Goal: Task Accomplishment & Management: Manage account settings

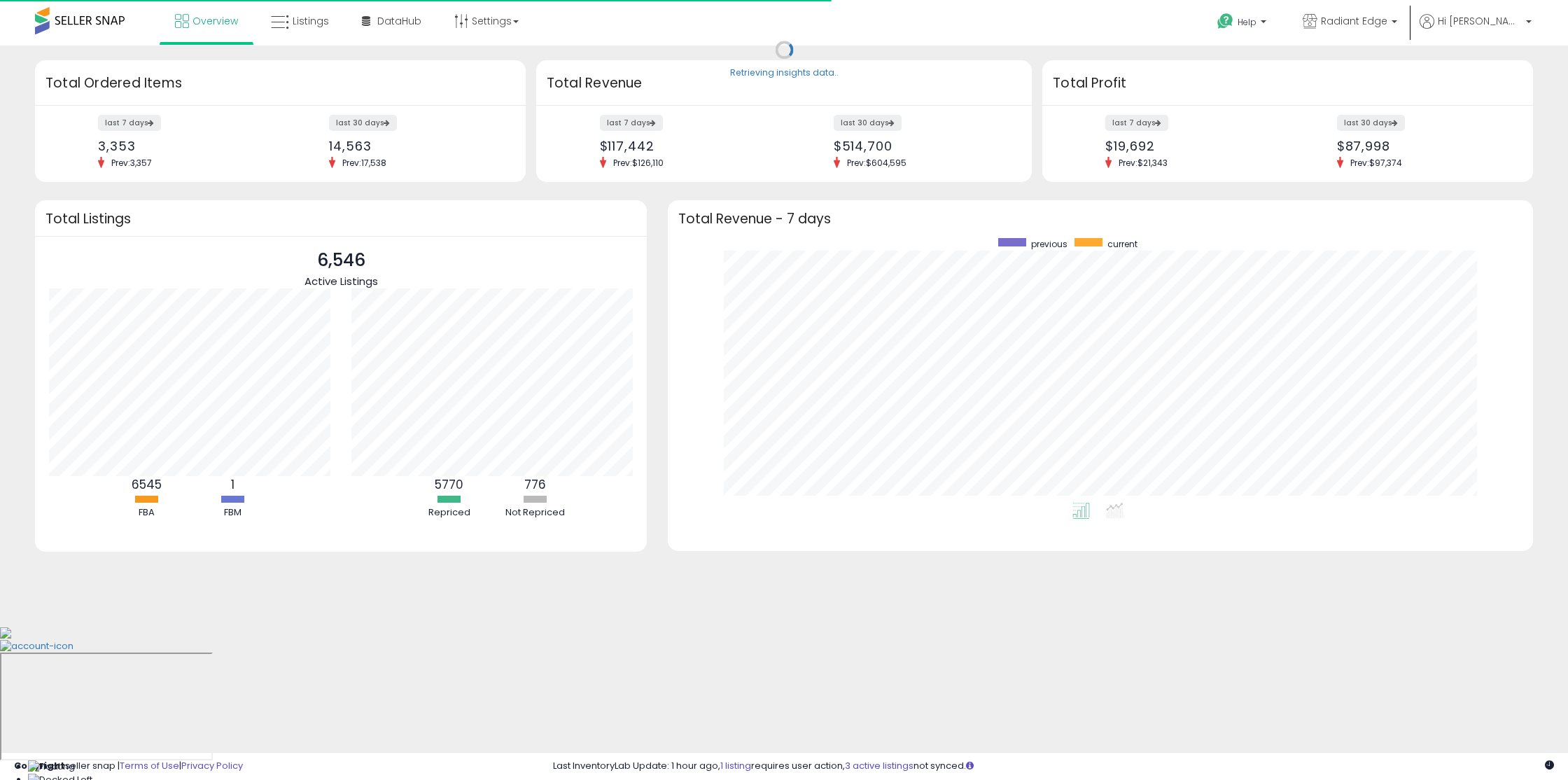
scroll to position [140, 302]
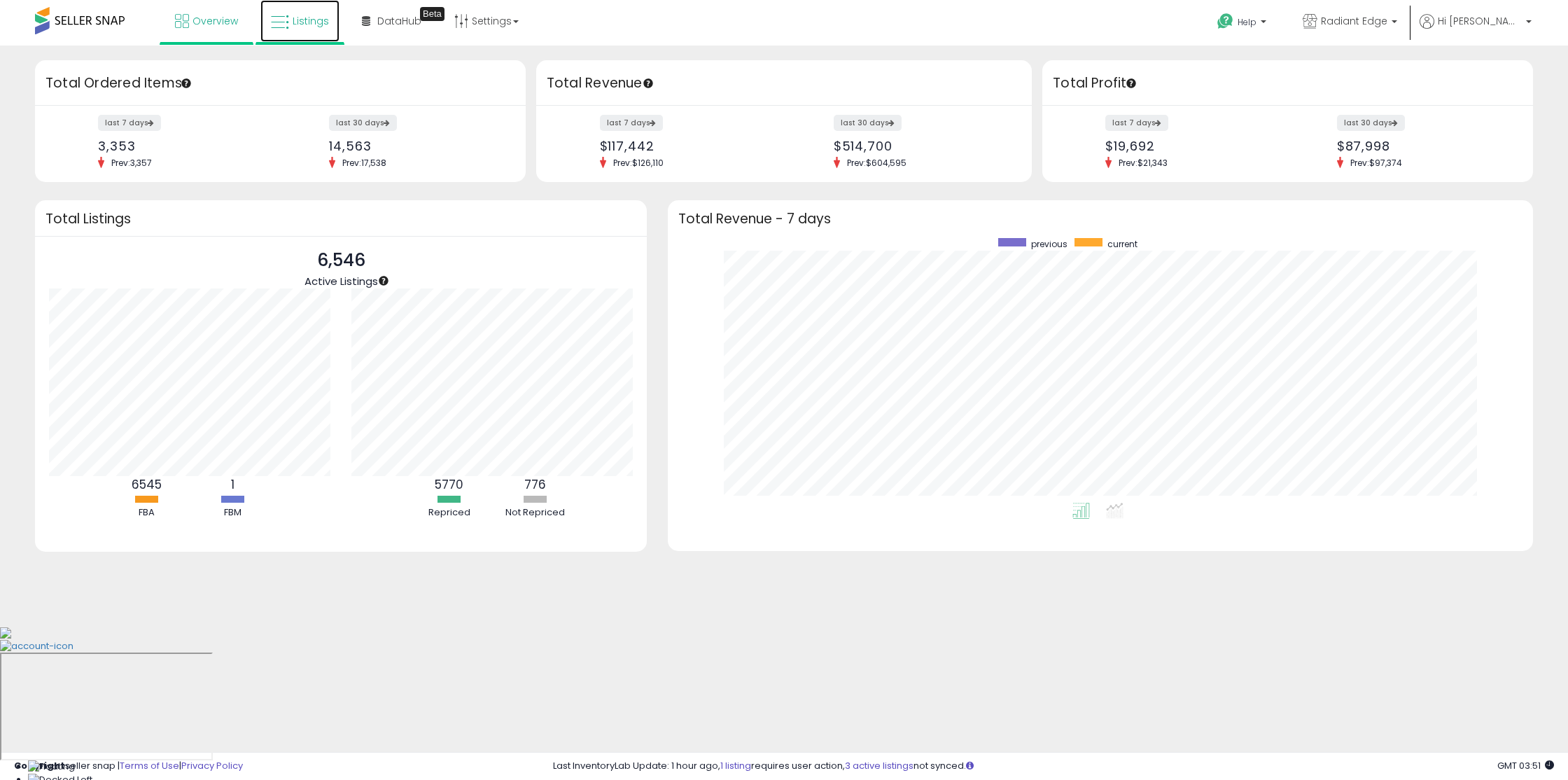
click at [301, 34] on link "Listings" at bounding box center [300, 20] width 79 height 42
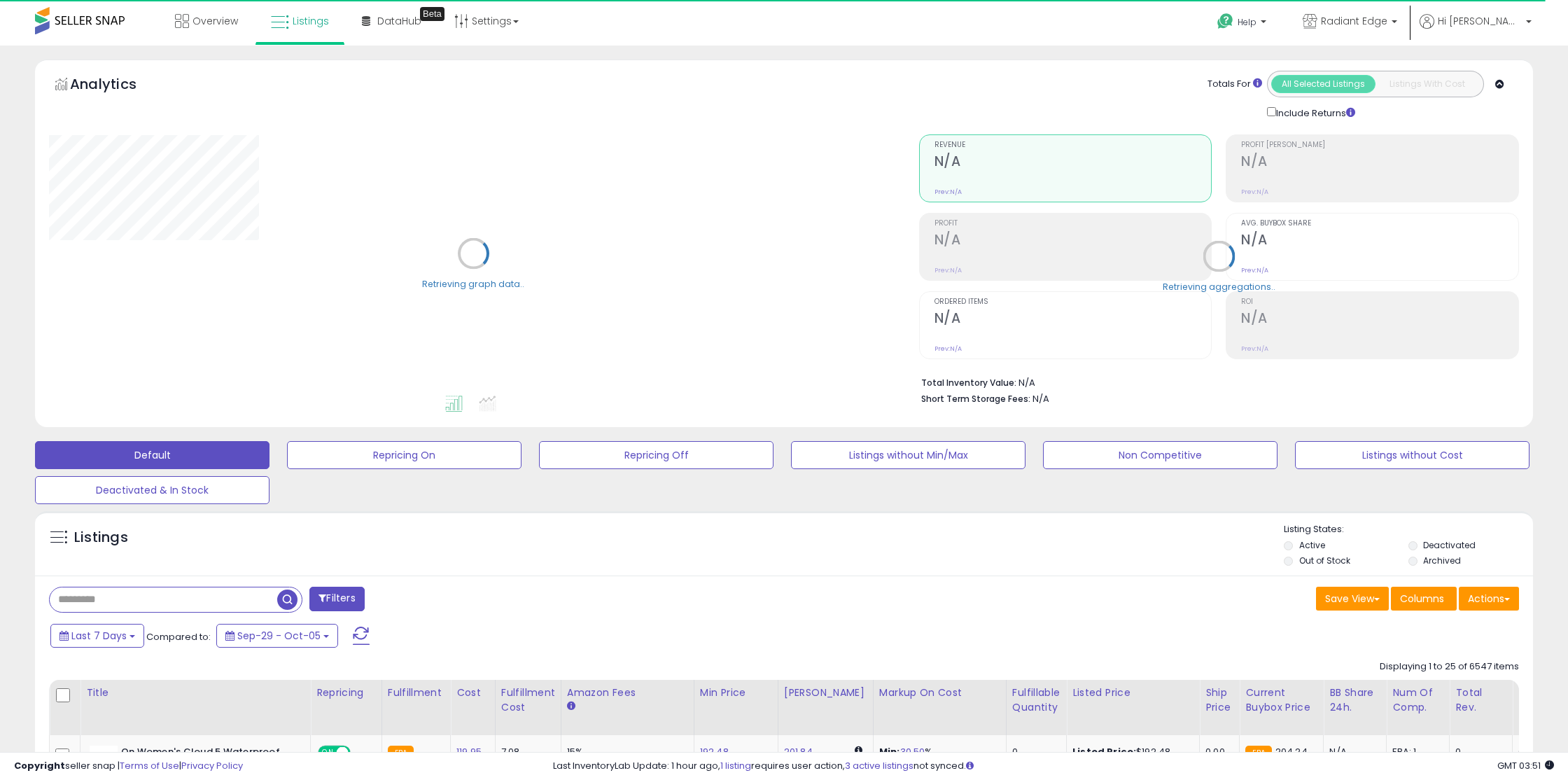
click at [1317, 563] on label "Out of Stock" at bounding box center [1324, 560] width 51 height 12
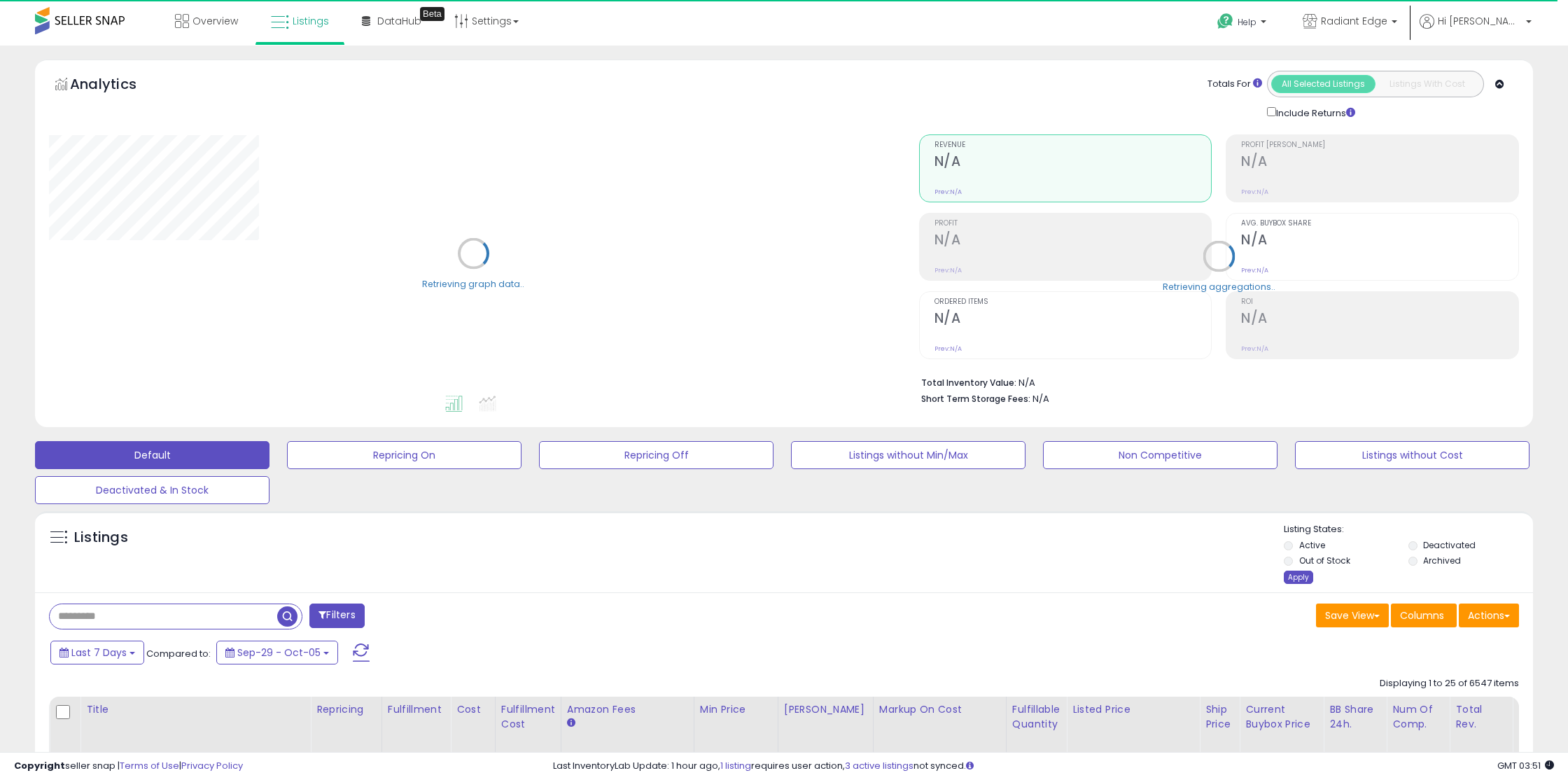
click at [1303, 573] on div "Apply" at bounding box center [1299, 577] width 29 height 13
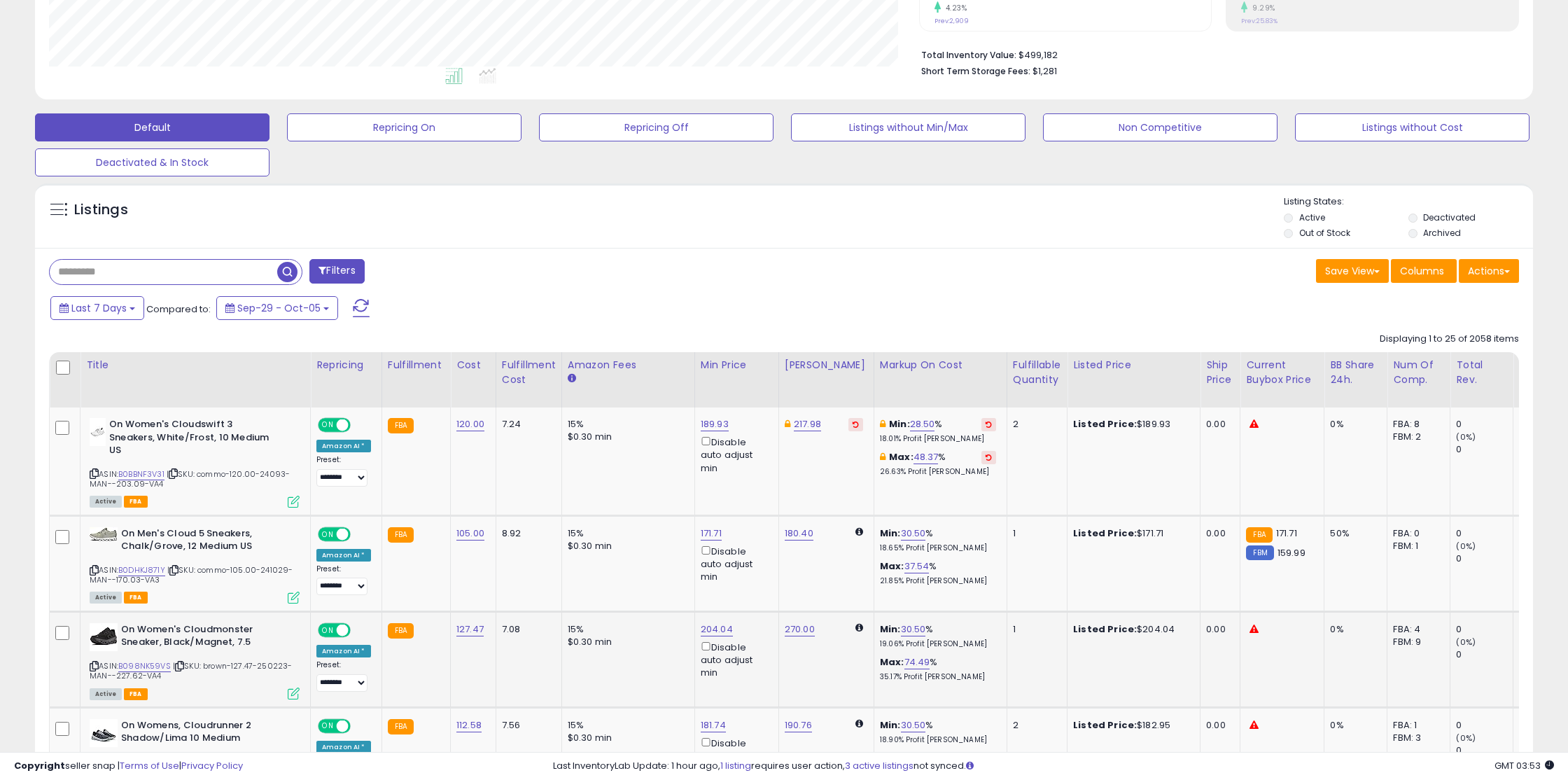
scroll to position [310, 0]
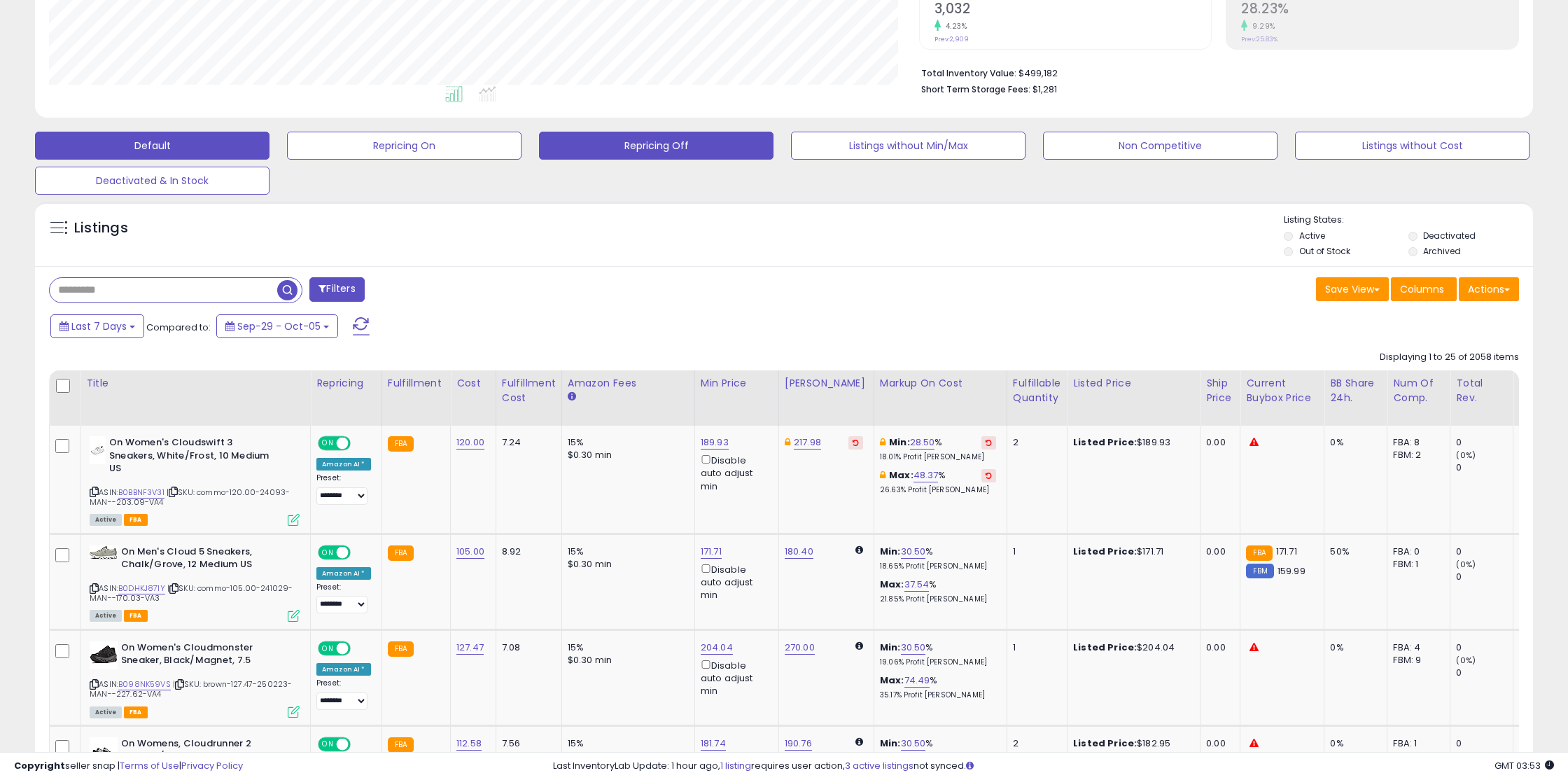
click at [610, 144] on button "Repricing Off" at bounding box center [655, 145] width 234 height 28
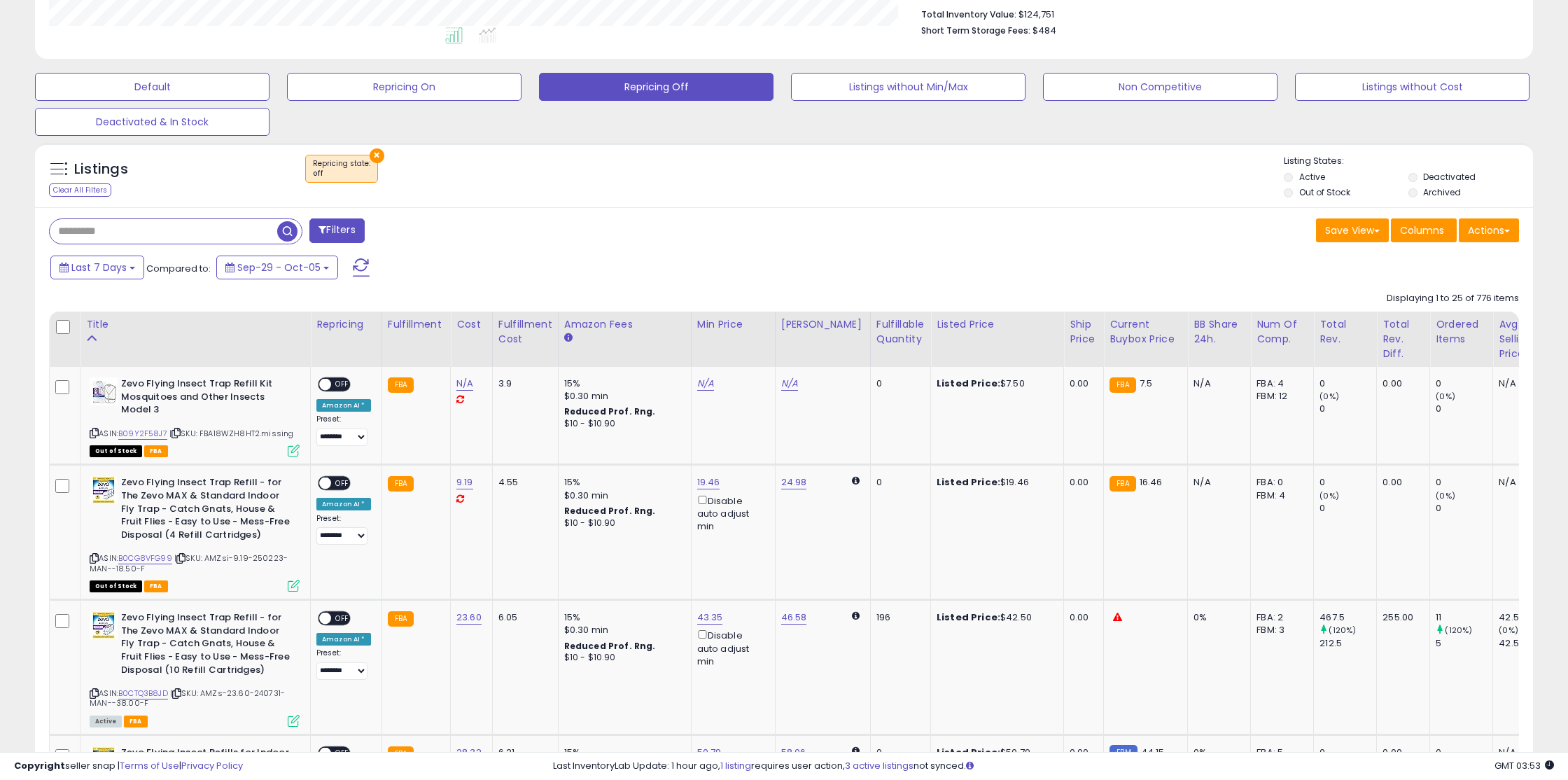
scroll to position [287, 869]
click at [153, 221] on input "text" at bounding box center [236, 231] width 372 height 25
type input "****"
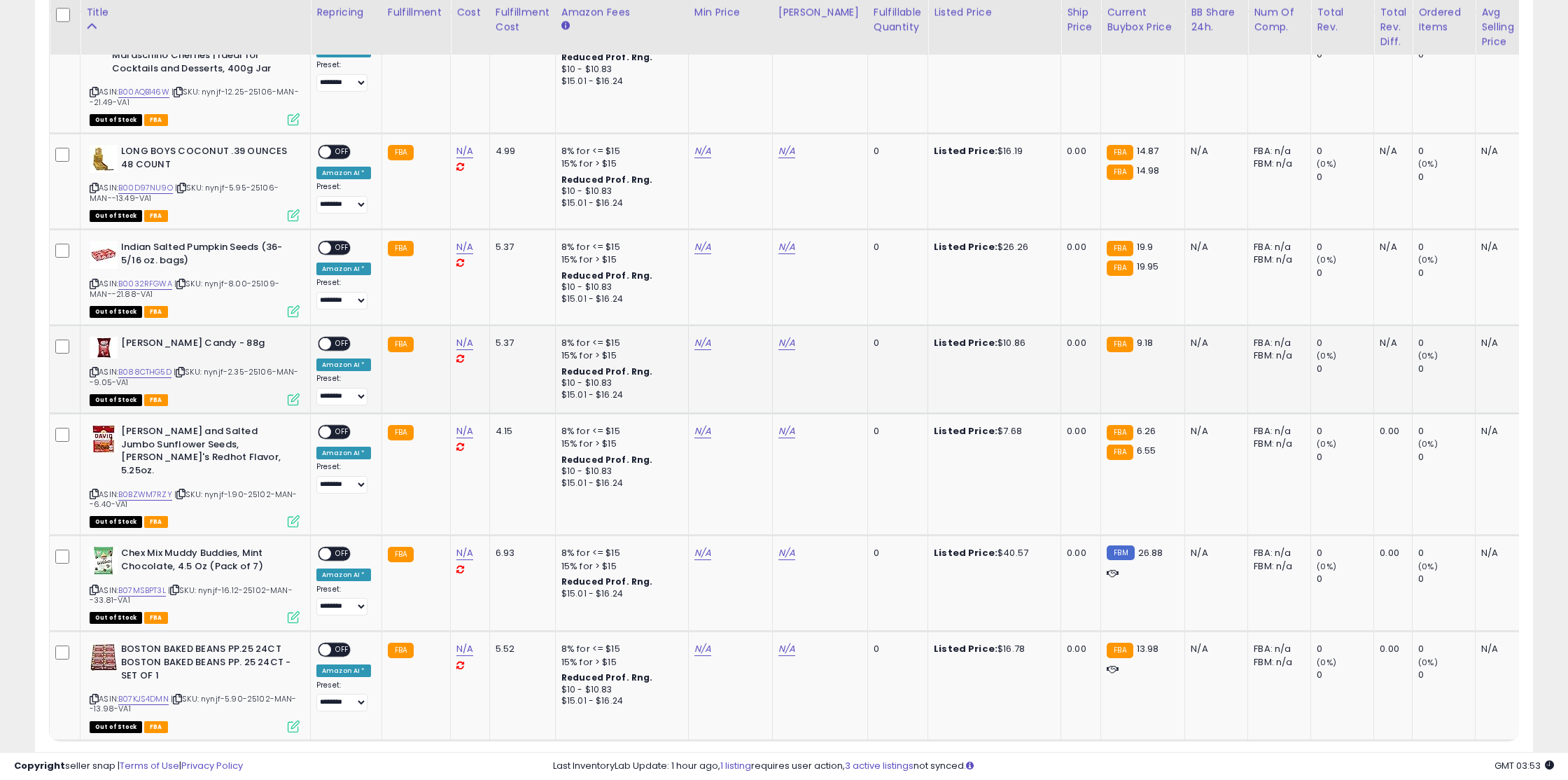
scroll to position [1445, 0]
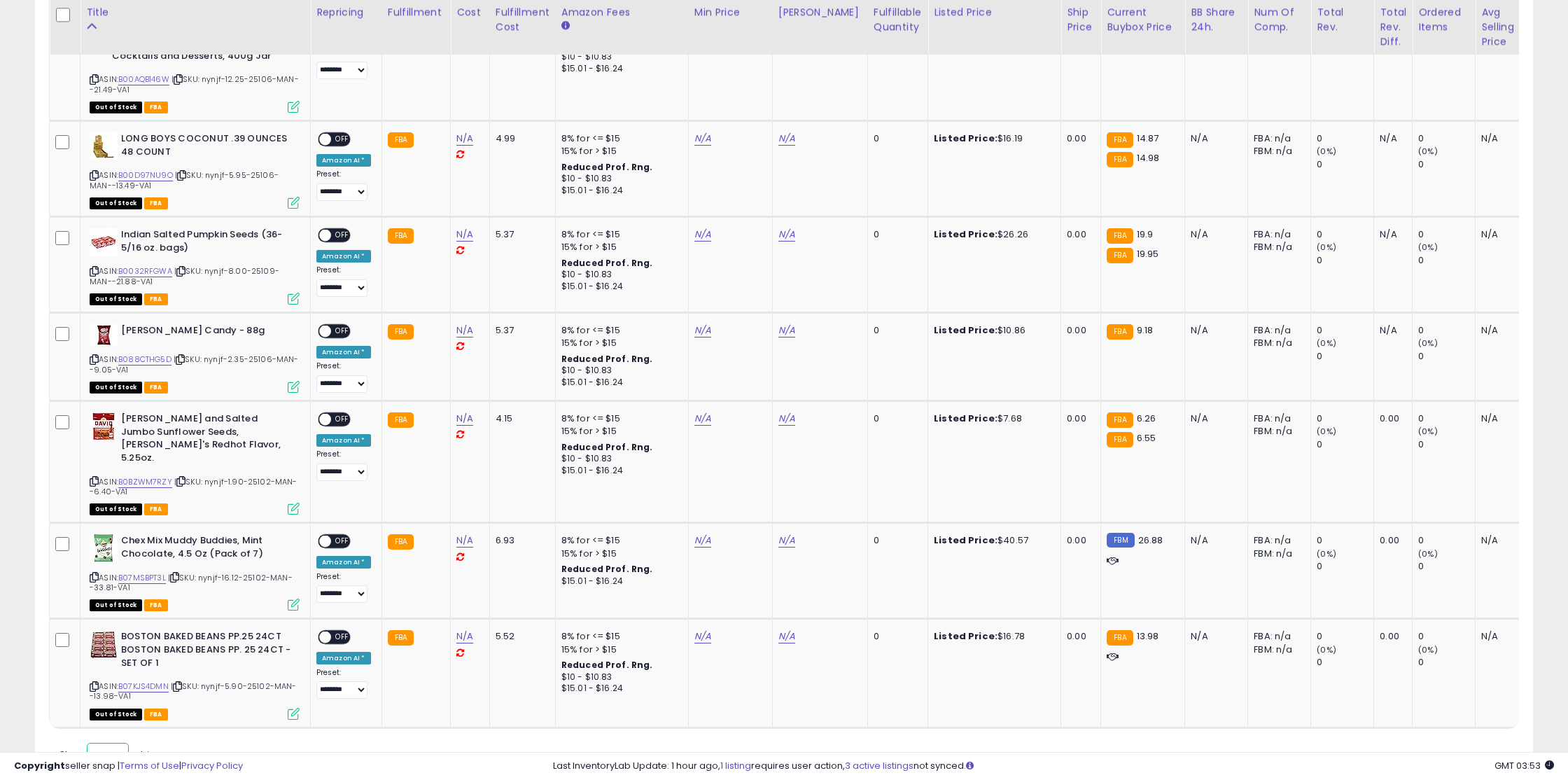
click at [116, 743] on select "** **" at bounding box center [107, 755] width 42 height 24
select select "**"
click at [88, 743] on select "** **" at bounding box center [107, 755] width 42 height 24
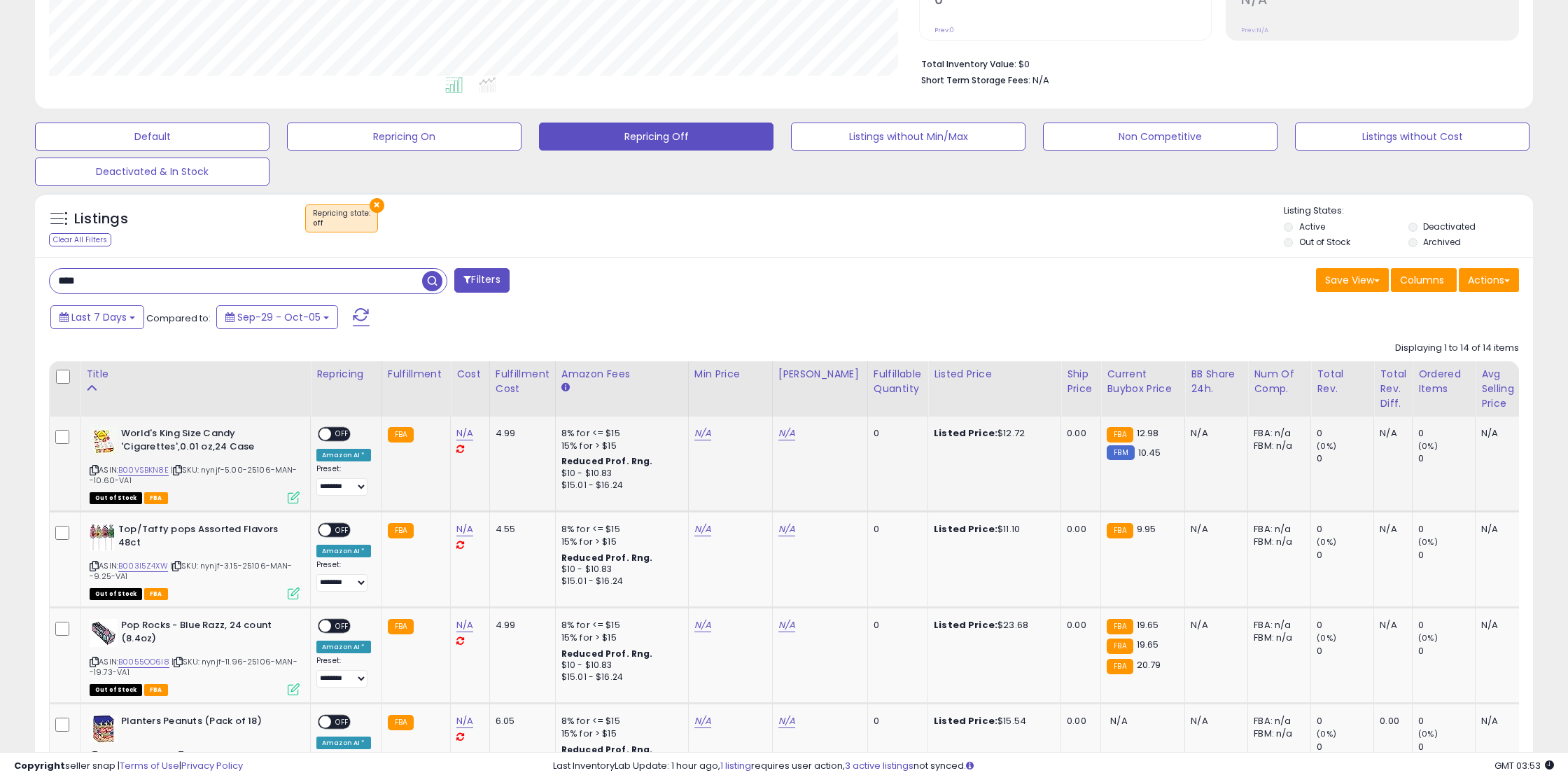
scroll to position [324, 0]
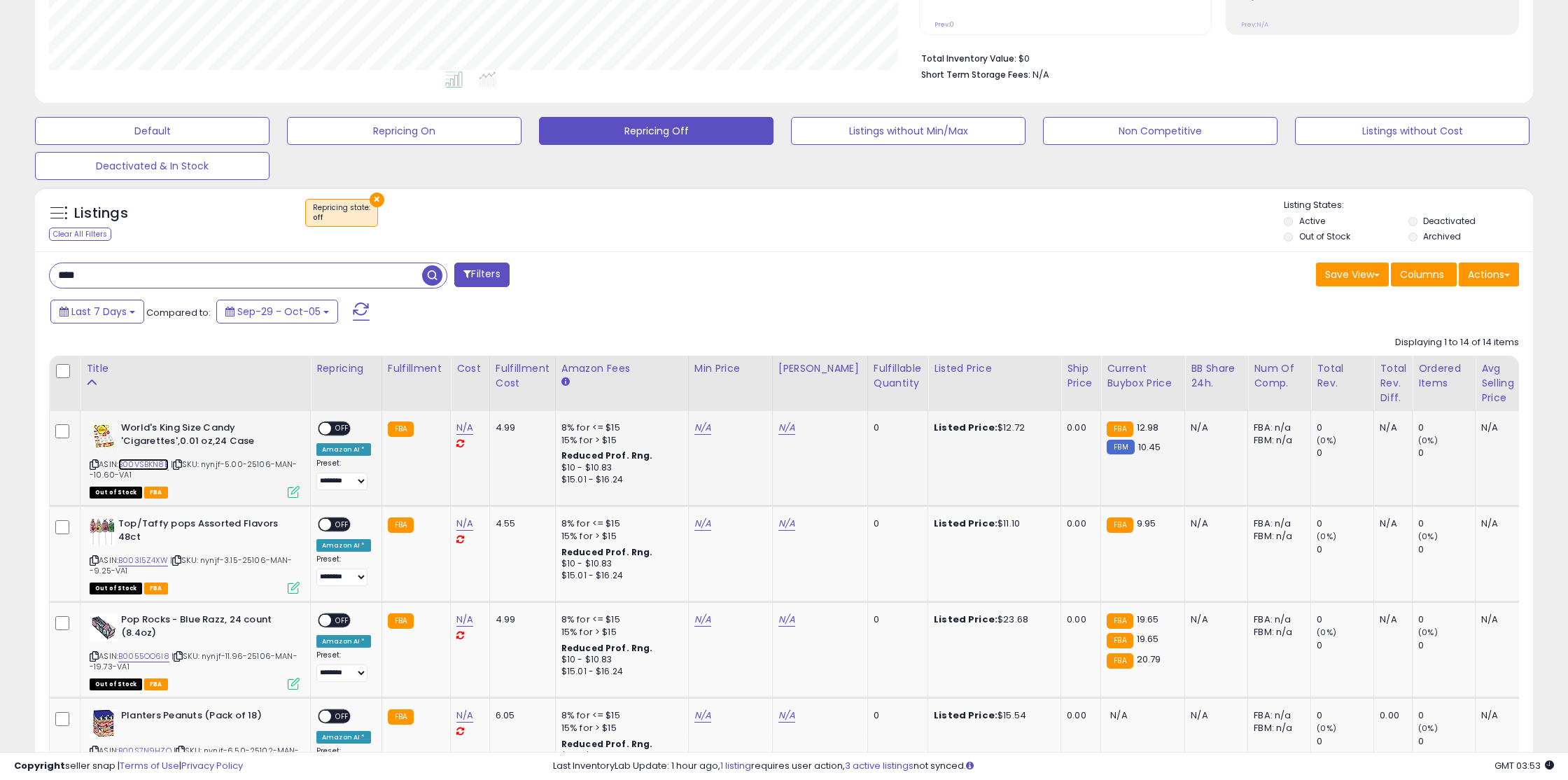
click at [158, 463] on link "B00VSBKN8E" at bounding box center [144, 465] width 51 height 12
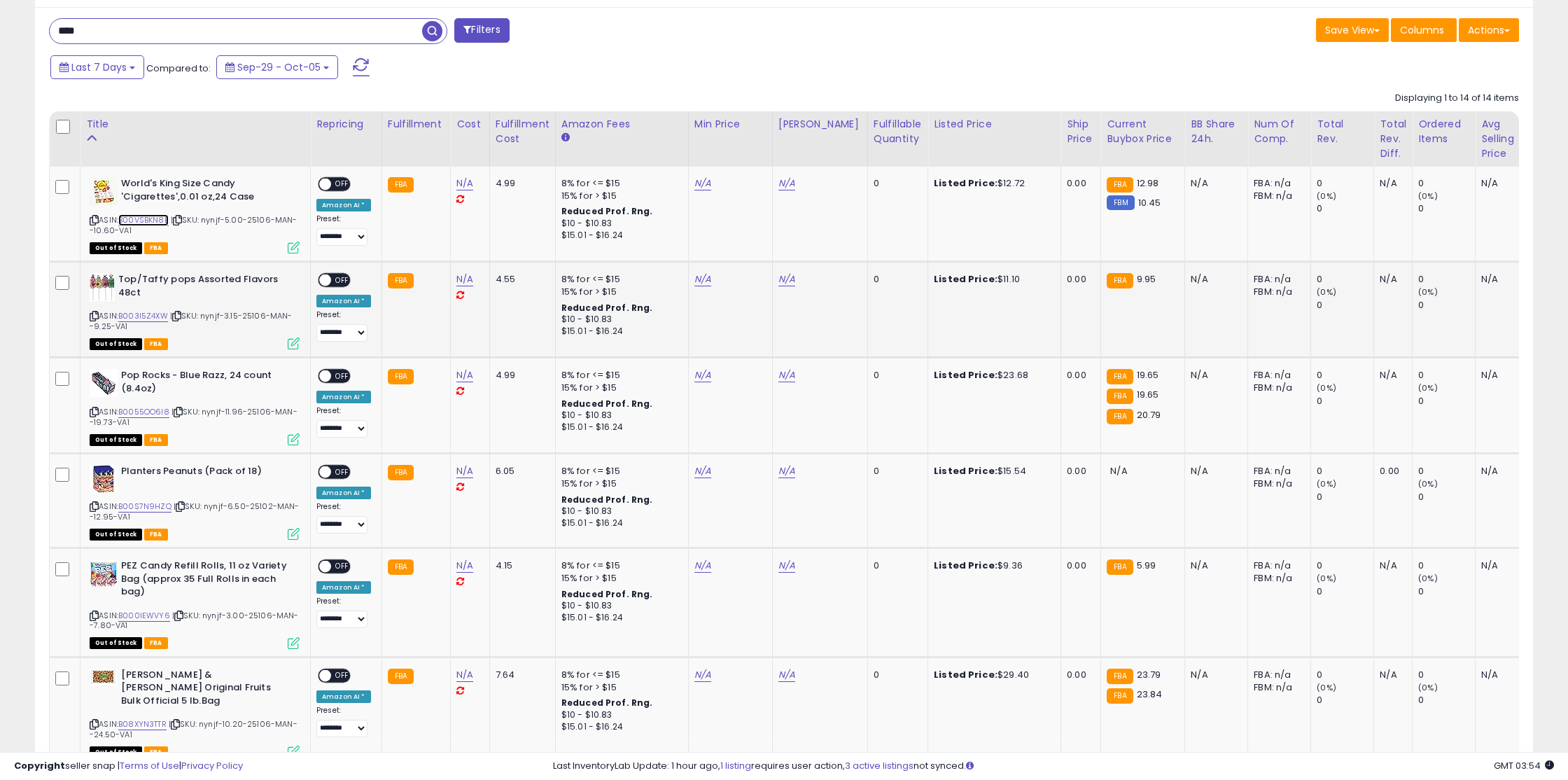
scroll to position [551, 0]
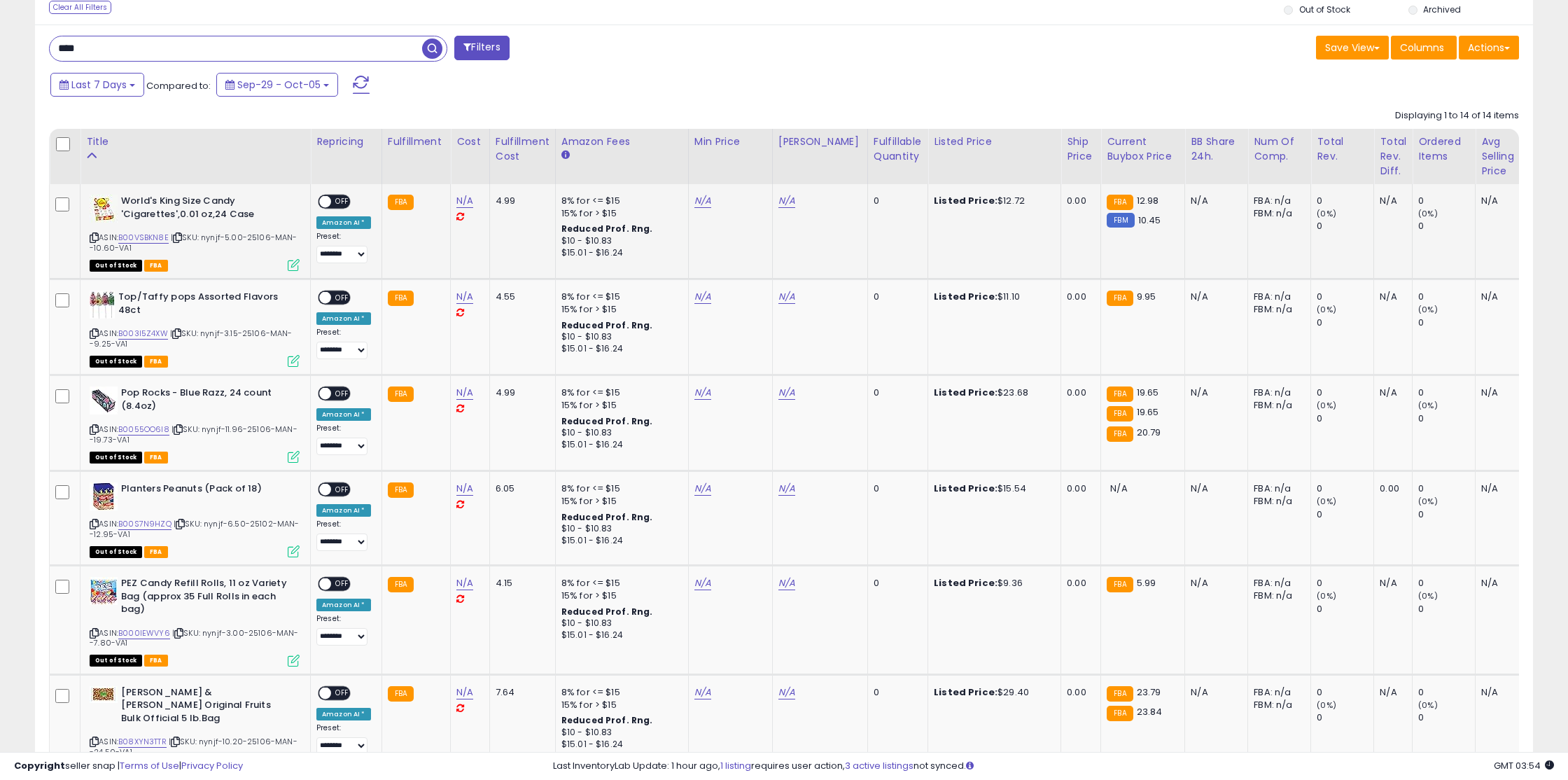
click at [346, 201] on span "OFF" at bounding box center [342, 202] width 22 height 12
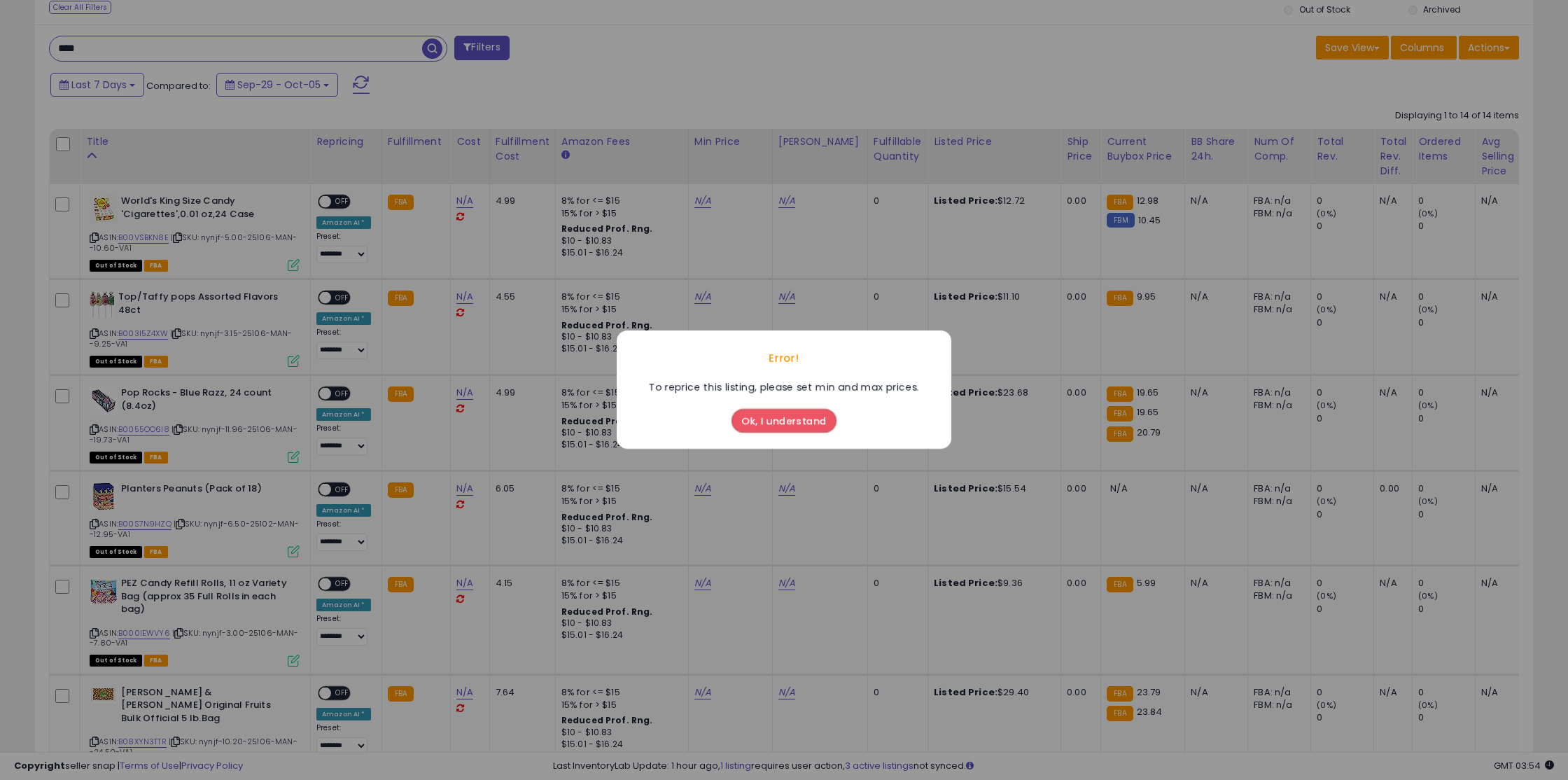
click at [771, 424] on button "Ok, I understand" at bounding box center [784, 421] width 105 height 24
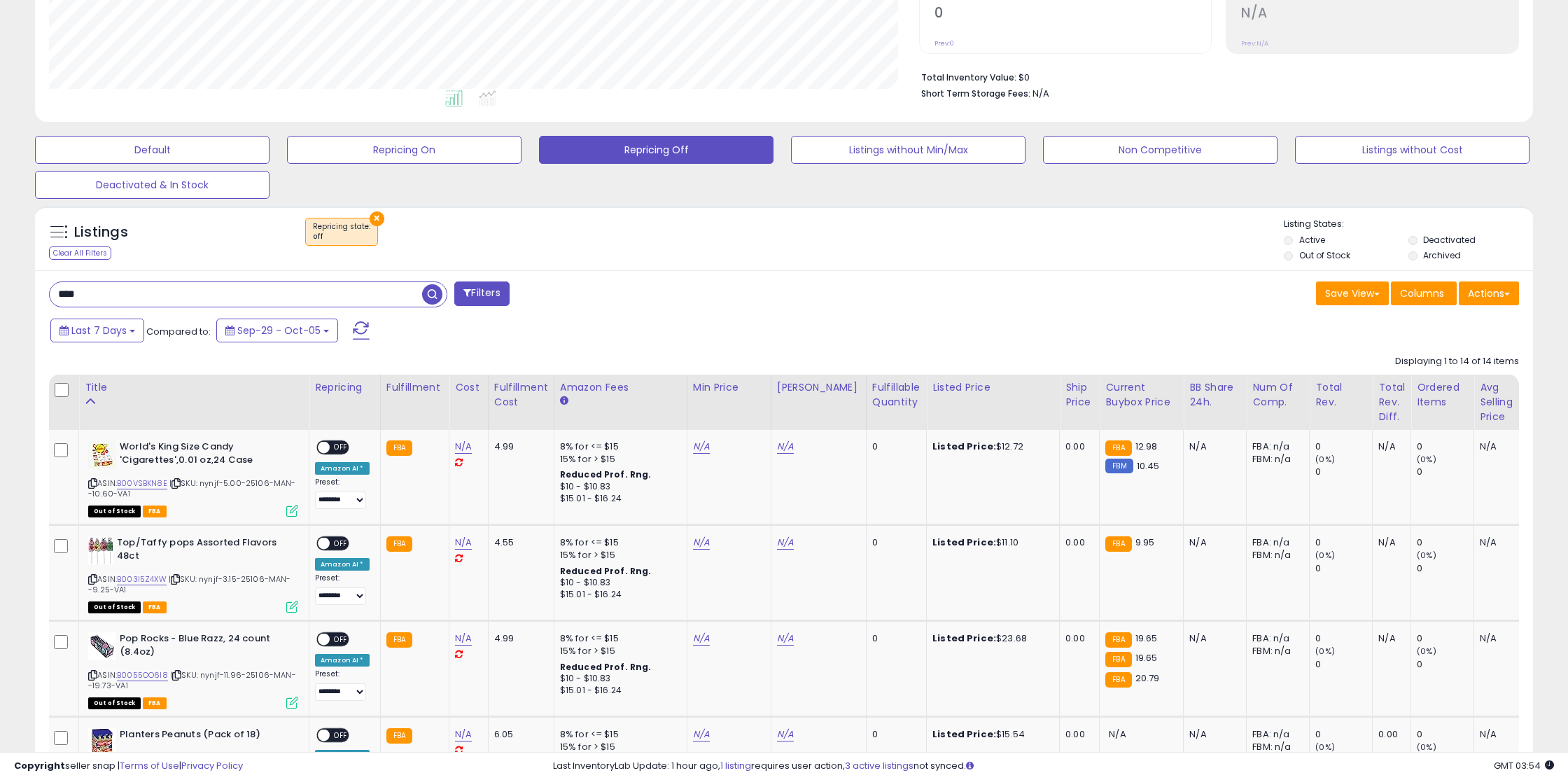
scroll to position [234, 0]
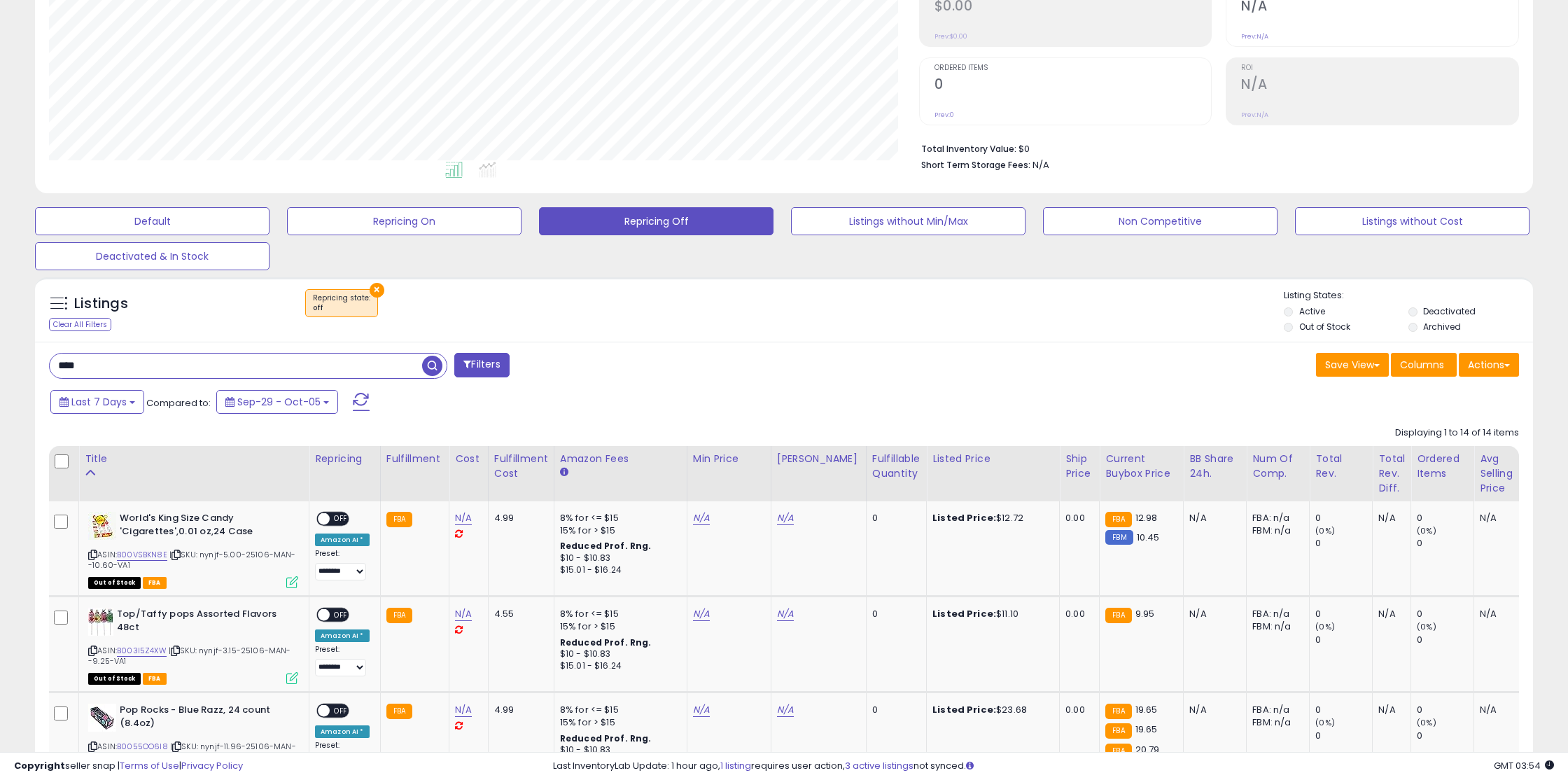
click at [203, 369] on input "****" at bounding box center [236, 366] width 372 height 25
type input "*"
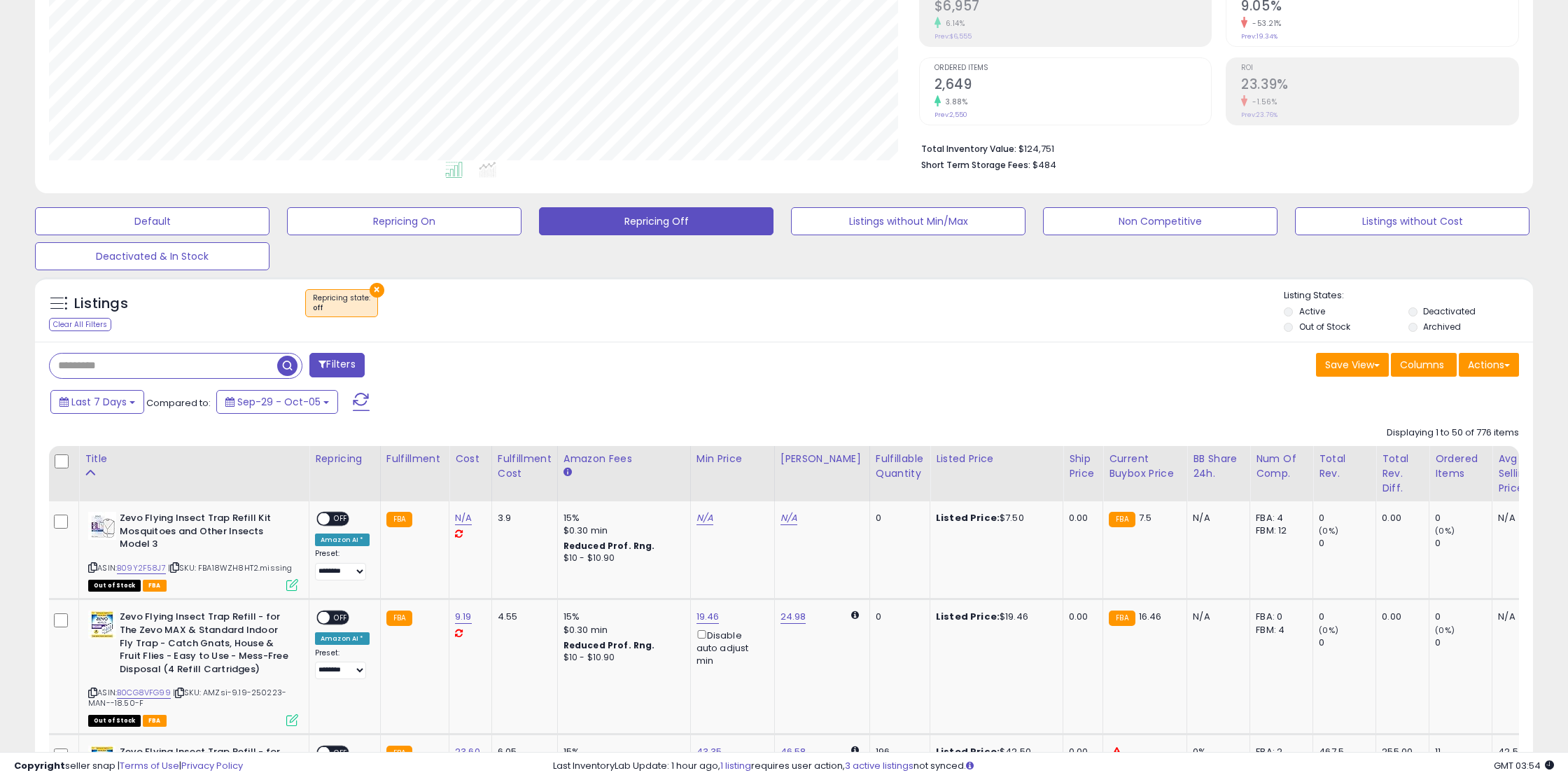
click at [1309, 331] on label "Out of Stock" at bounding box center [1324, 327] width 51 height 12
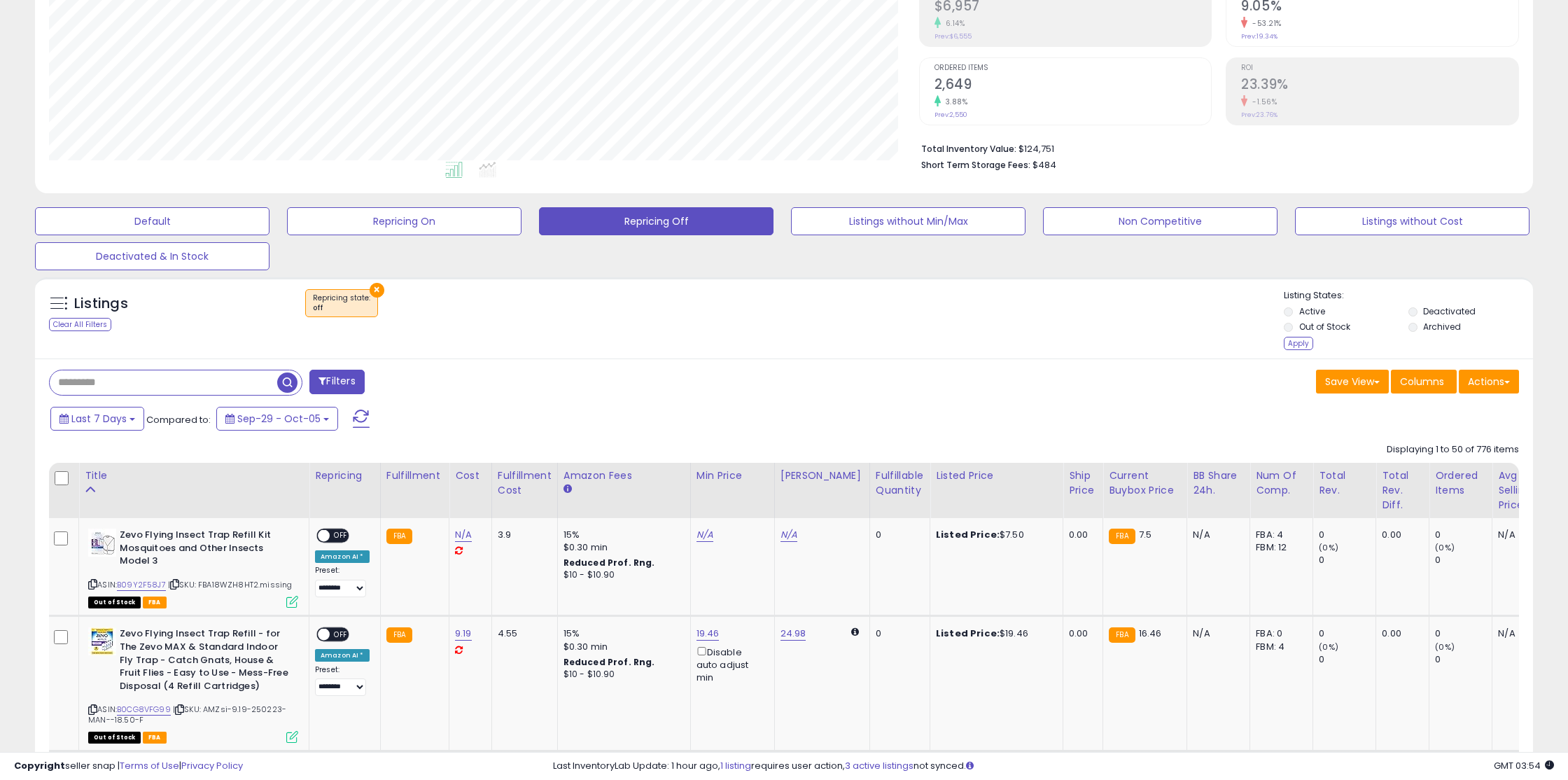
drag, startPoint x: 1305, startPoint y: 342, endPoint x: 1243, endPoint y: 343, distance: 62.0
click at [1305, 342] on div "Apply" at bounding box center [1299, 343] width 29 height 13
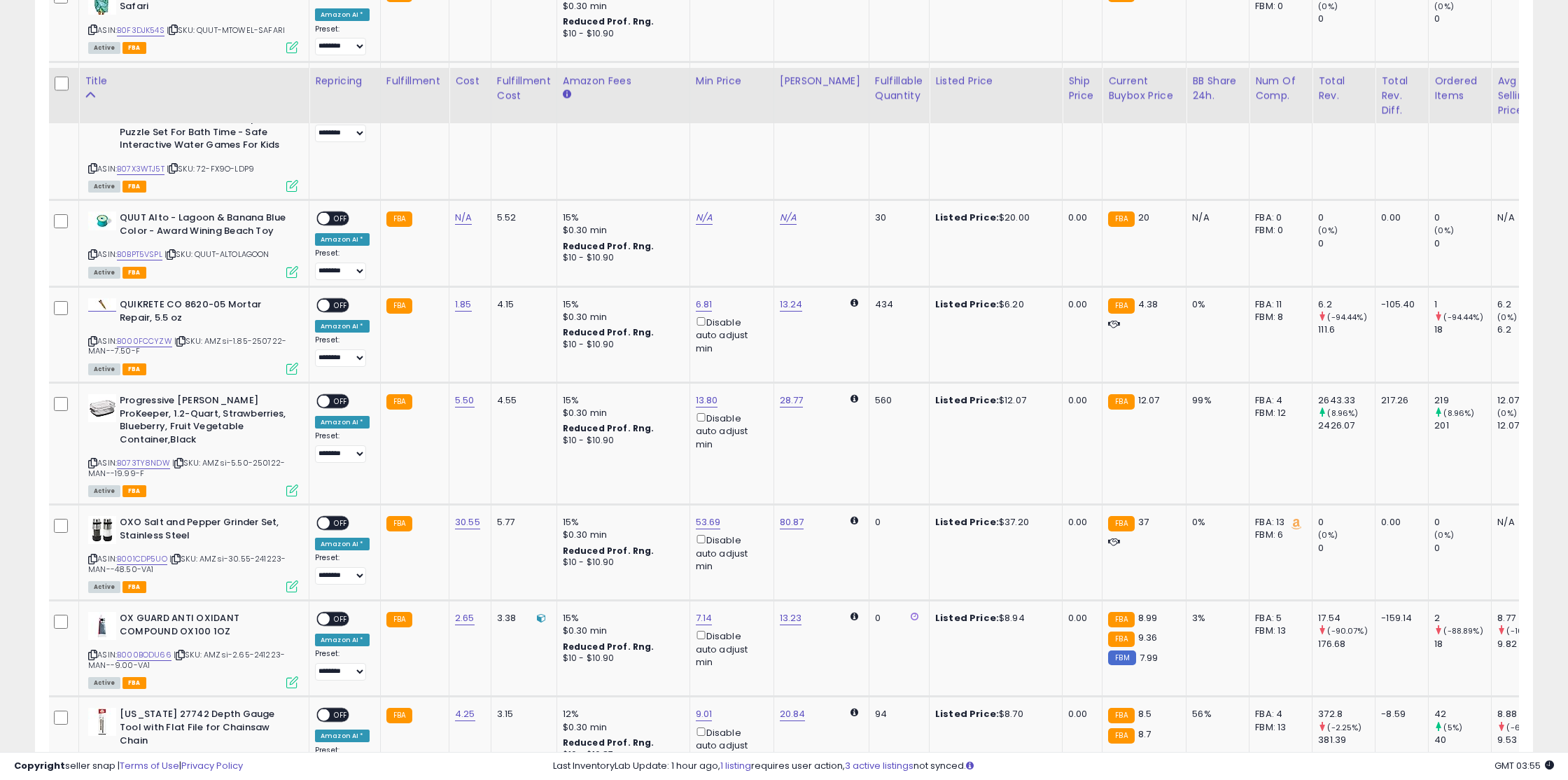
scroll to position [5688, 0]
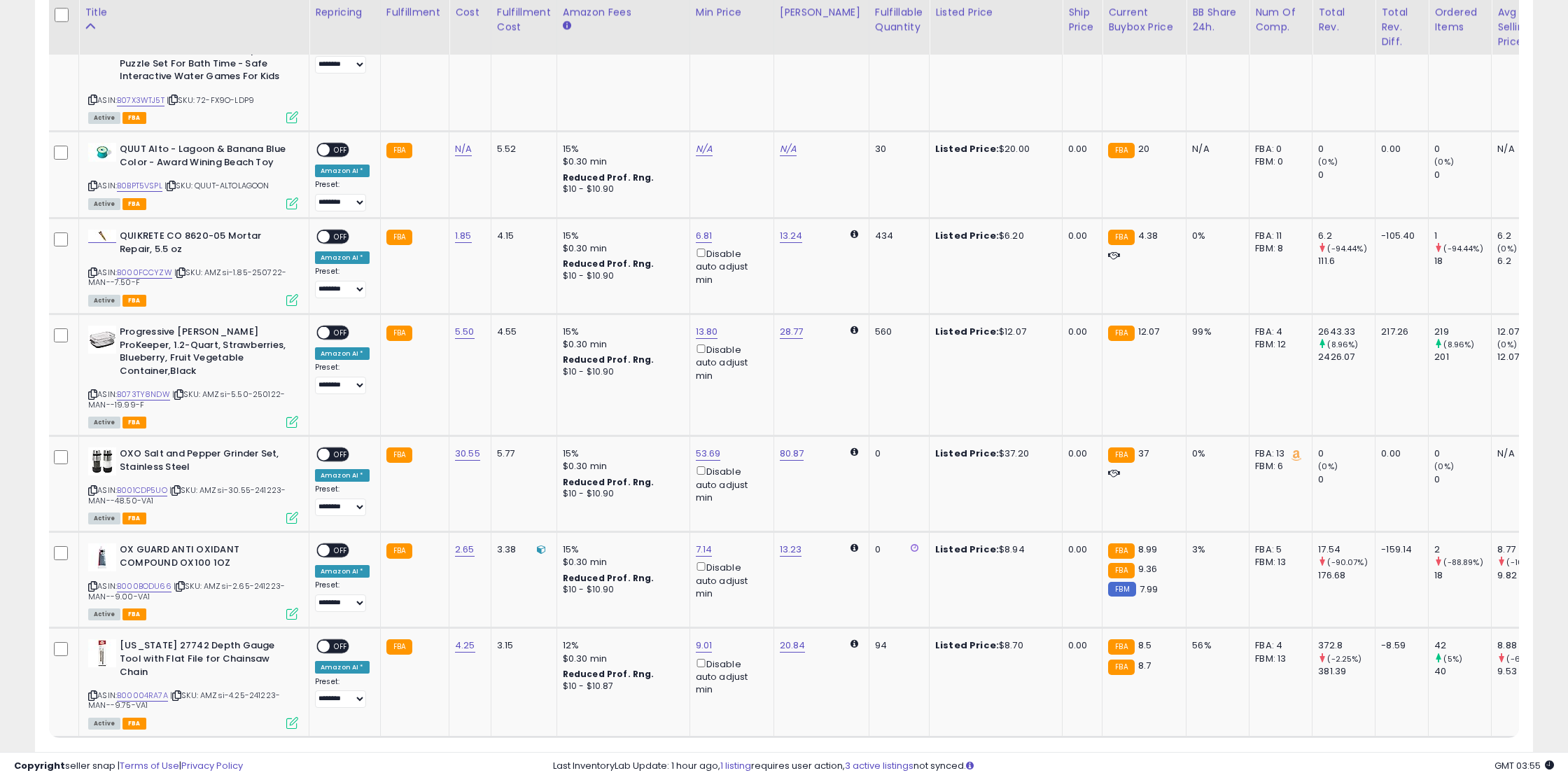
click at [1363, 752] on link "2" at bounding box center [1361, 764] width 24 height 24
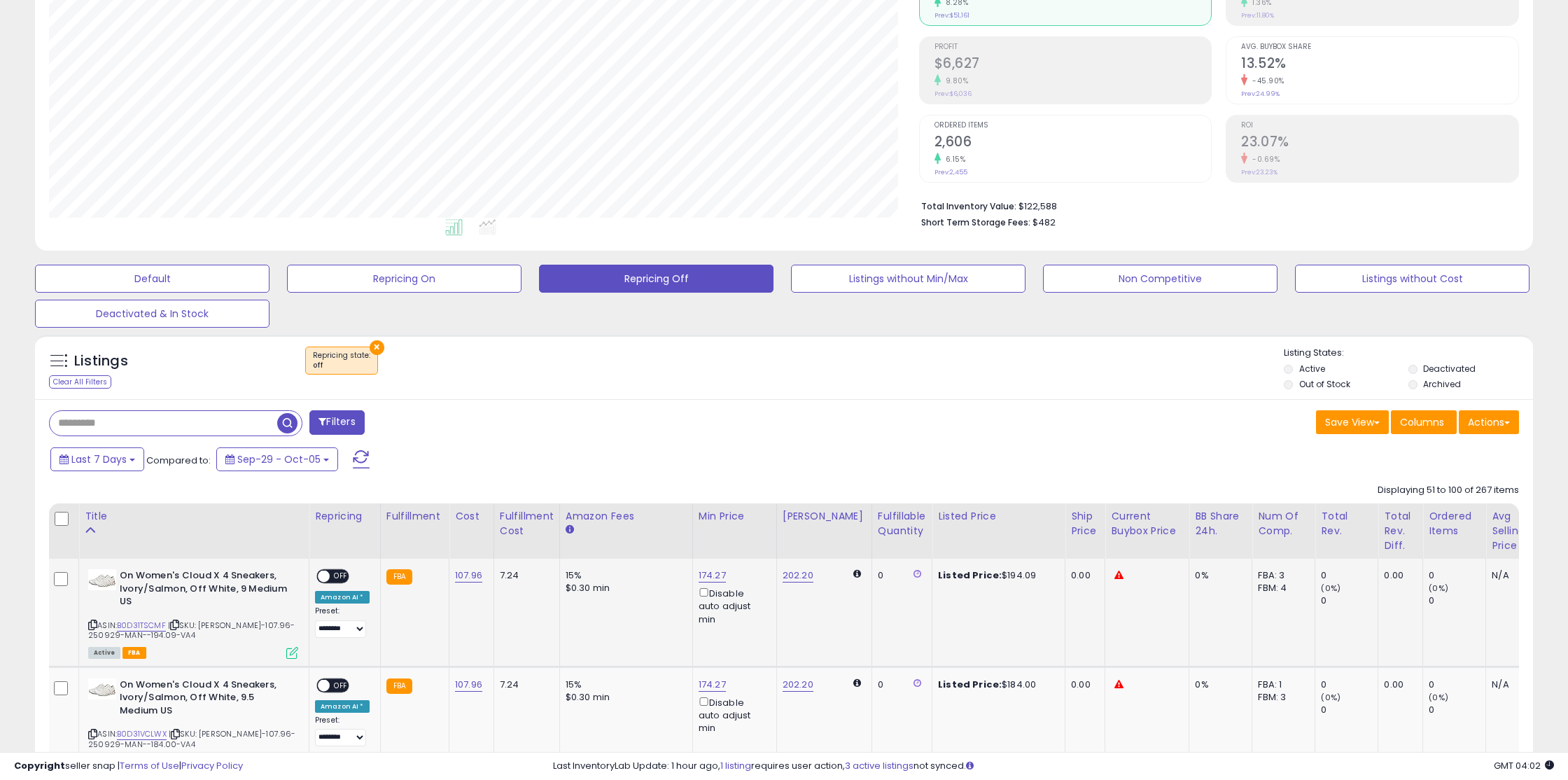
scroll to position [381, 0]
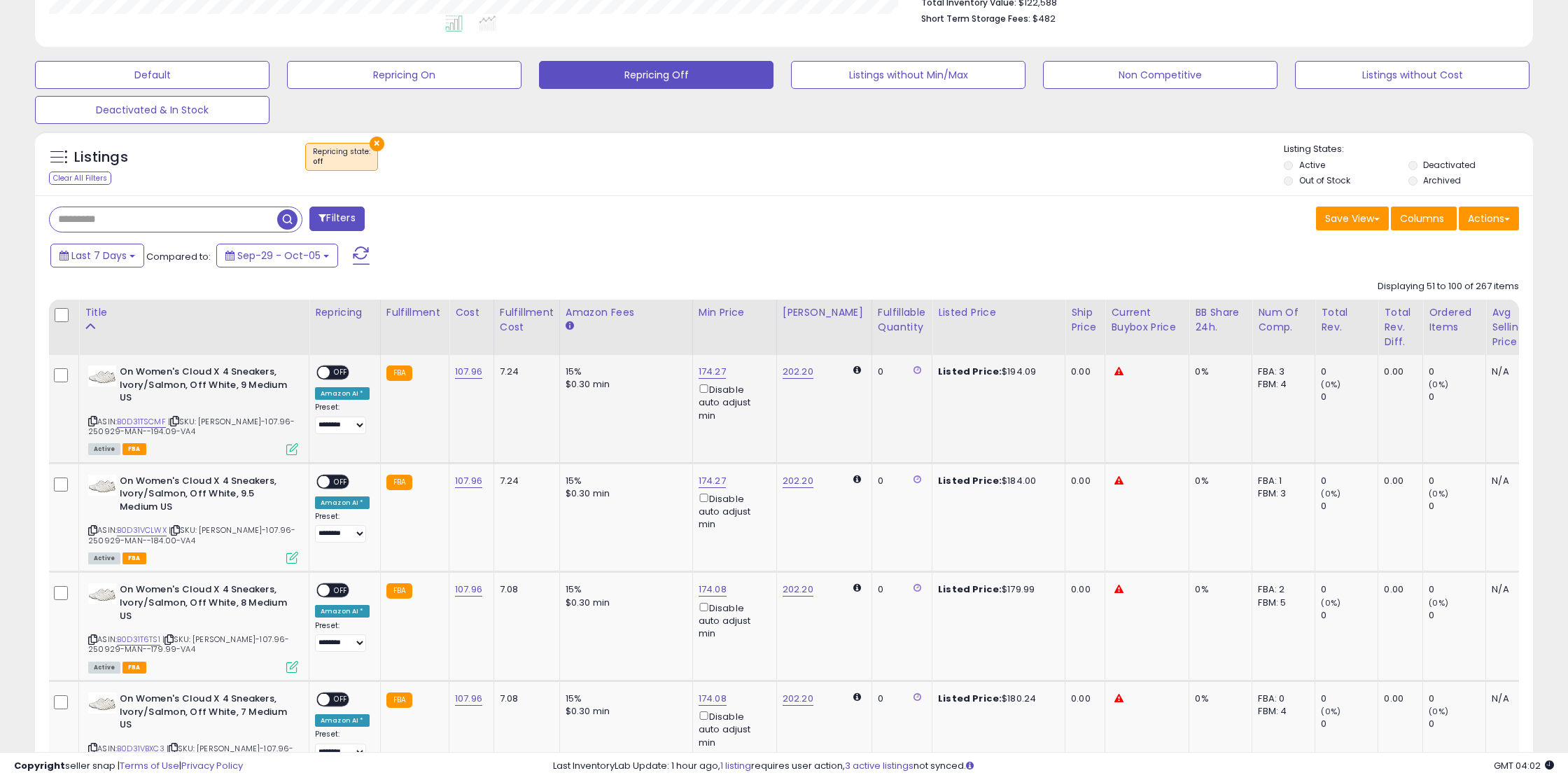
click at [326, 367] on span at bounding box center [323, 372] width 12 height 12
click at [334, 475] on div "ON OFF" at bounding box center [318, 481] width 33 height 12
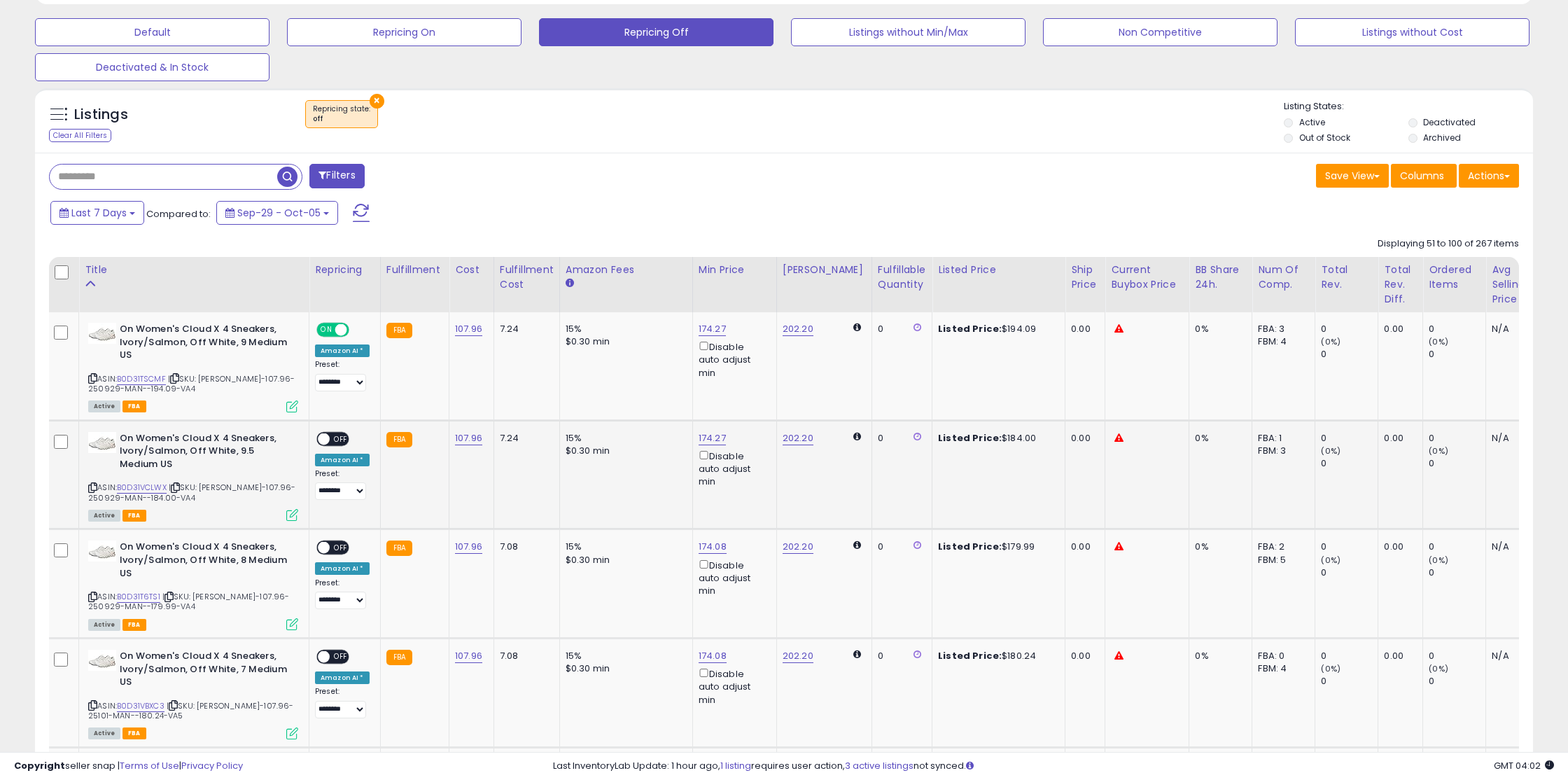
drag, startPoint x: 335, startPoint y: 442, endPoint x: 340, endPoint y: 466, distance: 24.5
click at [335, 442] on span "OFF" at bounding box center [340, 439] width 22 height 12
click at [334, 545] on span "OFF" at bounding box center [340, 548] width 22 height 12
drag, startPoint x: 336, startPoint y: 662, endPoint x: 382, endPoint y: 631, distance: 55.5
click at [336, 662] on div "ON OFF" at bounding box center [333, 657] width 33 height 15
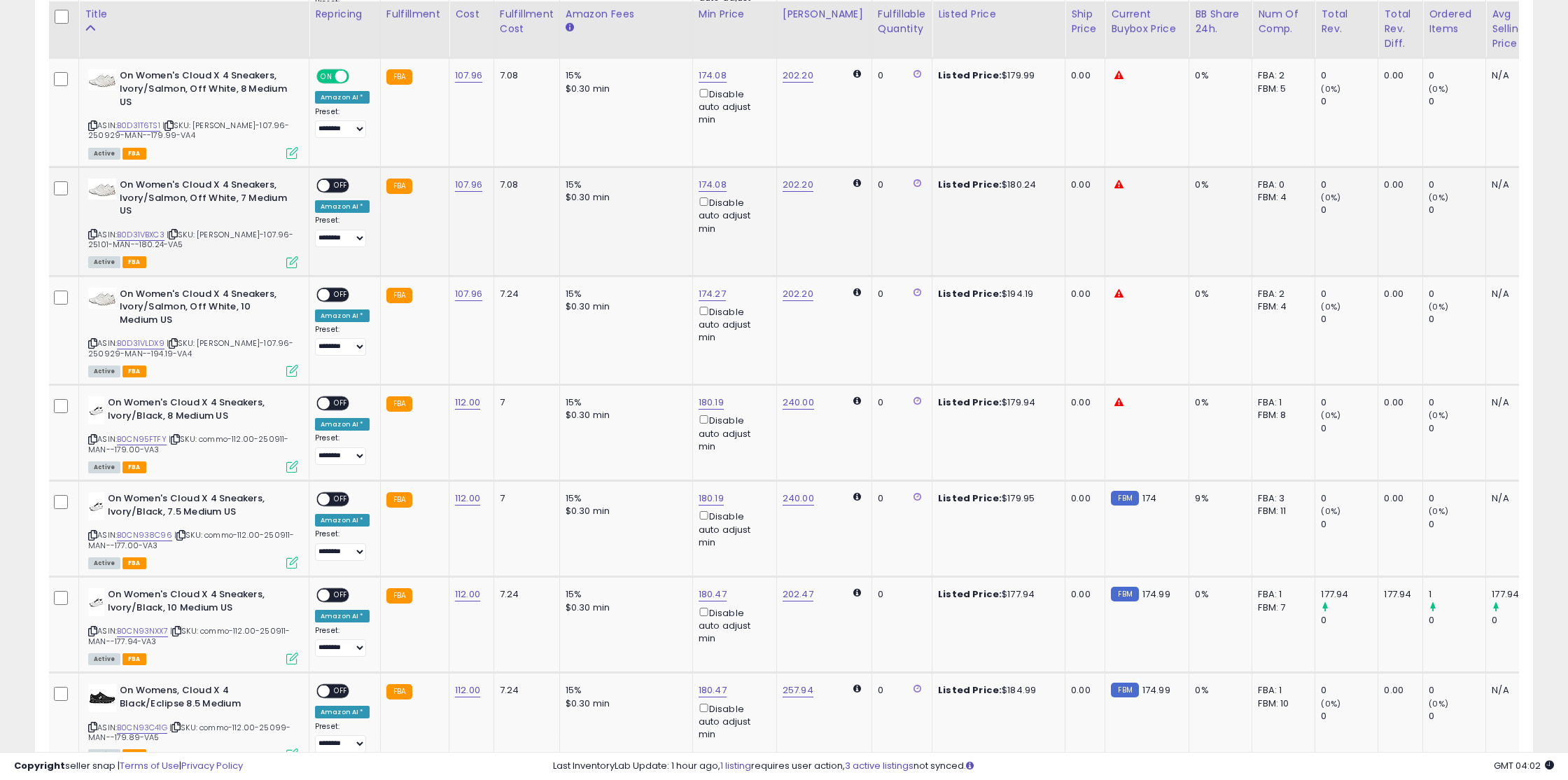
scroll to position [896, 0]
click at [344, 189] on span "OFF" at bounding box center [340, 185] width 22 height 12
click at [331, 287] on div "ON OFF" at bounding box center [318, 293] width 33 height 12
click at [341, 292] on span "OFF" at bounding box center [340, 293] width 22 height 12
click at [336, 411] on div "**********" at bounding box center [342, 430] width 55 height 69
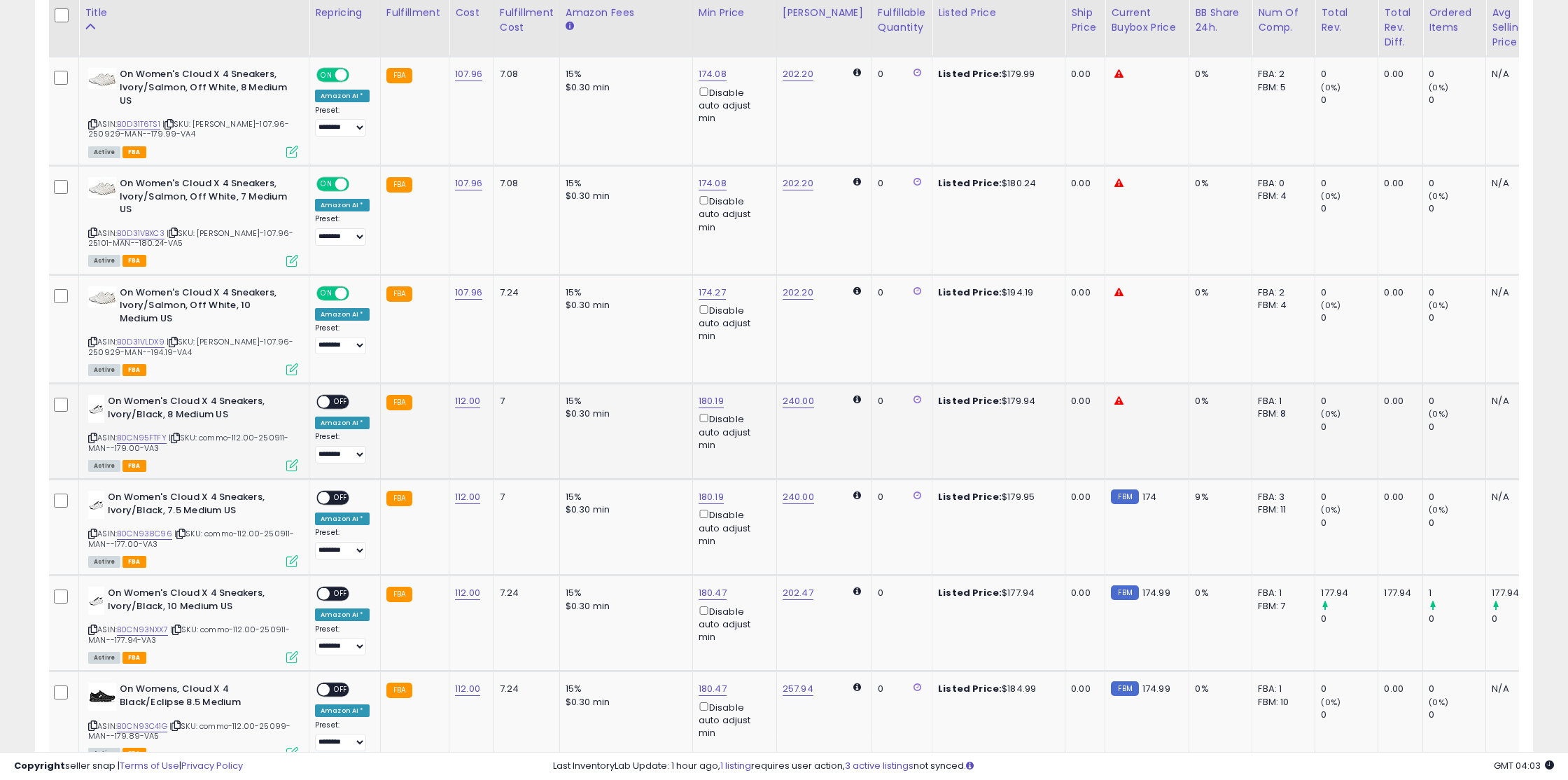
drag, startPoint x: 340, startPoint y: 403, endPoint x: 340, endPoint y: 420, distance: 17.0
click at [340, 403] on span "OFF" at bounding box center [340, 402] width 22 height 12
click at [338, 499] on span "OFF" at bounding box center [340, 498] width 22 height 12
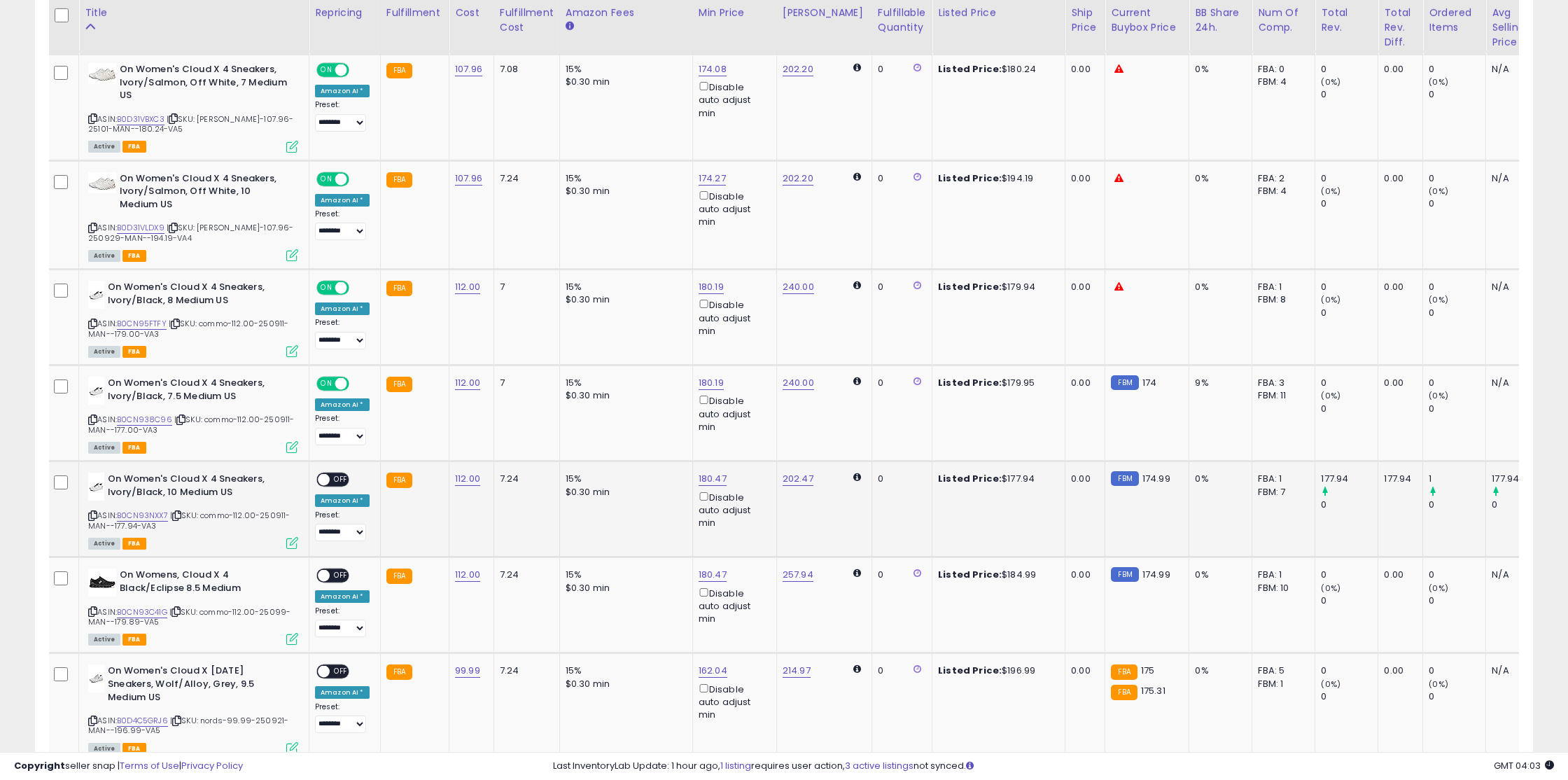
click at [340, 483] on span "OFF" at bounding box center [340, 480] width 22 height 12
click at [340, 564] on td "**********" at bounding box center [344, 605] width 71 height 96
click at [338, 568] on div "ON OFF" at bounding box center [333, 576] width 33 height 15
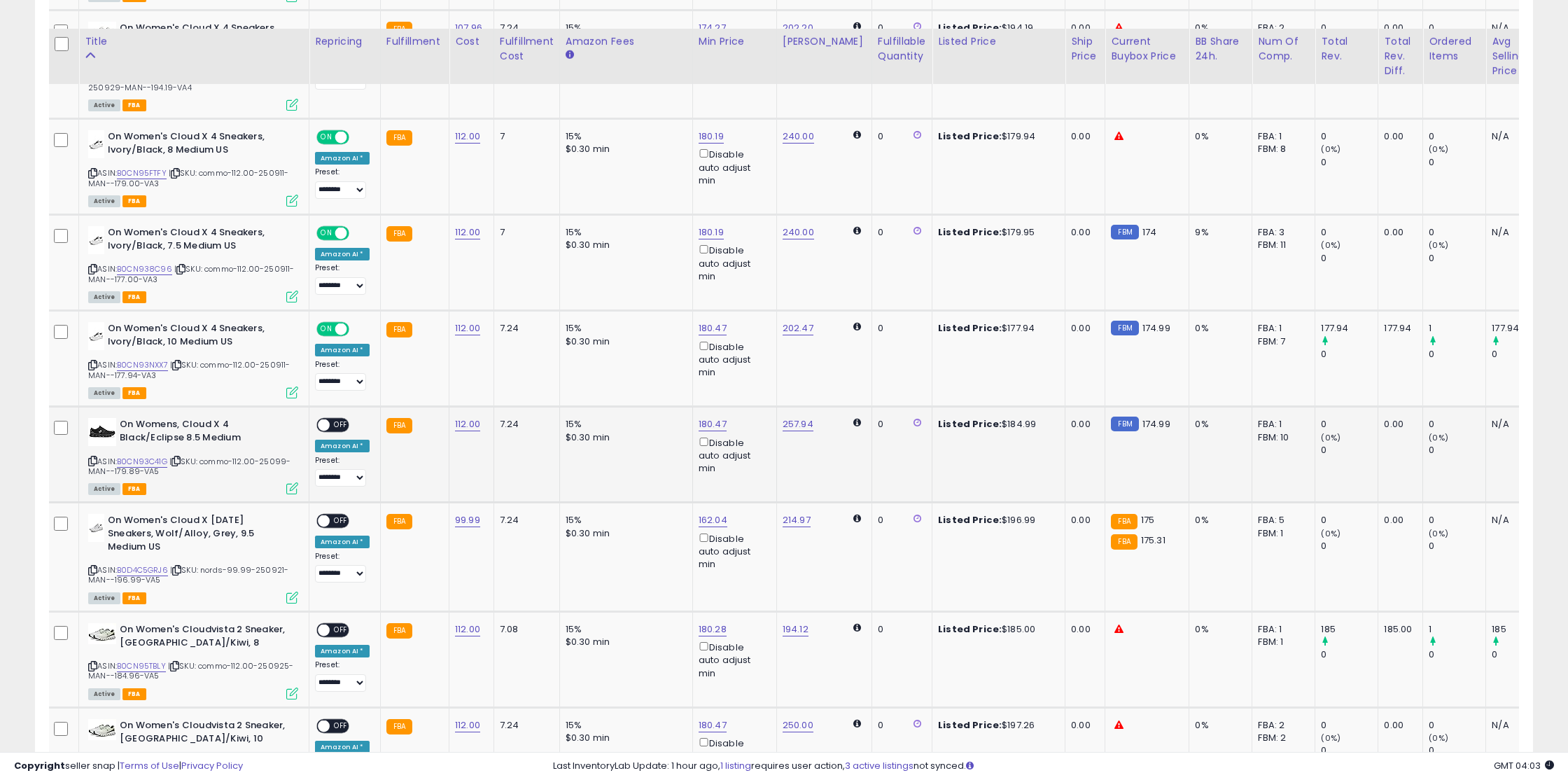
scroll to position [1189, 0]
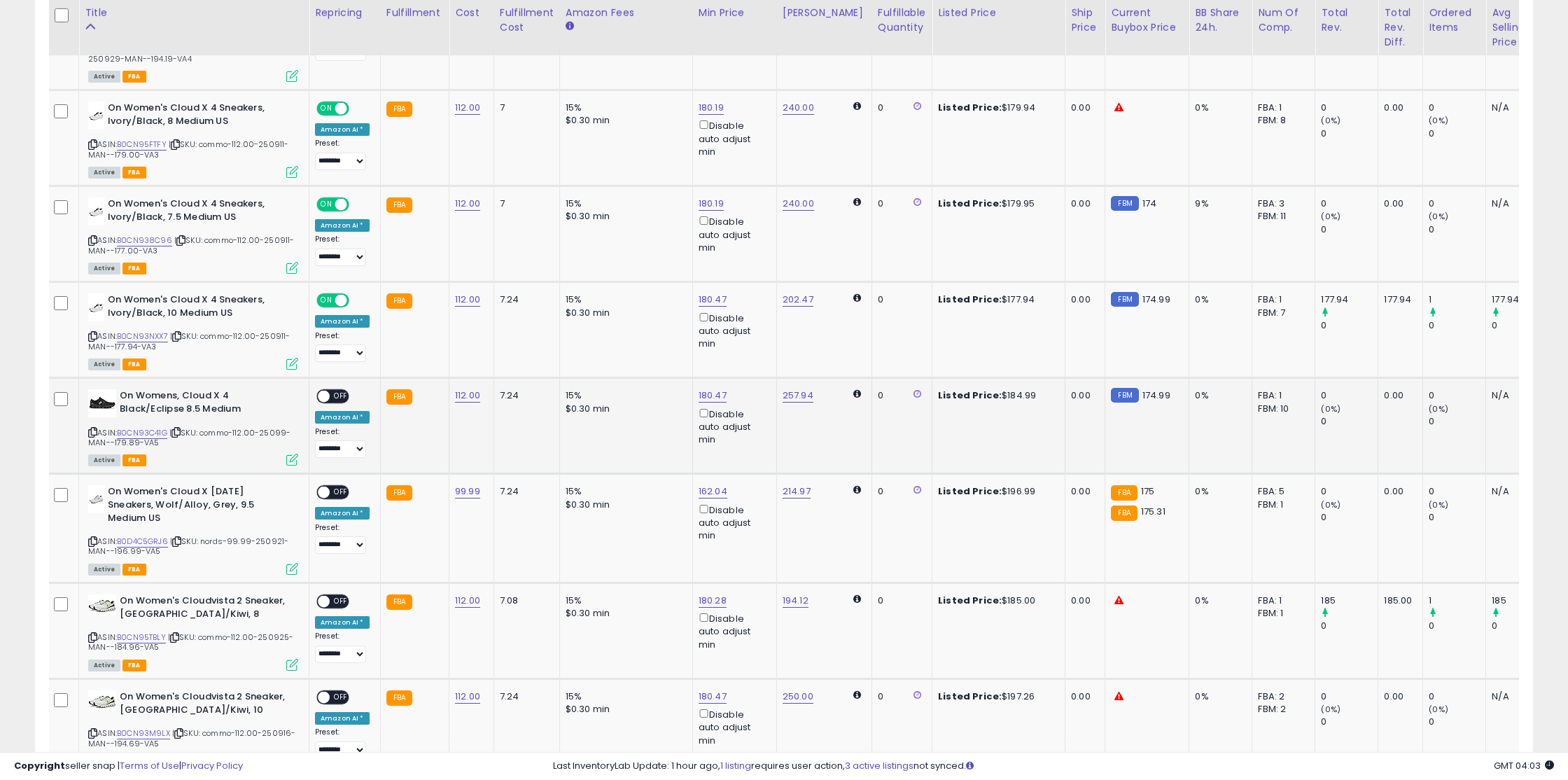
click at [339, 398] on span "OFF" at bounding box center [340, 396] width 22 height 12
click at [336, 499] on div "ON OFF" at bounding box center [333, 493] width 33 height 15
click at [342, 493] on span "OFF" at bounding box center [340, 493] width 22 height 12
click at [326, 601] on span at bounding box center [323, 602] width 12 height 12
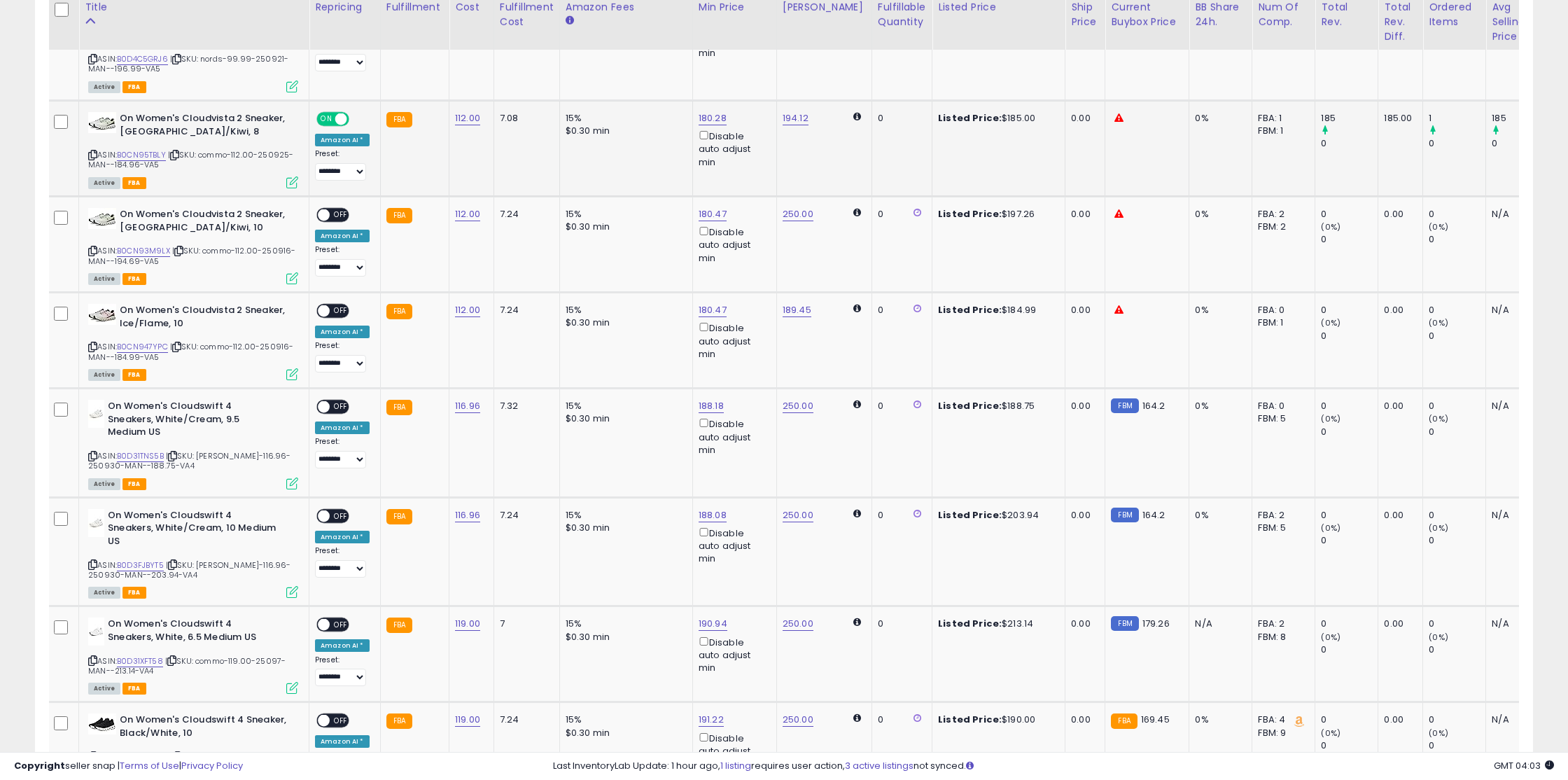
scroll to position [1674, 0]
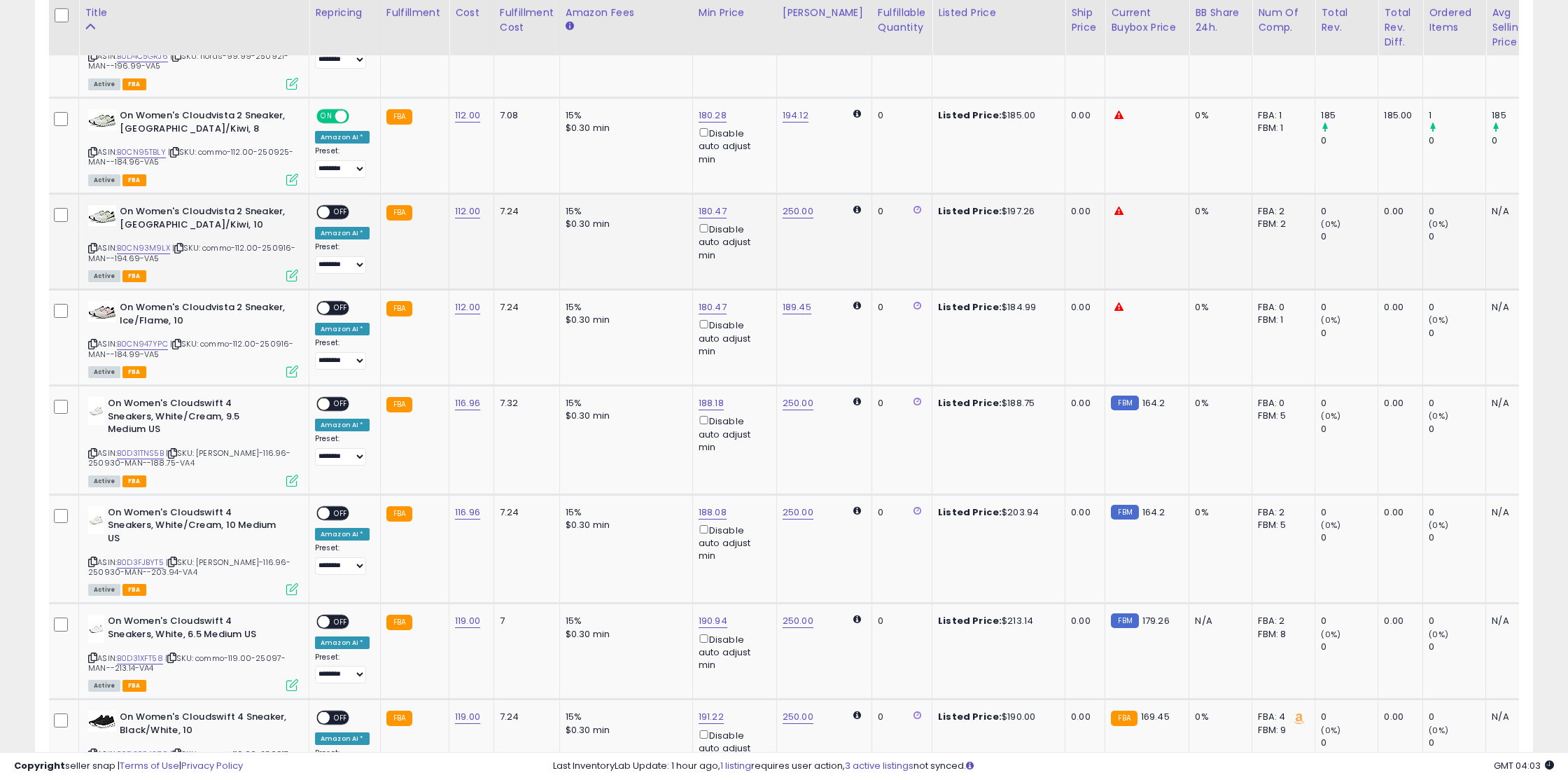
click at [326, 205] on div "ON OFF" at bounding box center [333, 212] width 33 height 15
click at [343, 304] on span "OFF" at bounding box center [340, 308] width 22 height 12
click at [338, 216] on span "OFF" at bounding box center [340, 212] width 22 height 12
click at [340, 403] on span "OFF" at bounding box center [340, 404] width 22 height 12
click at [331, 506] on div "ON OFF" at bounding box center [333, 513] width 33 height 15
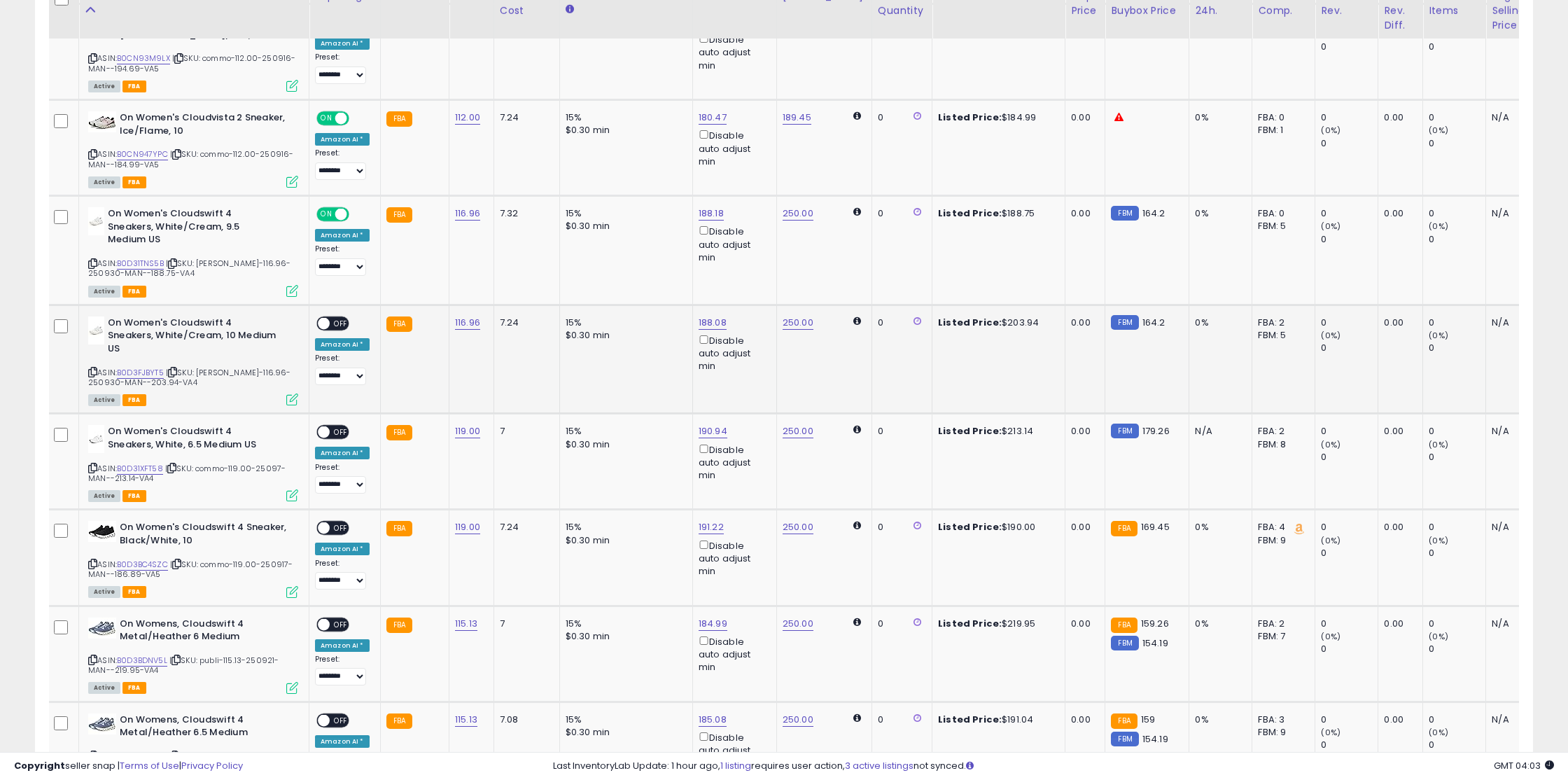
scroll to position [1889, 0]
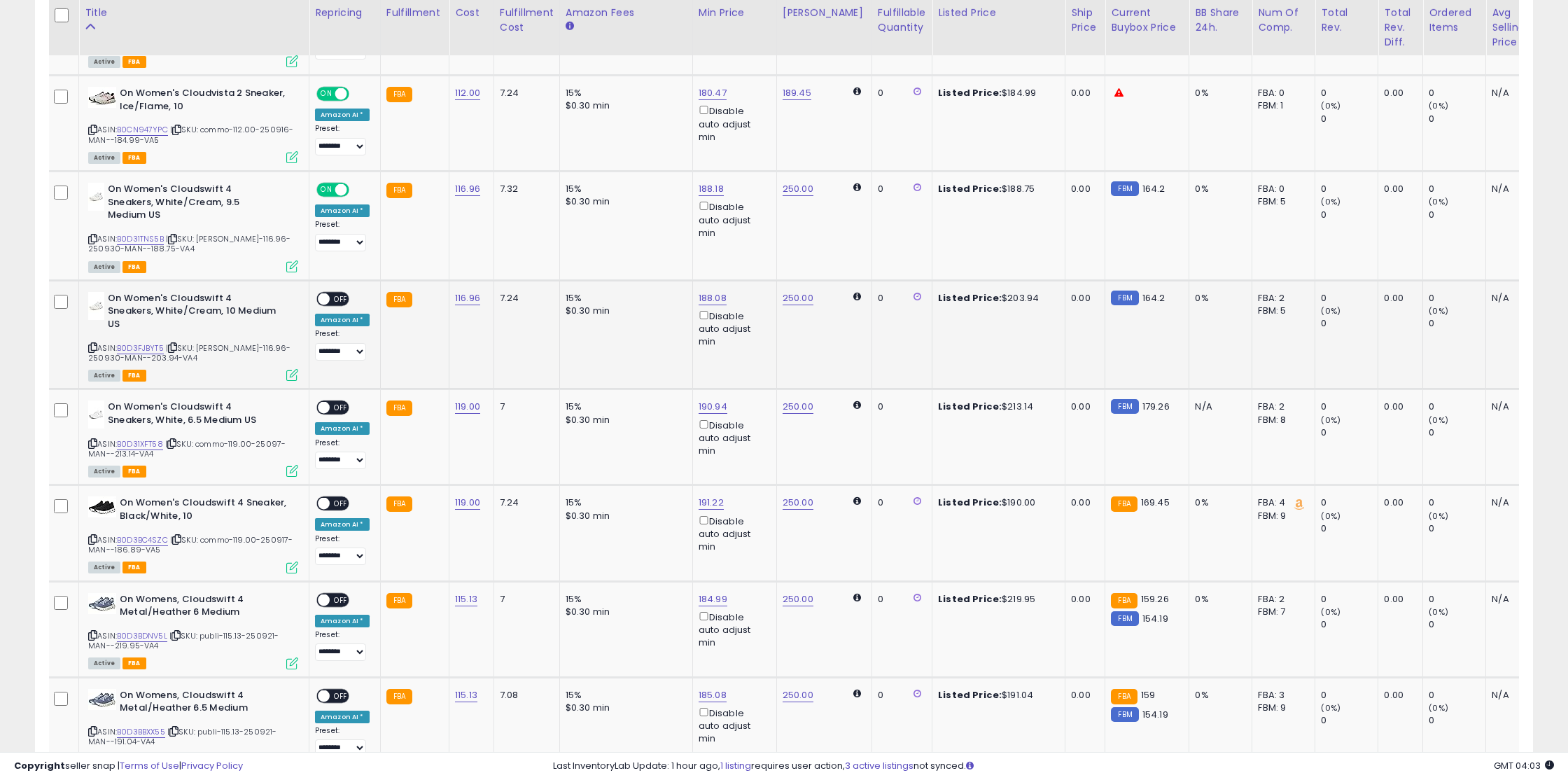
click at [335, 292] on span "OFF" at bounding box center [340, 298] width 22 height 12
click at [335, 402] on span "OFF" at bounding box center [340, 408] width 22 height 12
click at [334, 498] on span "OFF" at bounding box center [340, 504] width 22 height 12
click at [335, 594] on span "OFF" at bounding box center [340, 599] width 22 height 12
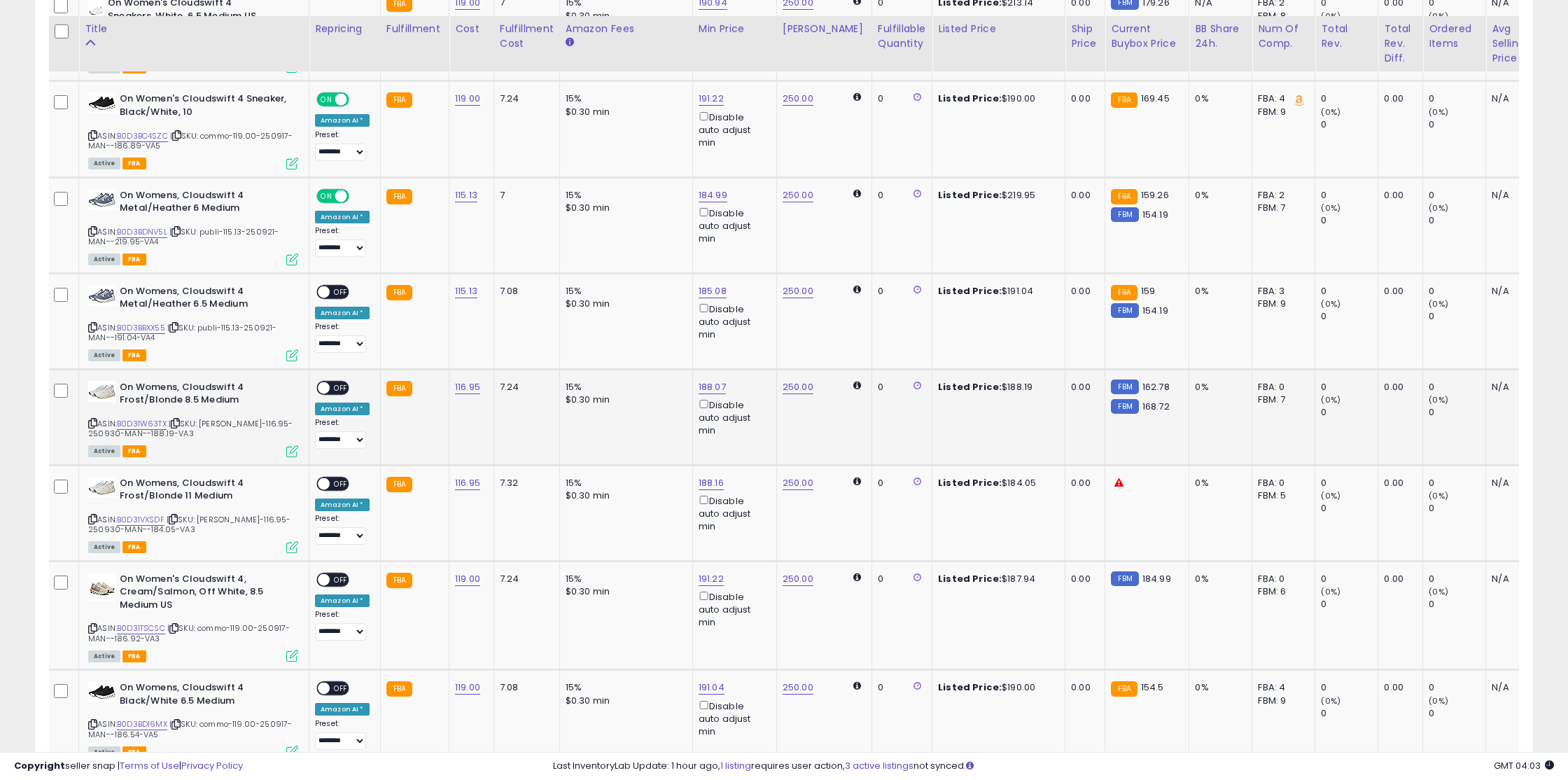
scroll to position [2309, 0]
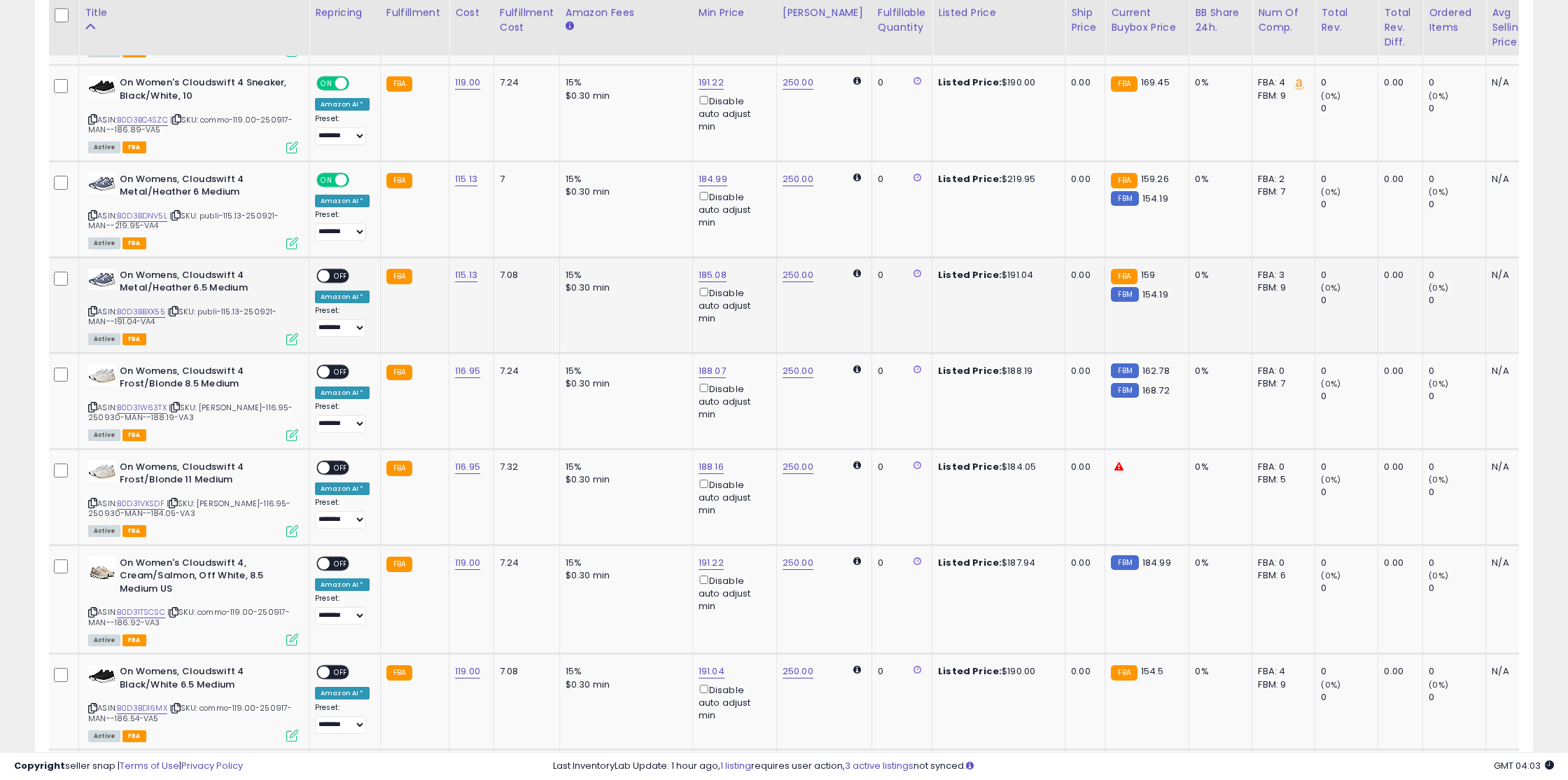
click at [337, 270] on span "OFF" at bounding box center [340, 275] width 22 height 12
click at [328, 366] on span at bounding box center [323, 372] width 12 height 12
click at [339, 366] on span "OFF" at bounding box center [340, 372] width 22 height 12
click at [333, 461] on div "**********" at bounding box center [342, 495] width 55 height 69
click at [337, 461] on span "OFF" at bounding box center [340, 467] width 22 height 12
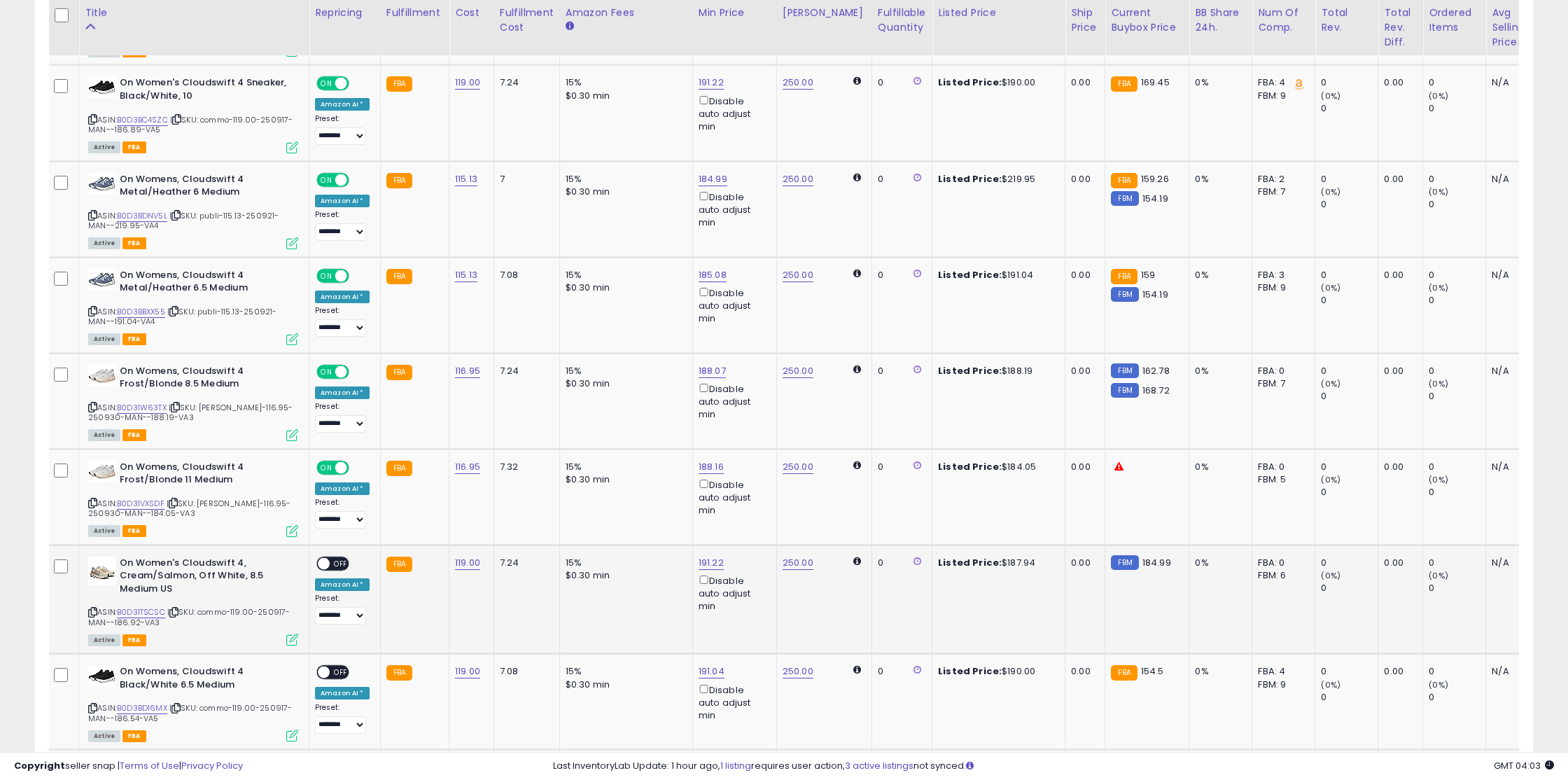
click at [339, 558] on span "OFF" at bounding box center [340, 564] width 22 height 12
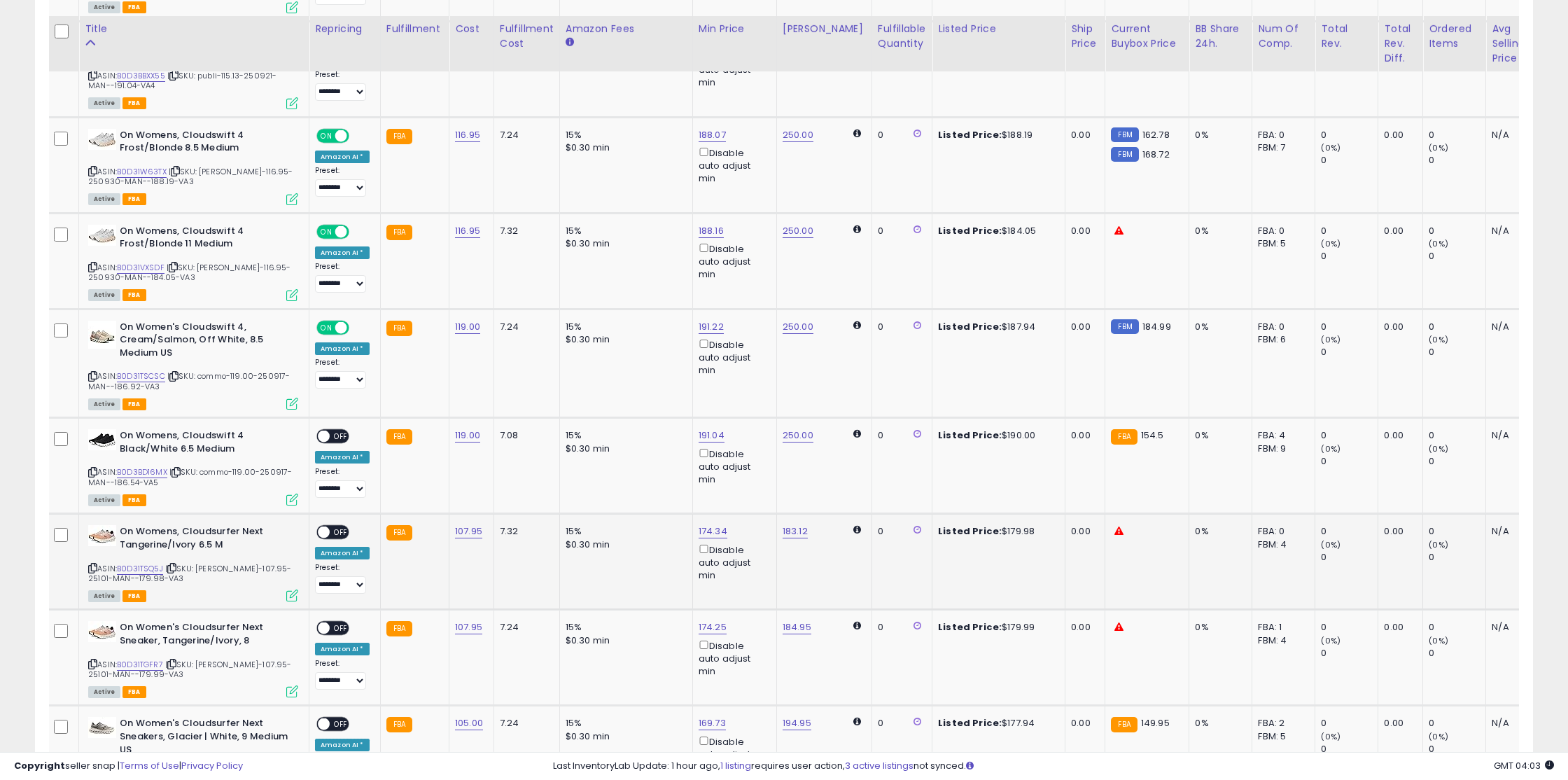
scroll to position [2624, 0]
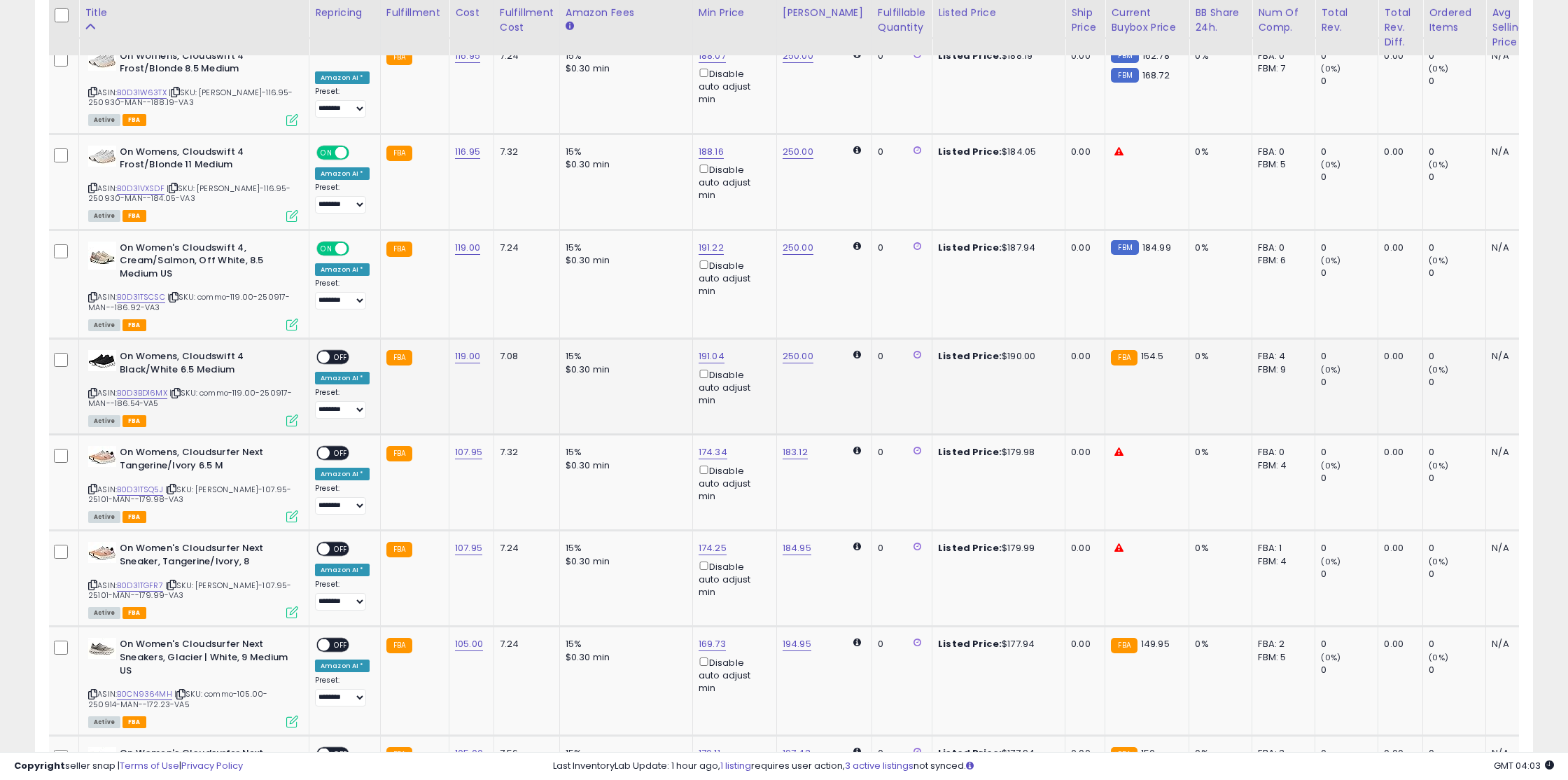
click at [334, 351] on div "ON OFF" at bounding box center [318, 357] width 33 height 12
click at [334, 351] on span "OFF" at bounding box center [340, 357] width 22 height 12
click at [330, 448] on span "OFF" at bounding box center [340, 453] width 22 height 12
click at [332, 543] on div "ON OFF" at bounding box center [318, 549] width 33 height 12
click at [337, 543] on span "OFF" at bounding box center [340, 549] width 22 height 12
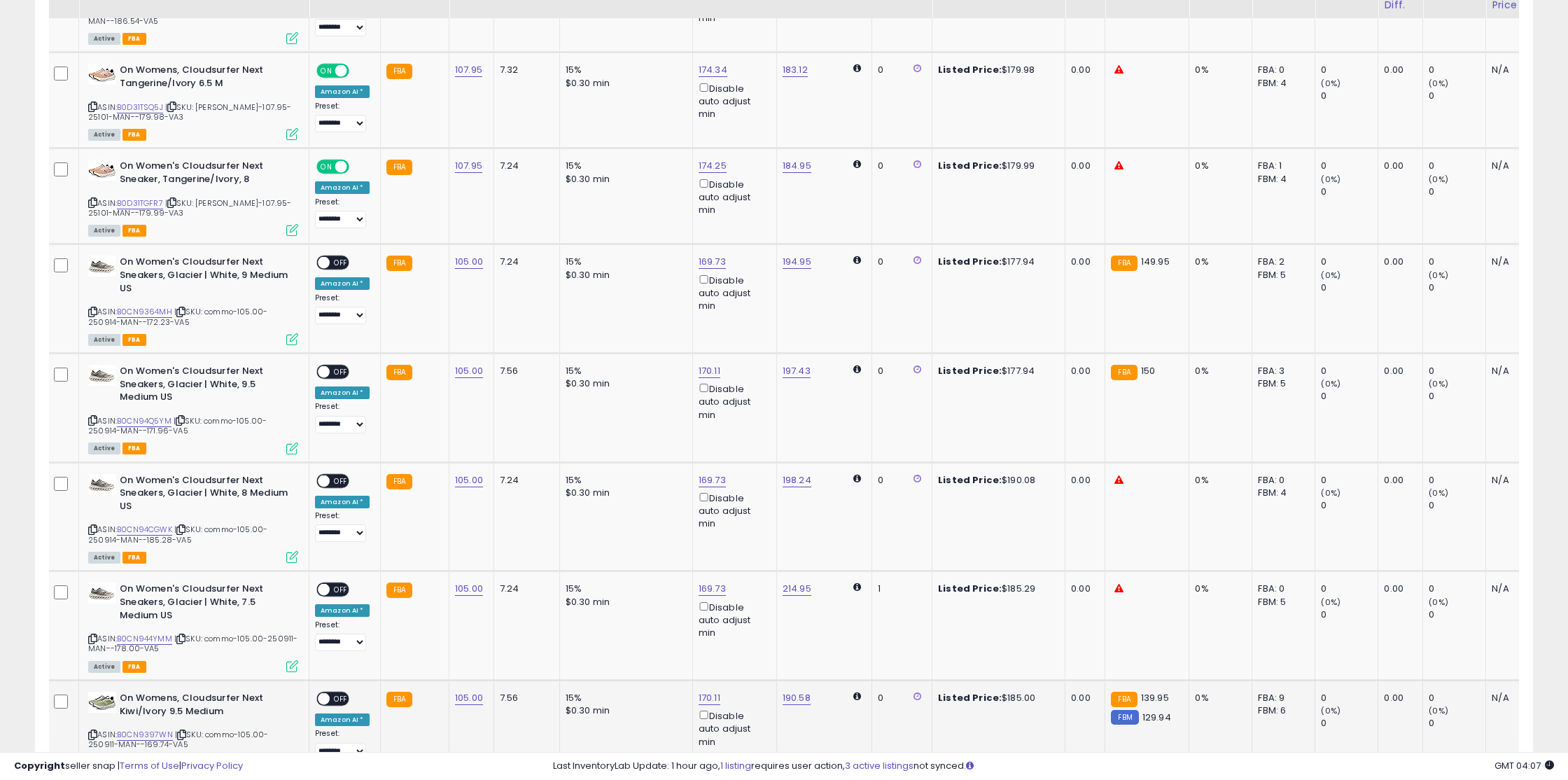
scroll to position [3044, 0]
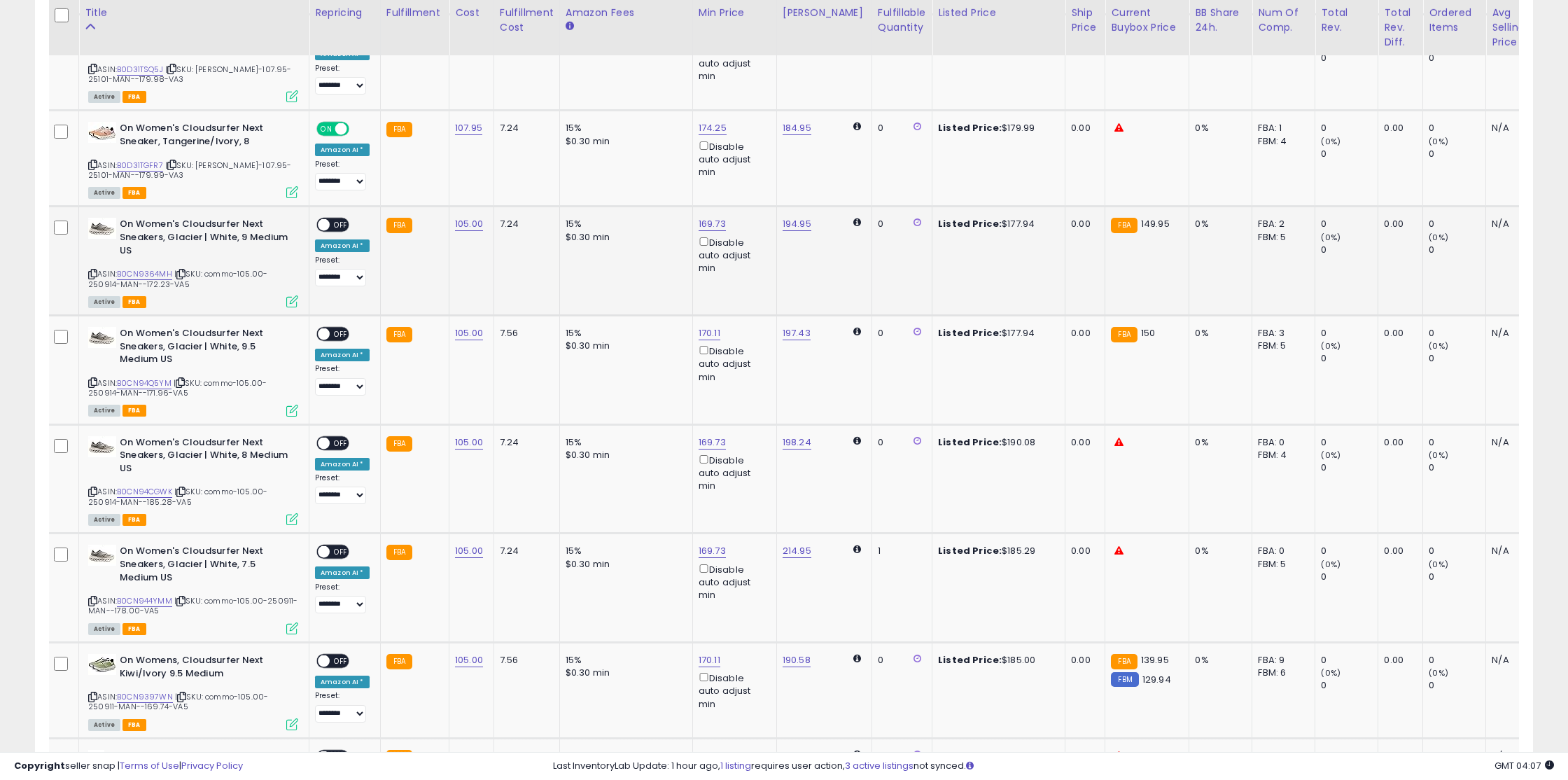
click at [341, 219] on span "OFF" at bounding box center [340, 225] width 22 height 12
click at [330, 328] on div "ON OFF" at bounding box center [318, 334] width 33 height 12
click at [334, 328] on span "OFF" at bounding box center [340, 334] width 22 height 12
click at [334, 437] on span "OFF" at bounding box center [340, 443] width 22 height 12
click at [333, 546] on span "OFF" at bounding box center [340, 552] width 22 height 12
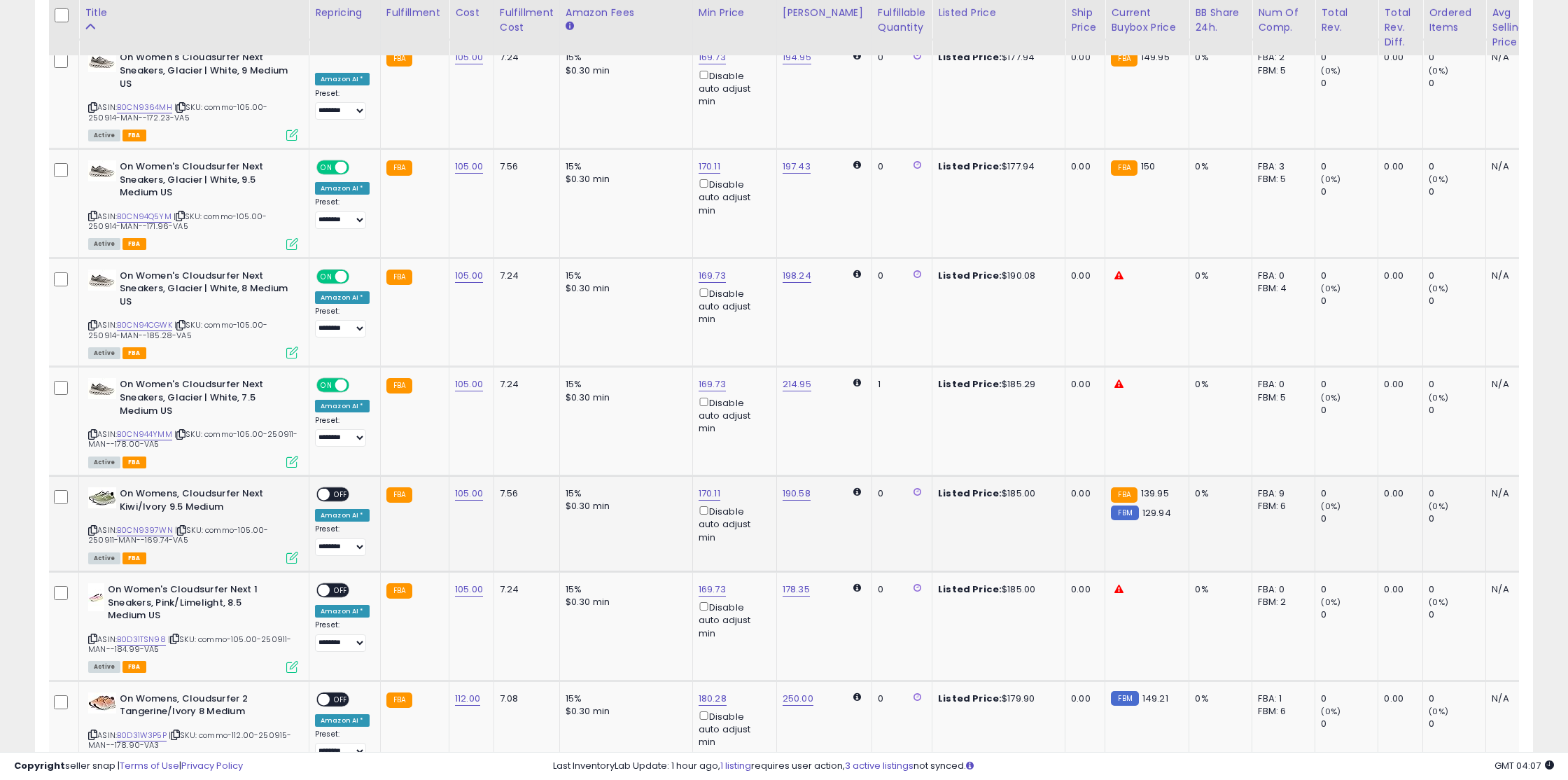
scroll to position [3248, 0]
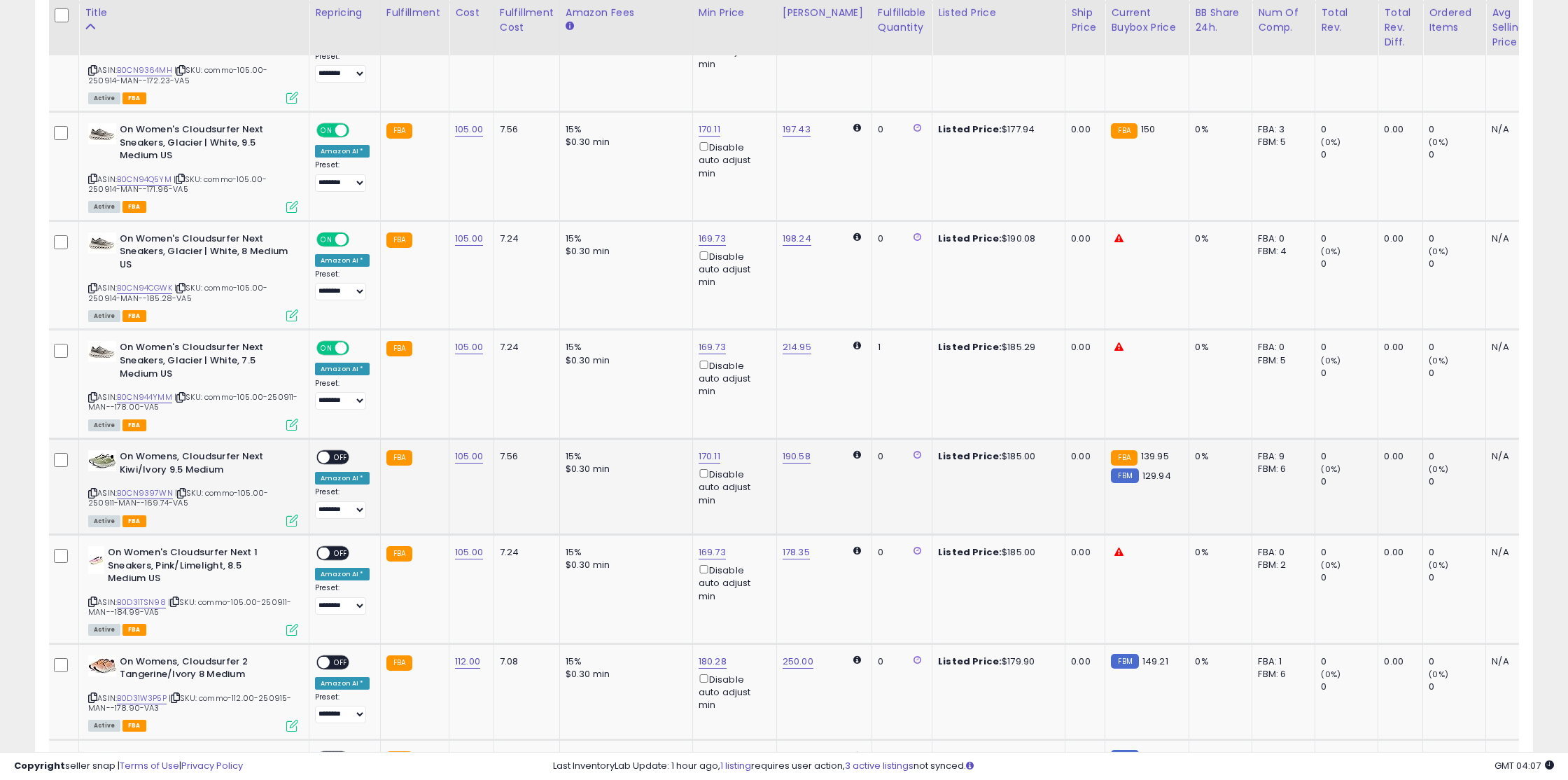
click at [335, 452] on span "OFF" at bounding box center [340, 457] width 22 height 12
click at [342, 548] on span "OFF" at bounding box center [340, 554] width 22 height 12
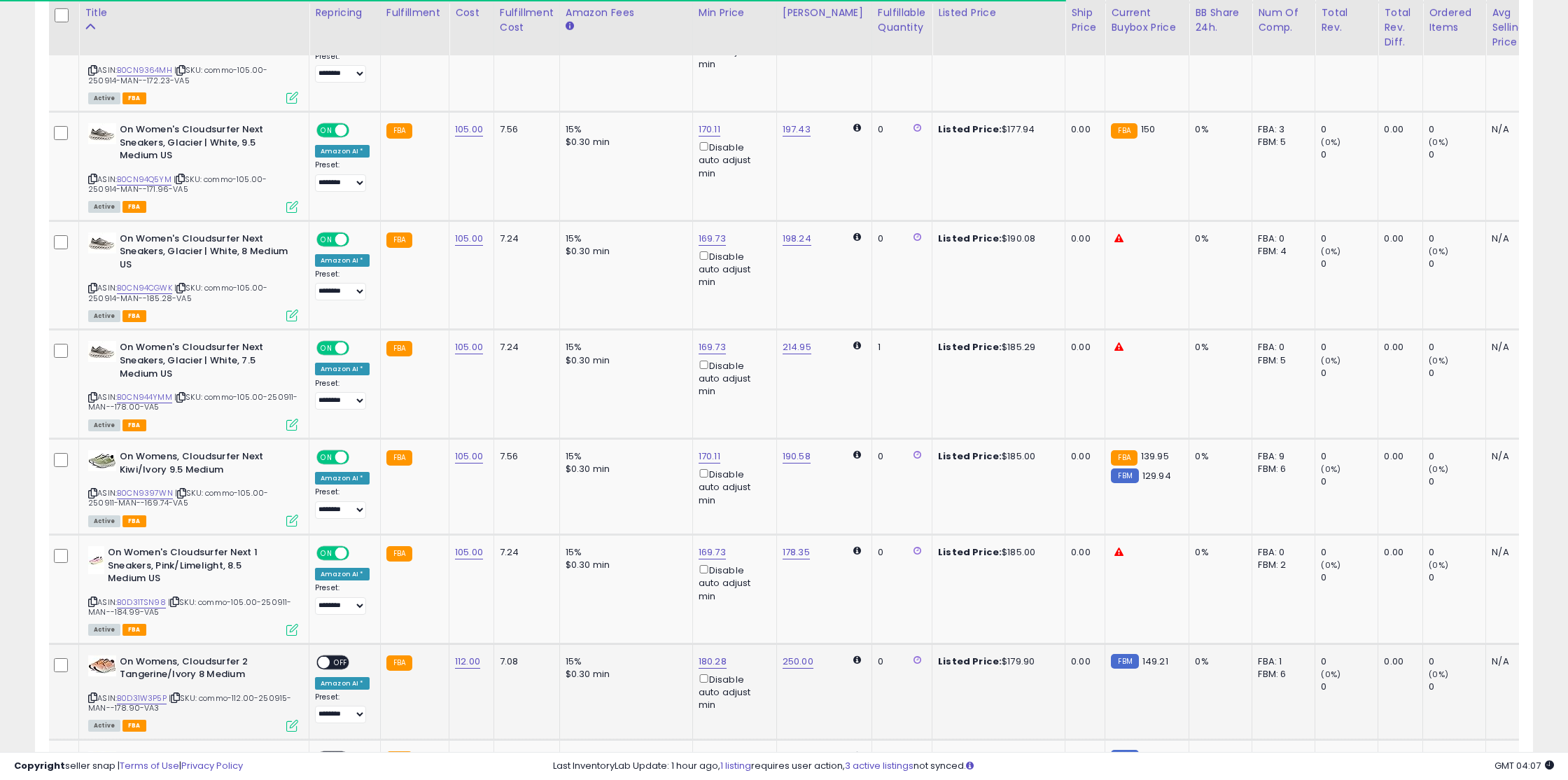
click at [347, 656] on span "OFF" at bounding box center [340, 662] width 22 height 12
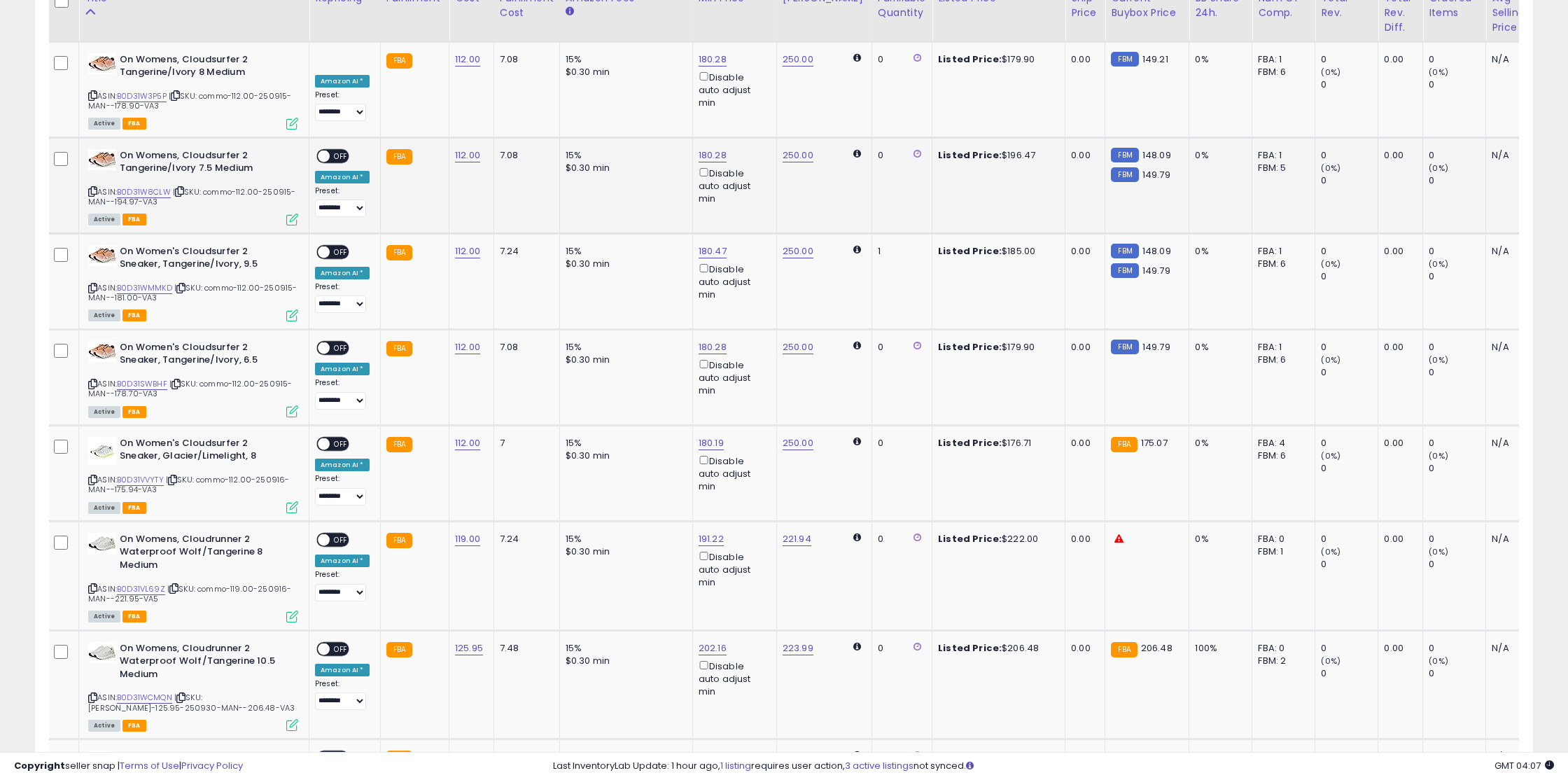
scroll to position [3820, 0]
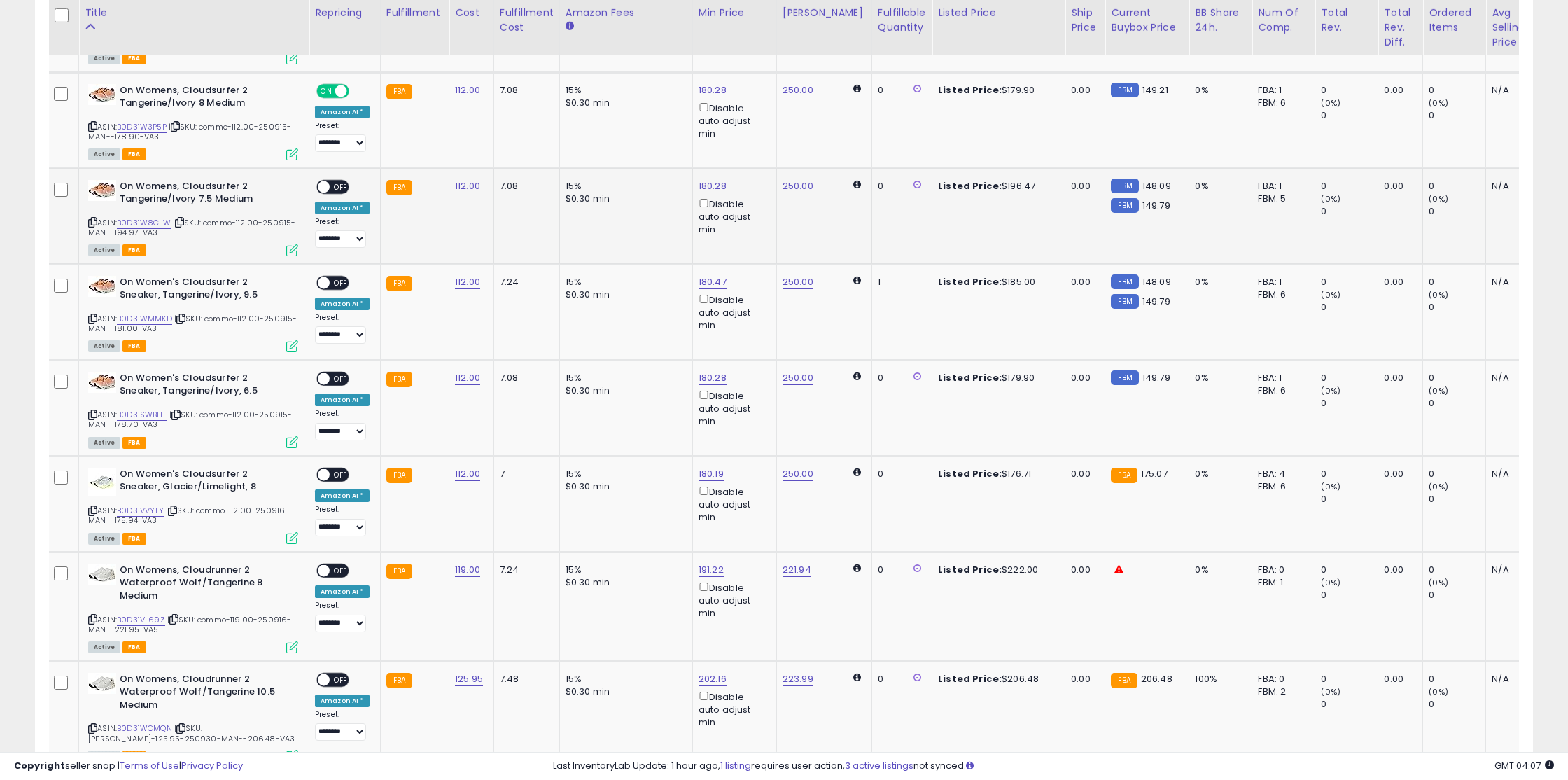
click at [344, 168] on td "**********" at bounding box center [344, 216] width 71 height 96
click at [342, 181] on span "OFF" at bounding box center [340, 186] width 22 height 12
click at [331, 277] on span "OFF" at bounding box center [340, 283] width 22 height 12
drag, startPoint x: 333, startPoint y: 363, endPoint x: 336, endPoint y: 356, distance: 7.6
click at [333, 372] on div "**********" at bounding box center [342, 406] width 55 height 69
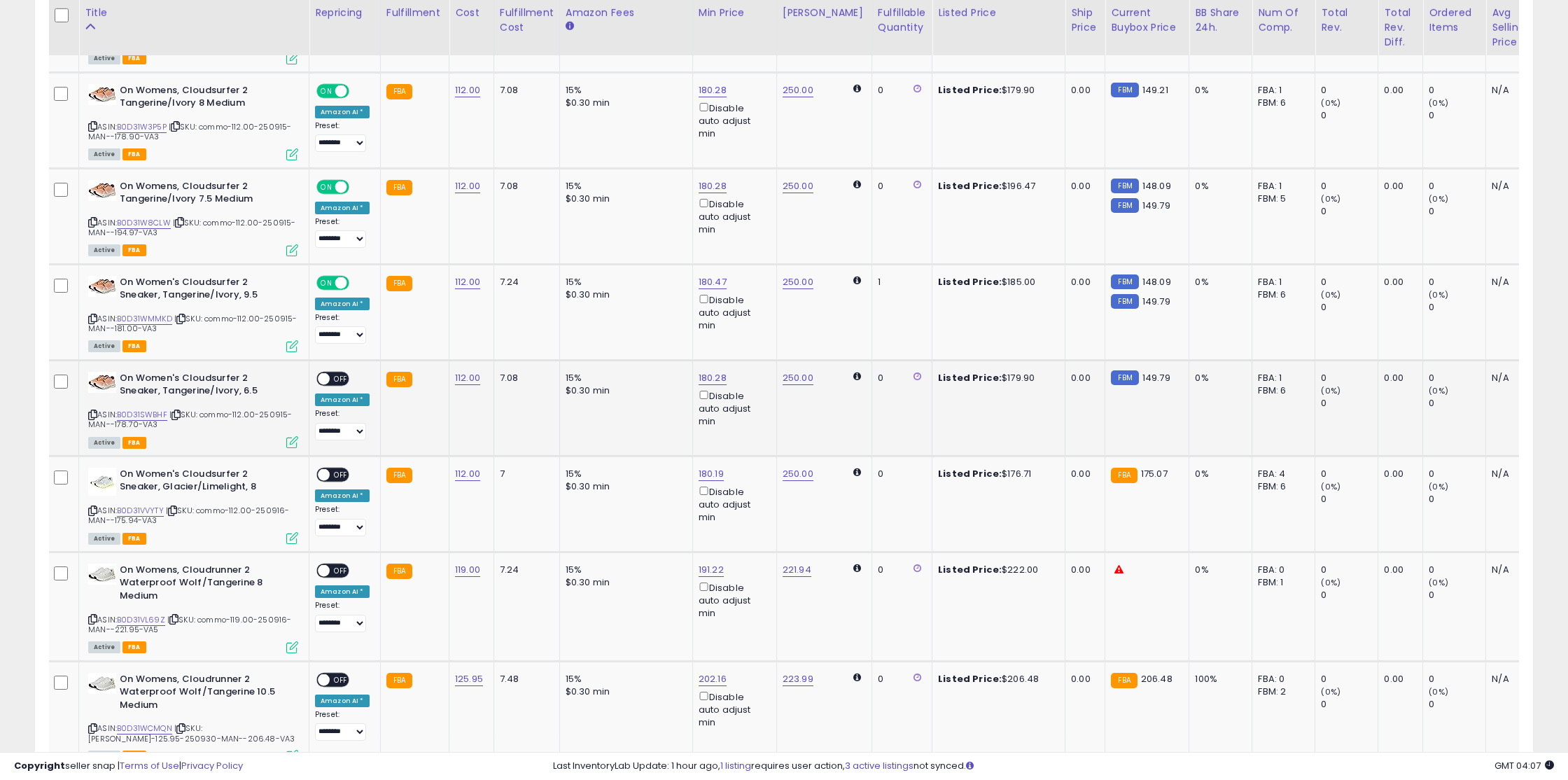
click at [336, 372] on span "OFF" at bounding box center [340, 378] width 22 height 12
click at [336, 469] on span "OFF" at bounding box center [340, 475] width 22 height 12
click at [335, 564] on span "OFF" at bounding box center [340, 570] width 22 height 12
click at [331, 674] on span "OFF" at bounding box center [340, 680] width 22 height 12
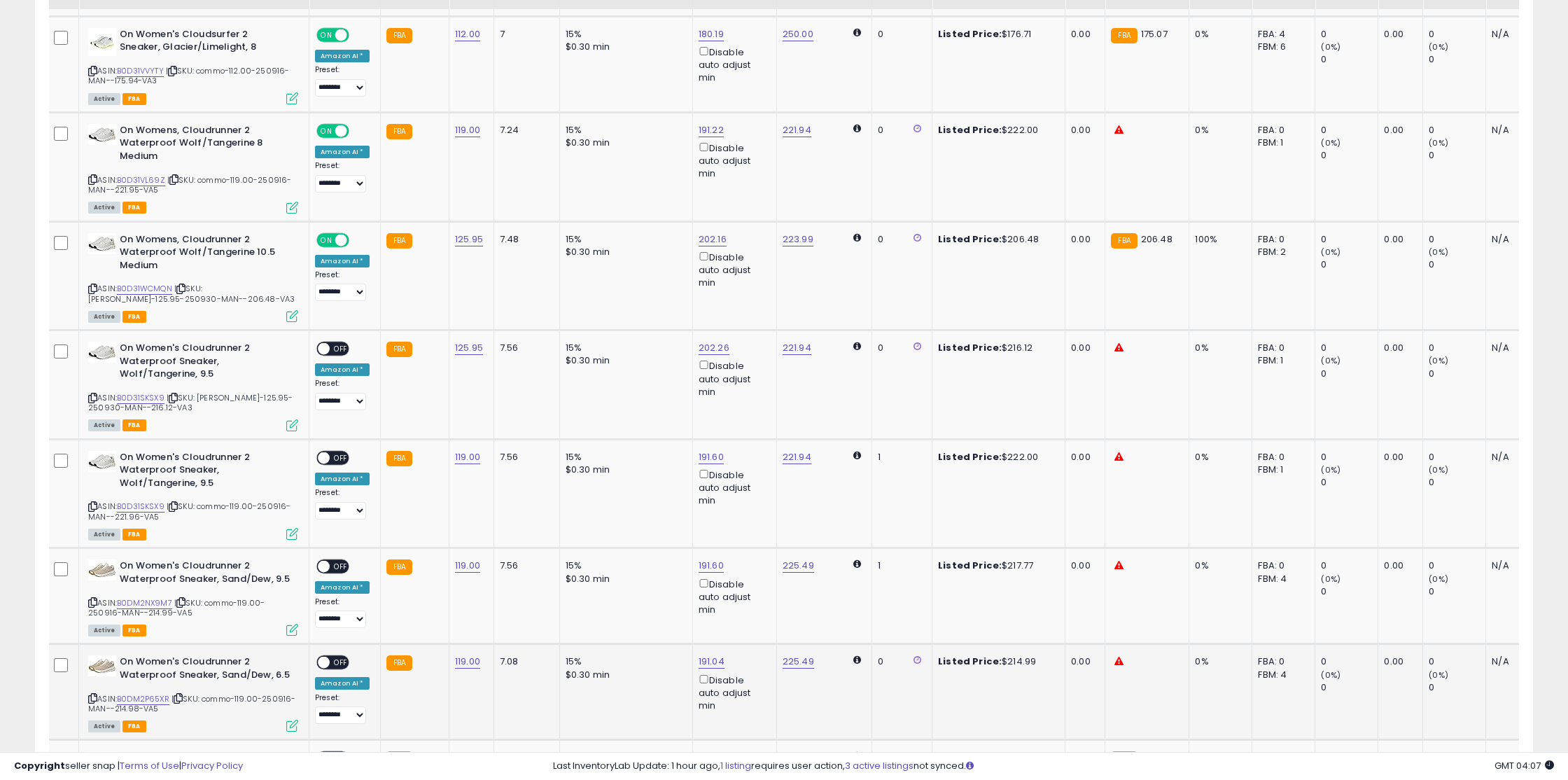
scroll to position [4285, 0]
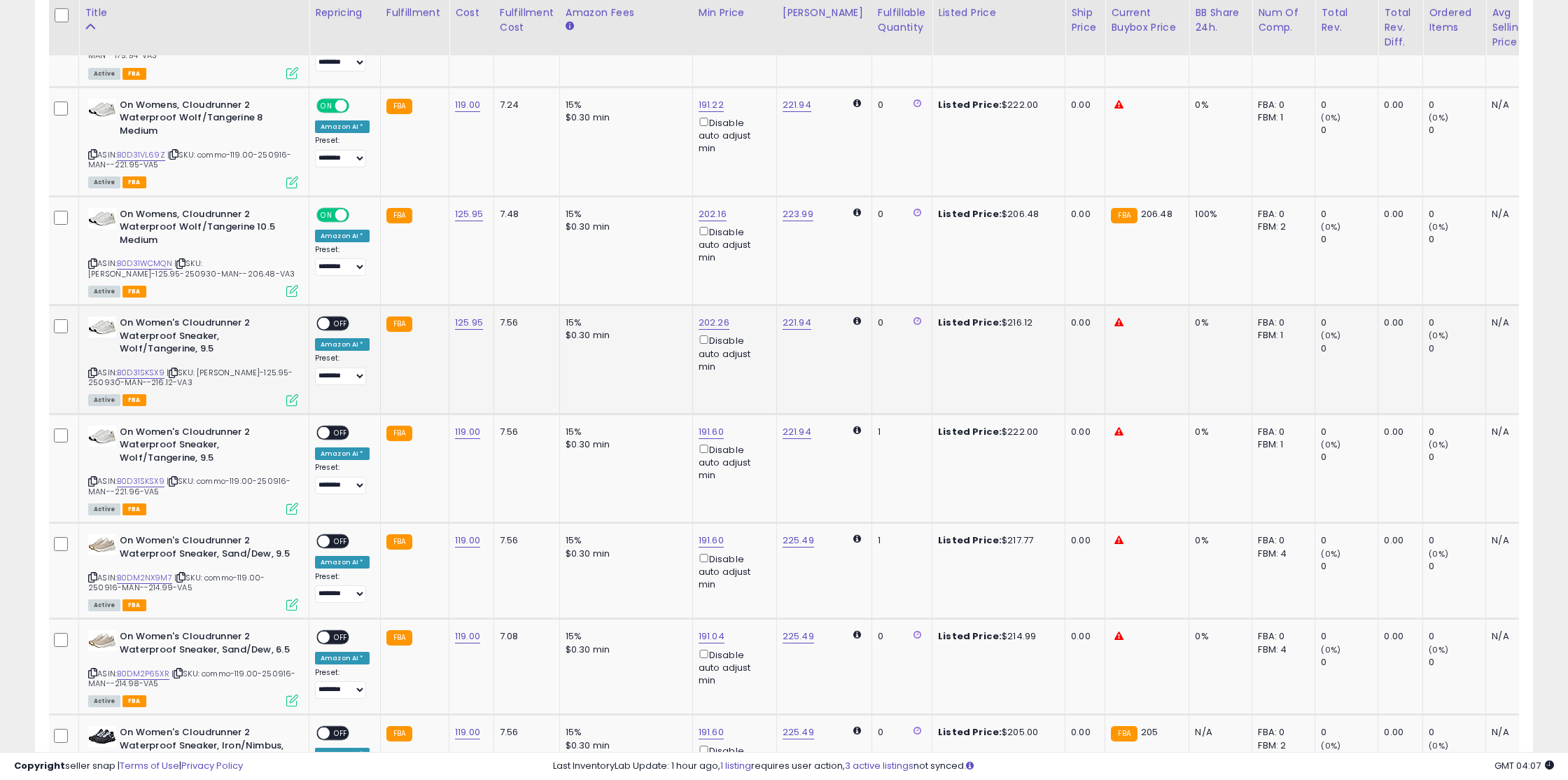
click at [335, 318] on span "OFF" at bounding box center [340, 323] width 22 height 12
click at [336, 426] on span "OFF" at bounding box center [340, 432] width 22 height 12
click at [341, 524] on td "**********" at bounding box center [344, 571] width 71 height 96
click at [343, 536] on span "OFF" at bounding box center [340, 542] width 22 height 12
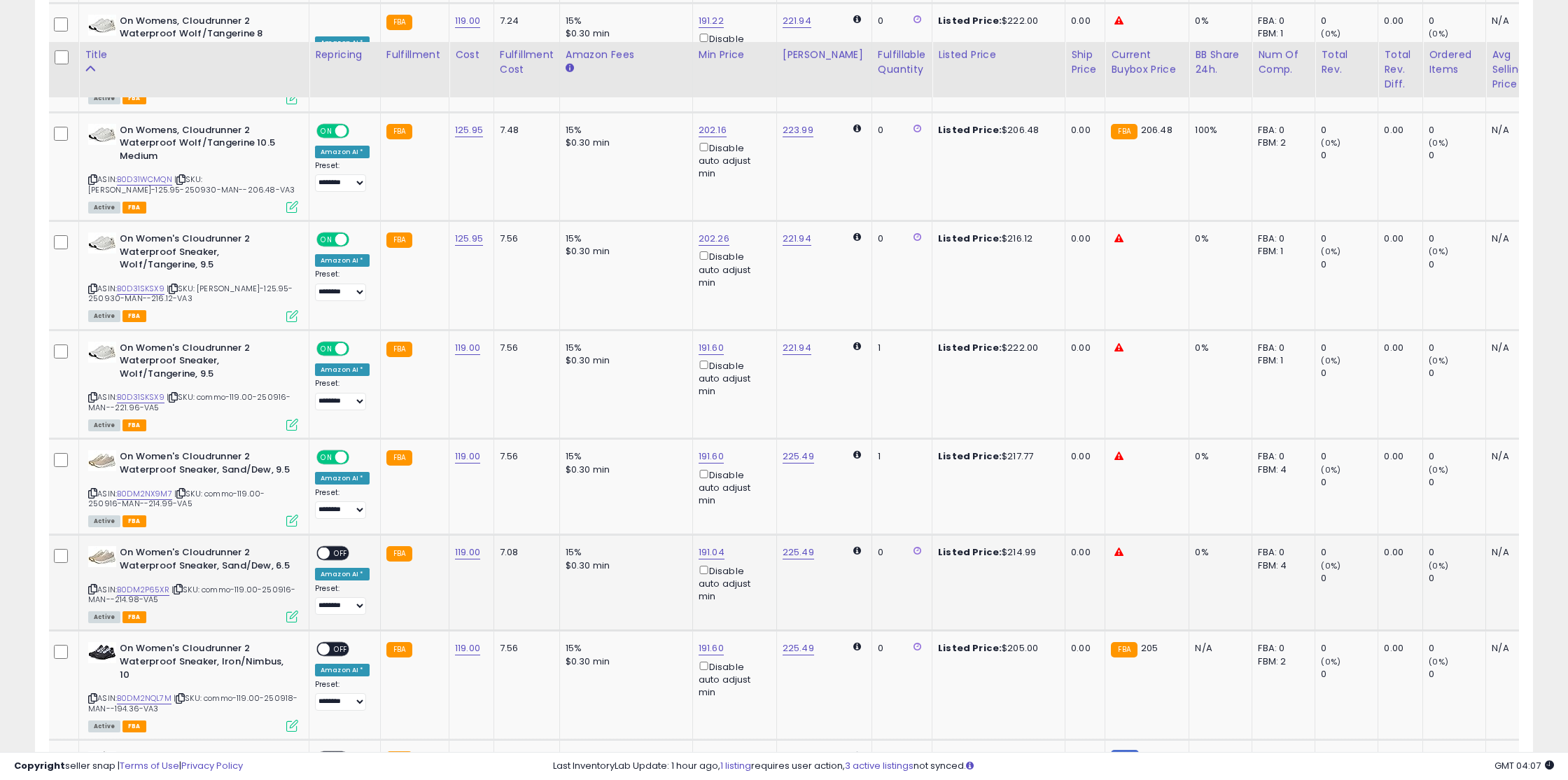
scroll to position [4485, 0]
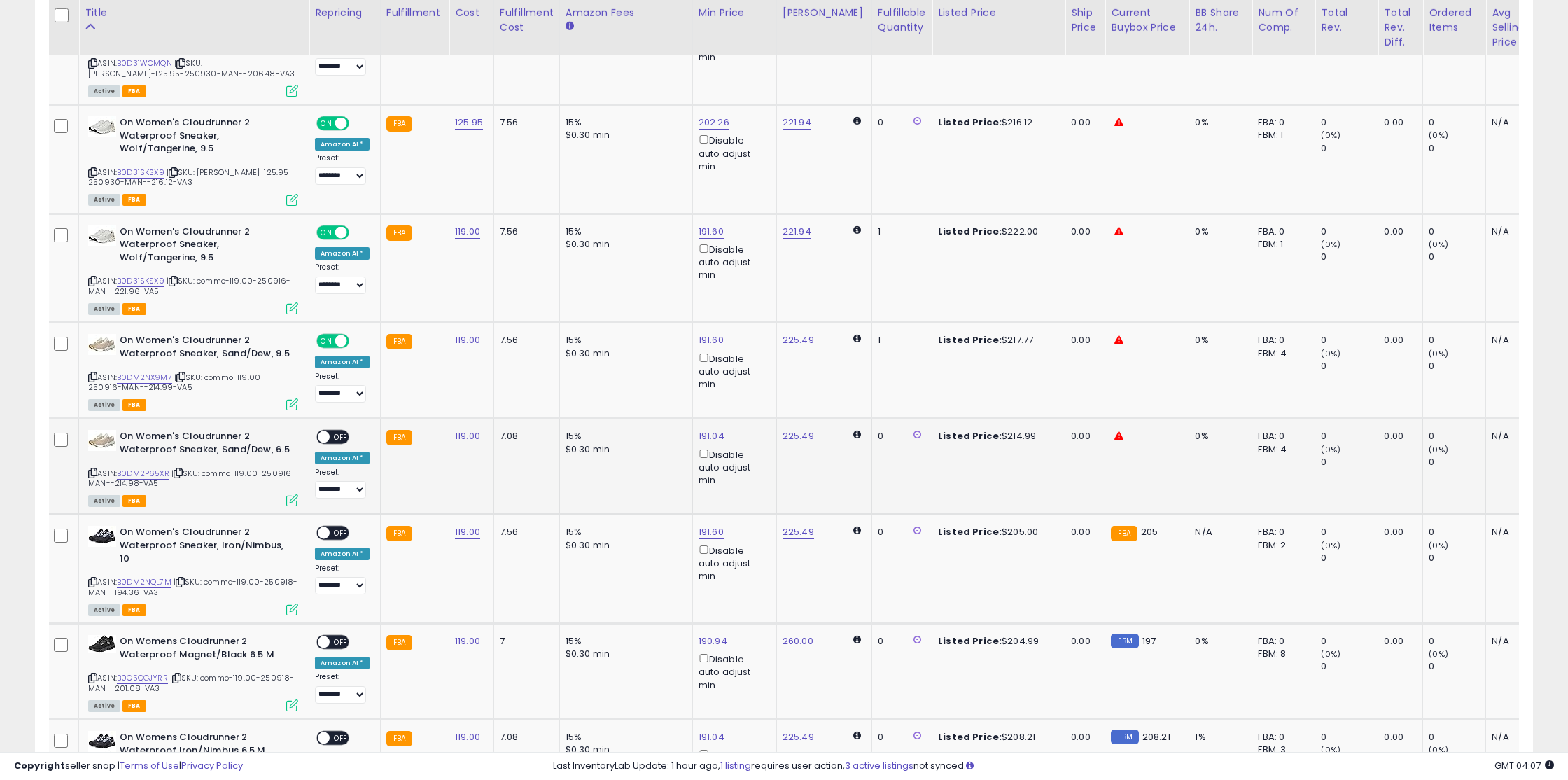
click at [334, 431] on div "ON OFF" at bounding box center [318, 437] width 33 height 12
click at [335, 431] on span "OFF" at bounding box center [340, 437] width 22 height 12
click at [334, 528] on div "ON OFF" at bounding box center [318, 533] width 33 height 12
click at [337, 636] on span "OFF" at bounding box center [340, 642] width 22 height 12
click at [342, 526] on div "ON OFF" at bounding box center [333, 533] width 33 height 15
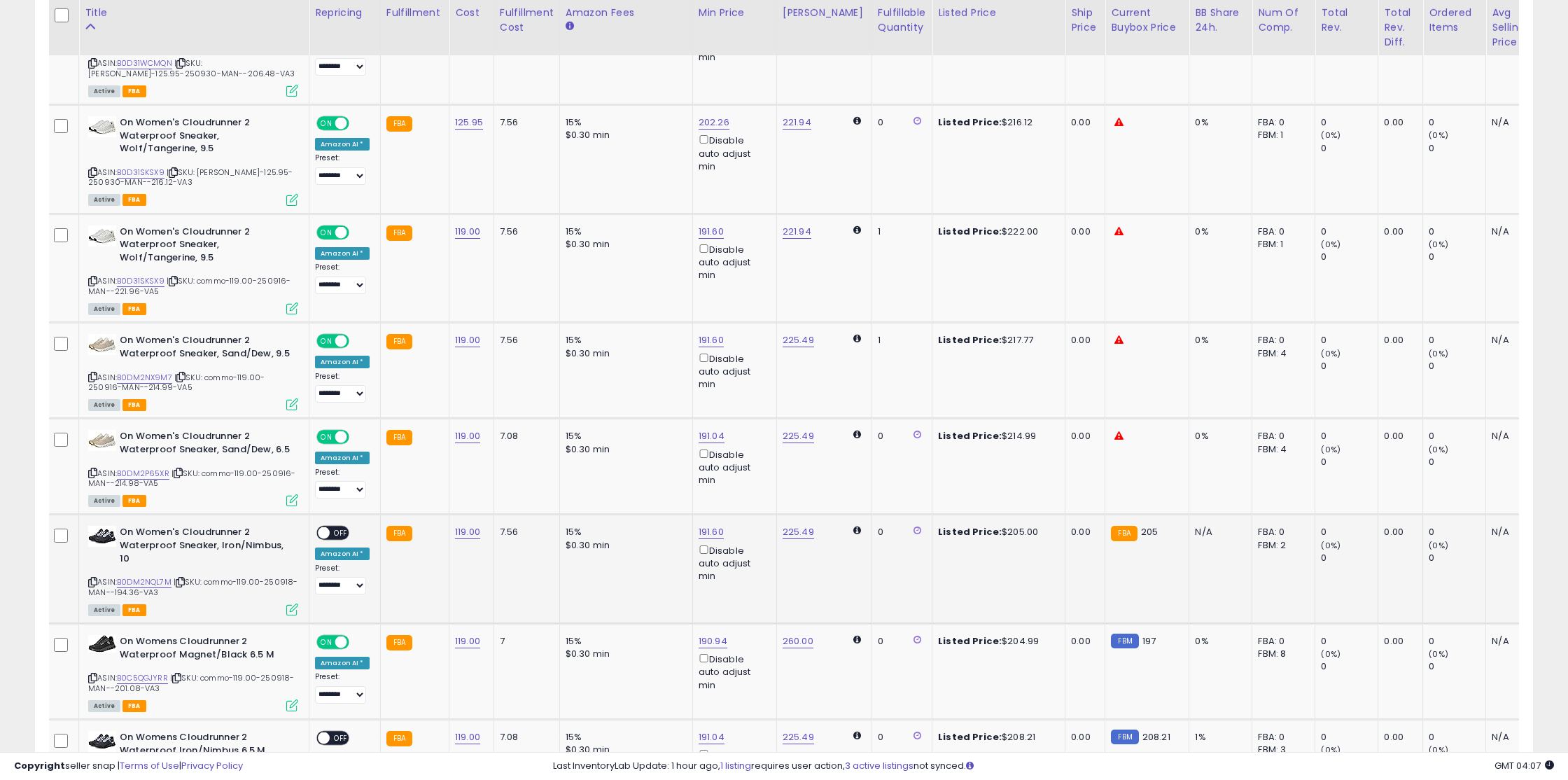
click at [342, 528] on span "OFF" at bounding box center [340, 533] width 22 height 12
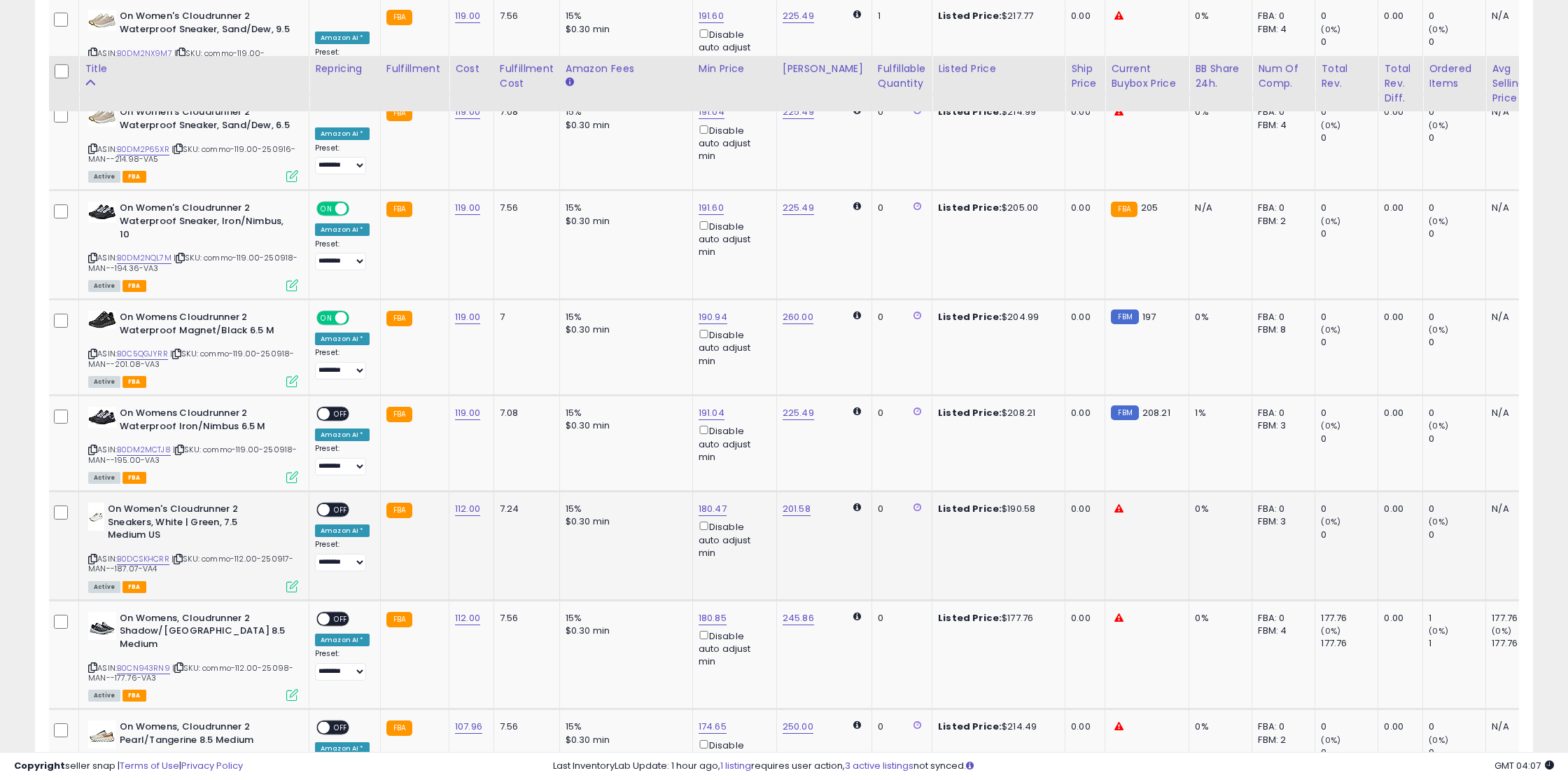
scroll to position [4902, 0]
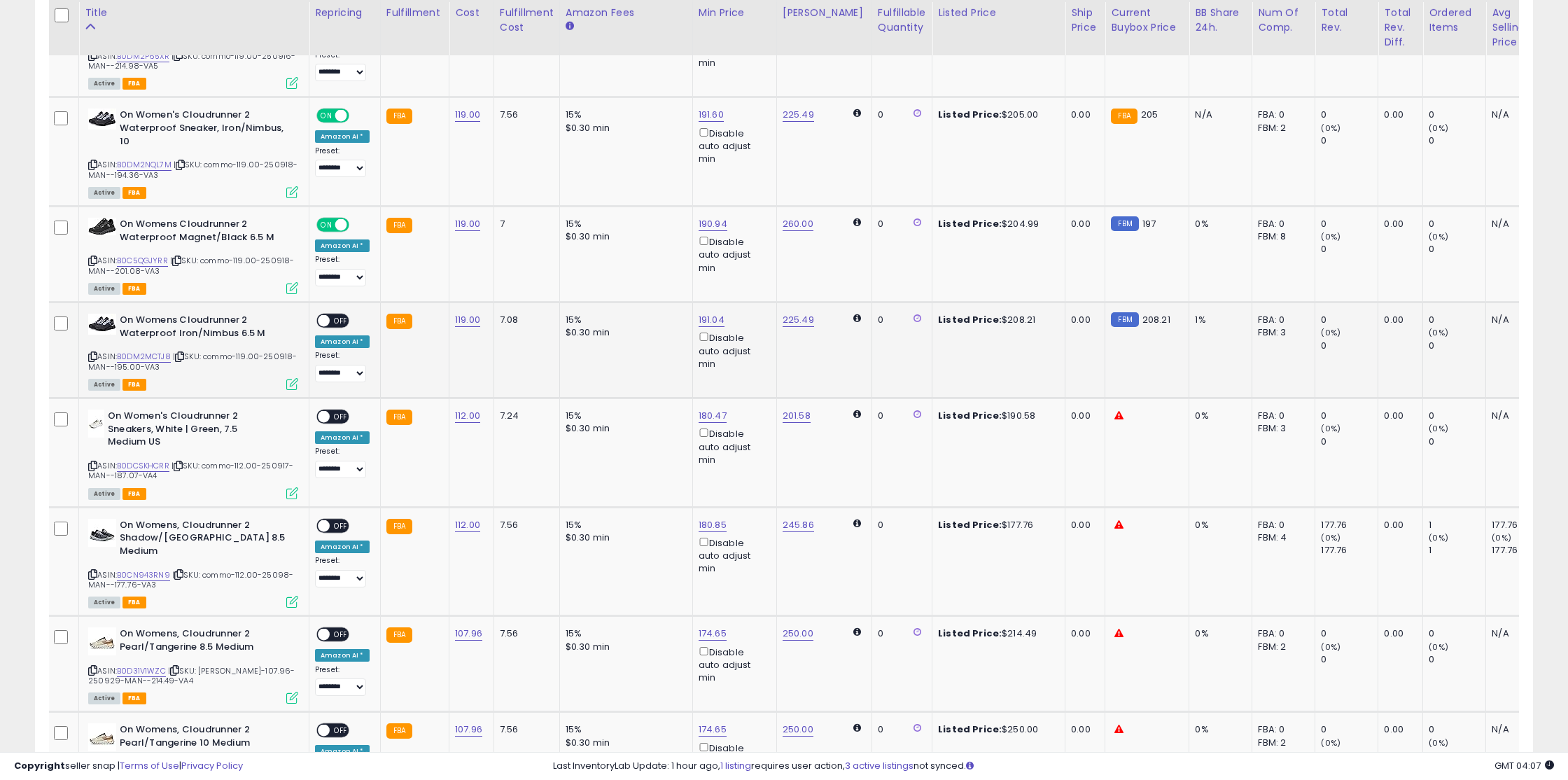
click at [327, 315] on span at bounding box center [323, 321] width 12 height 12
click at [326, 411] on span at bounding box center [323, 417] width 12 height 12
click at [338, 411] on span "OFF" at bounding box center [340, 417] width 22 height 12
click at [334, 519] on span "OFF" at bounding box center [340, 525] width 22 height 12
click at [330, 627] on div "ON OFF" at bounding box center [333, 635] width 33 height 15
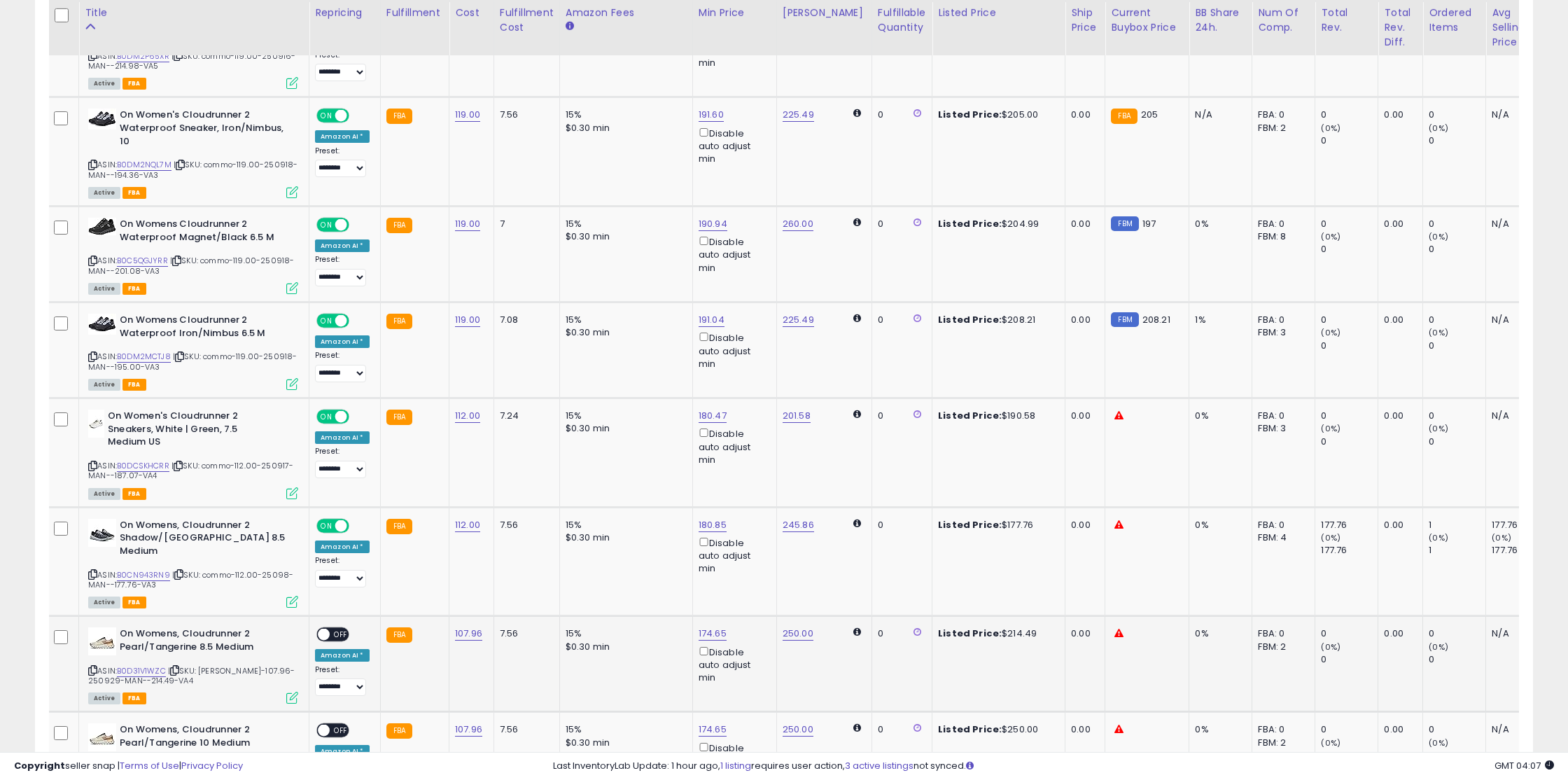
click at [331, 629] on span "OFF" at bounding box center [340, 635] width 22 height 12
click at [333, 724] on span "OFF" at bounding box center [340, 730] width 22 height 12
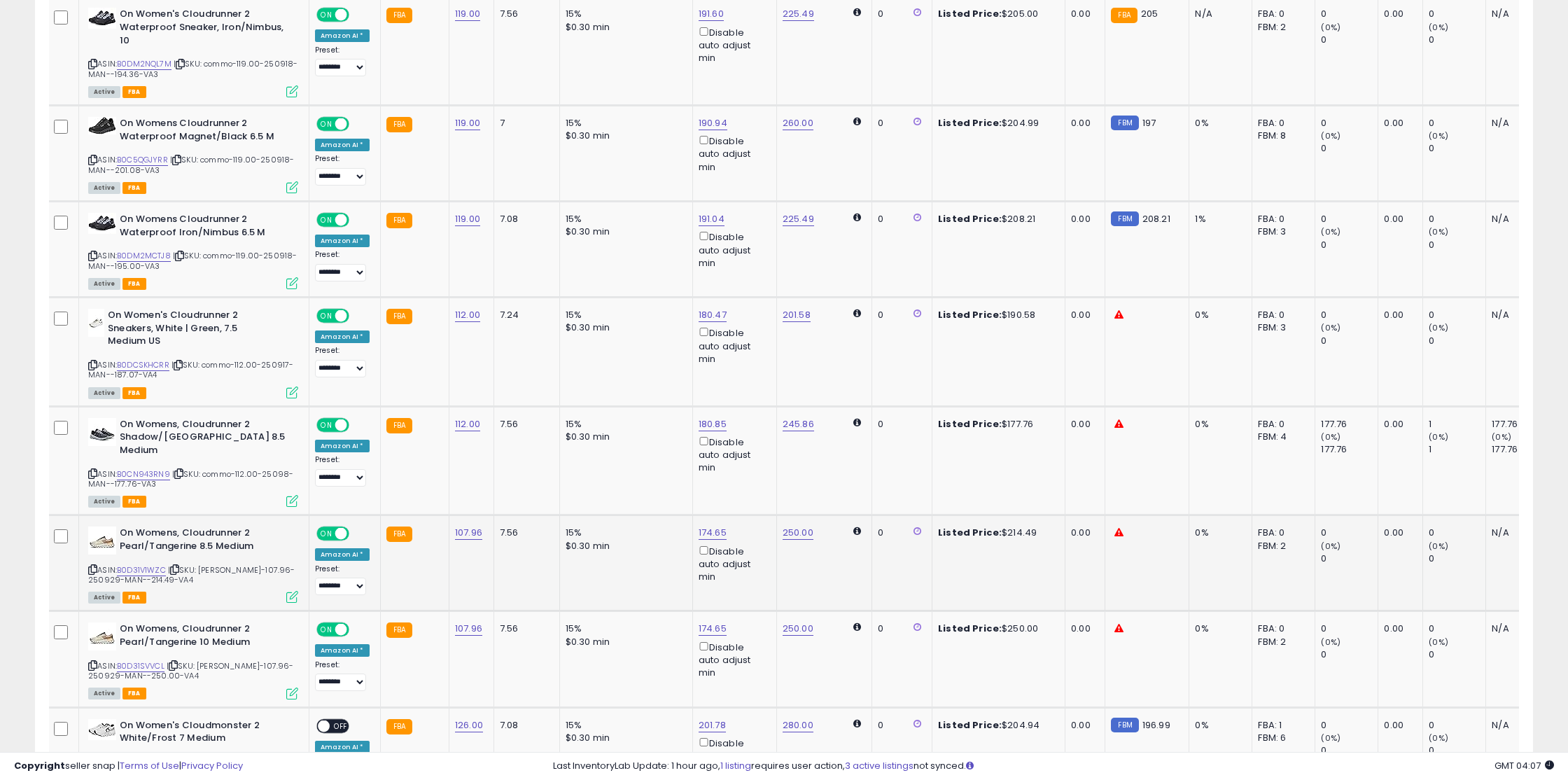
scroll to position [5111, 0]
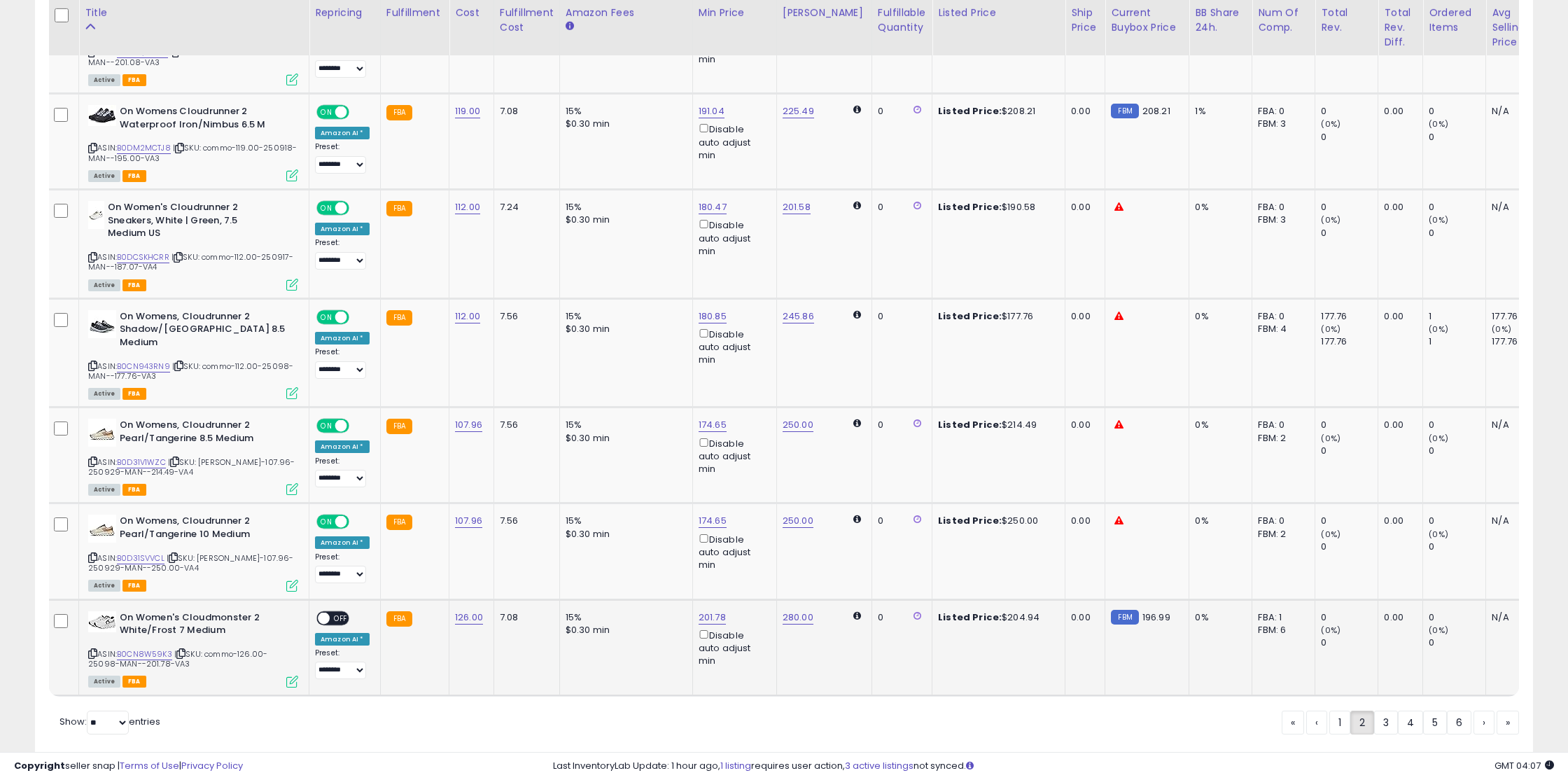
click at [333, 612] on span "OFF" at bounding box center [340, 617] width 22 height 12
click at [1381, 711] on link "3" at bounding box center [1385, 722] width 24 height 24
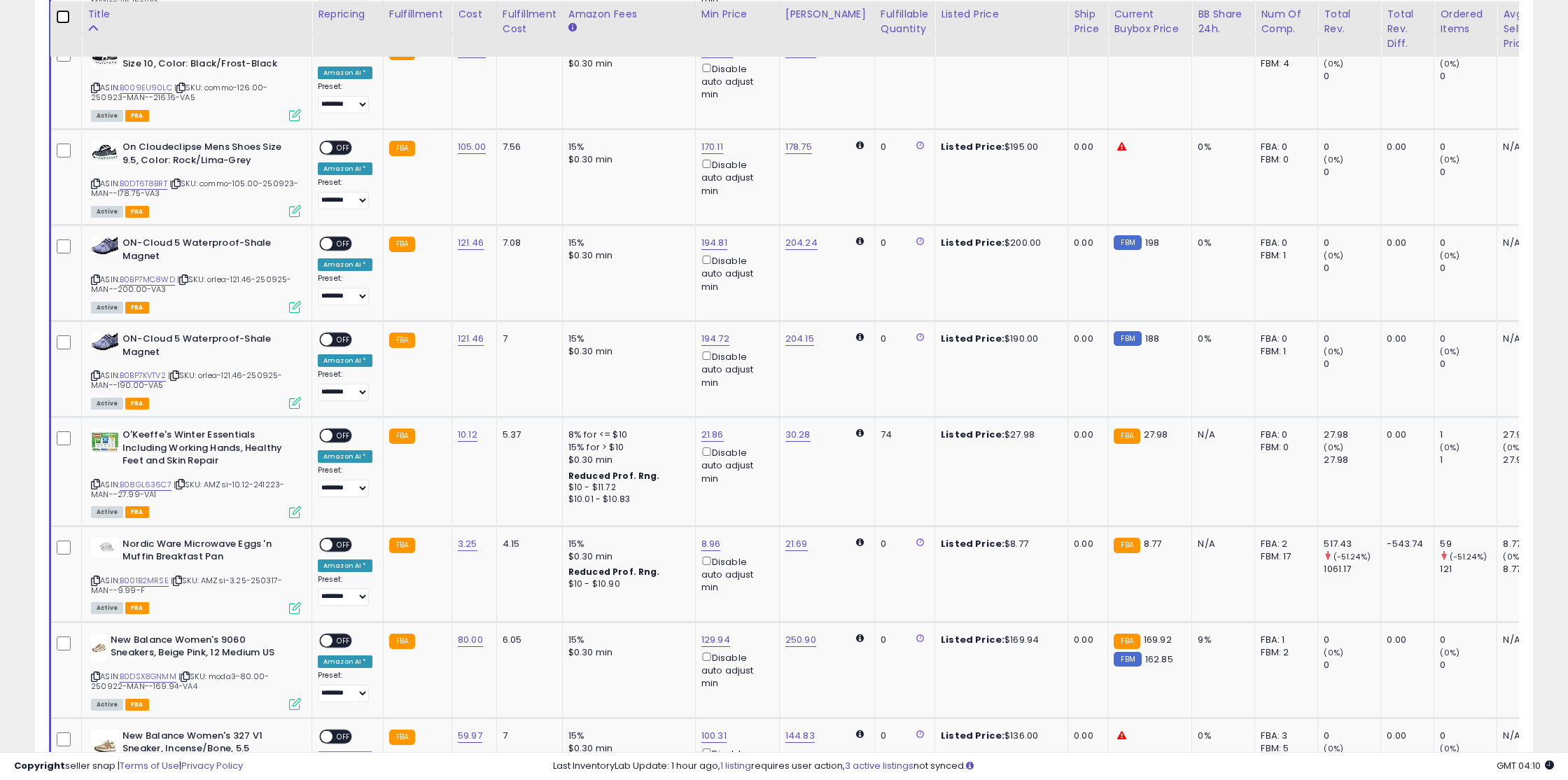
scroll to position [4359, 0]
click at [56, 528] on td at bounding box center [65, 572] width 32 height 96
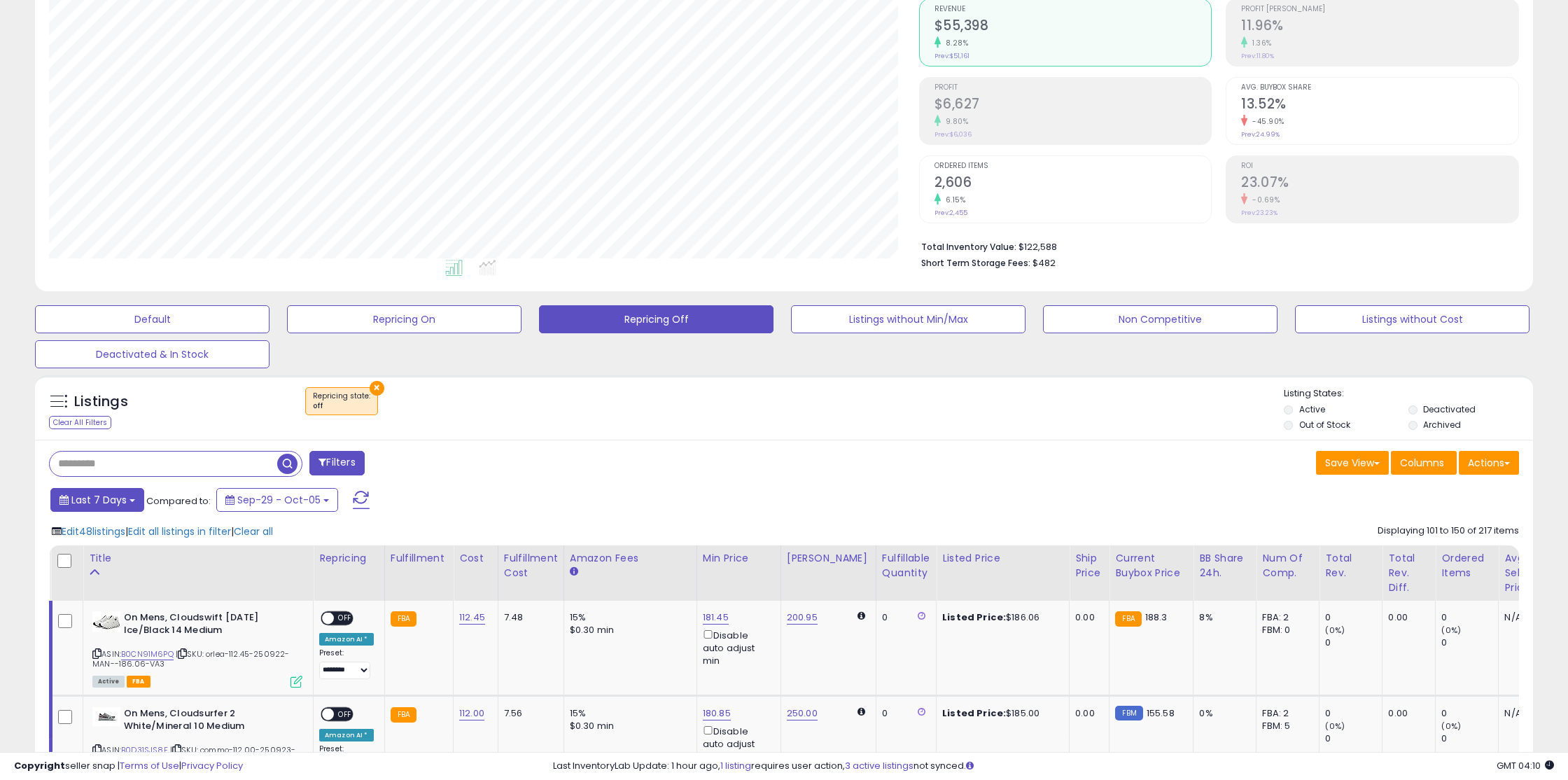
scroll to position [124, 0]
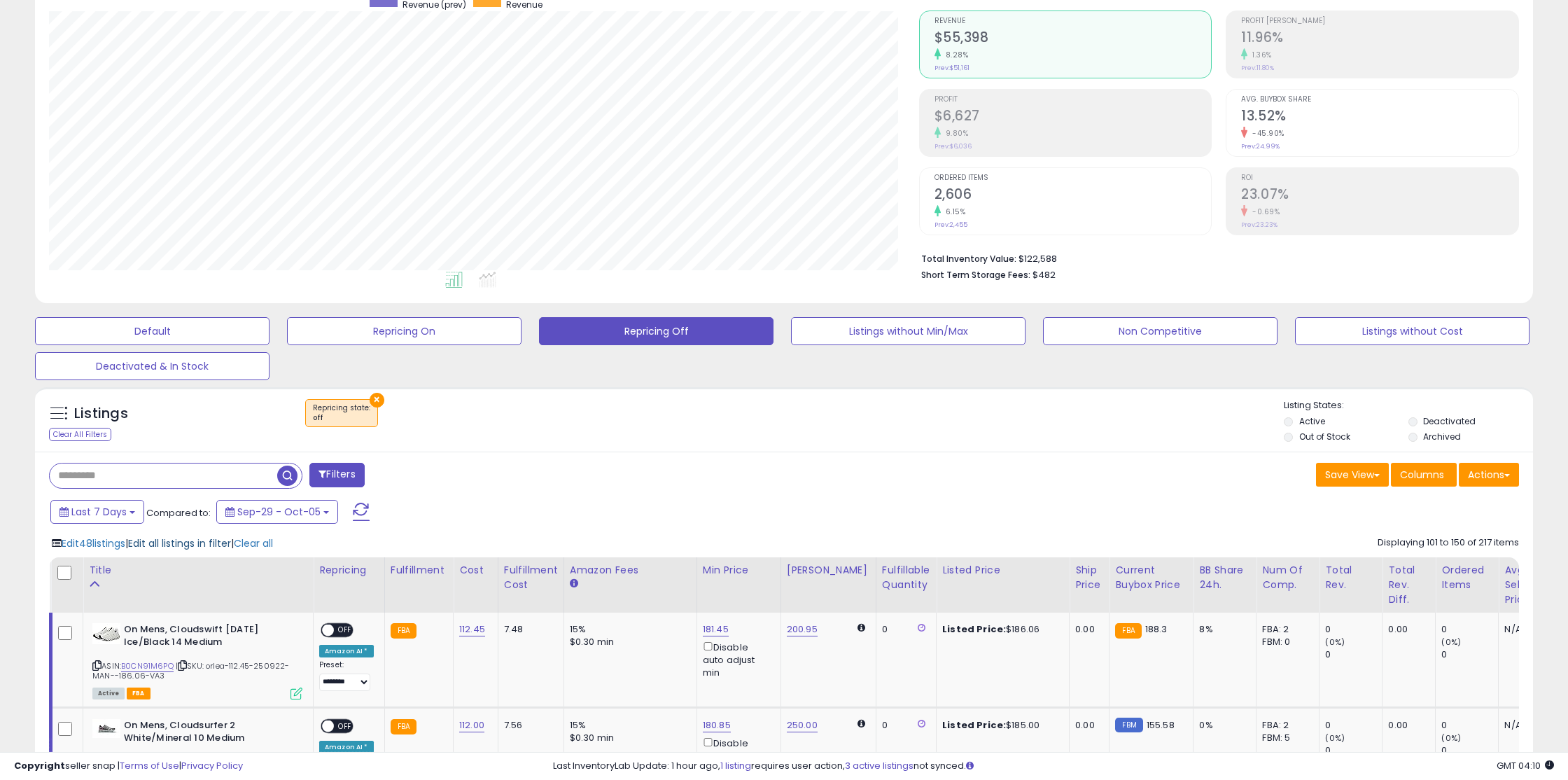
click at [167, 543] on span "Edit all listings in filter" at bounding box center [180, 543] width 103 height 14
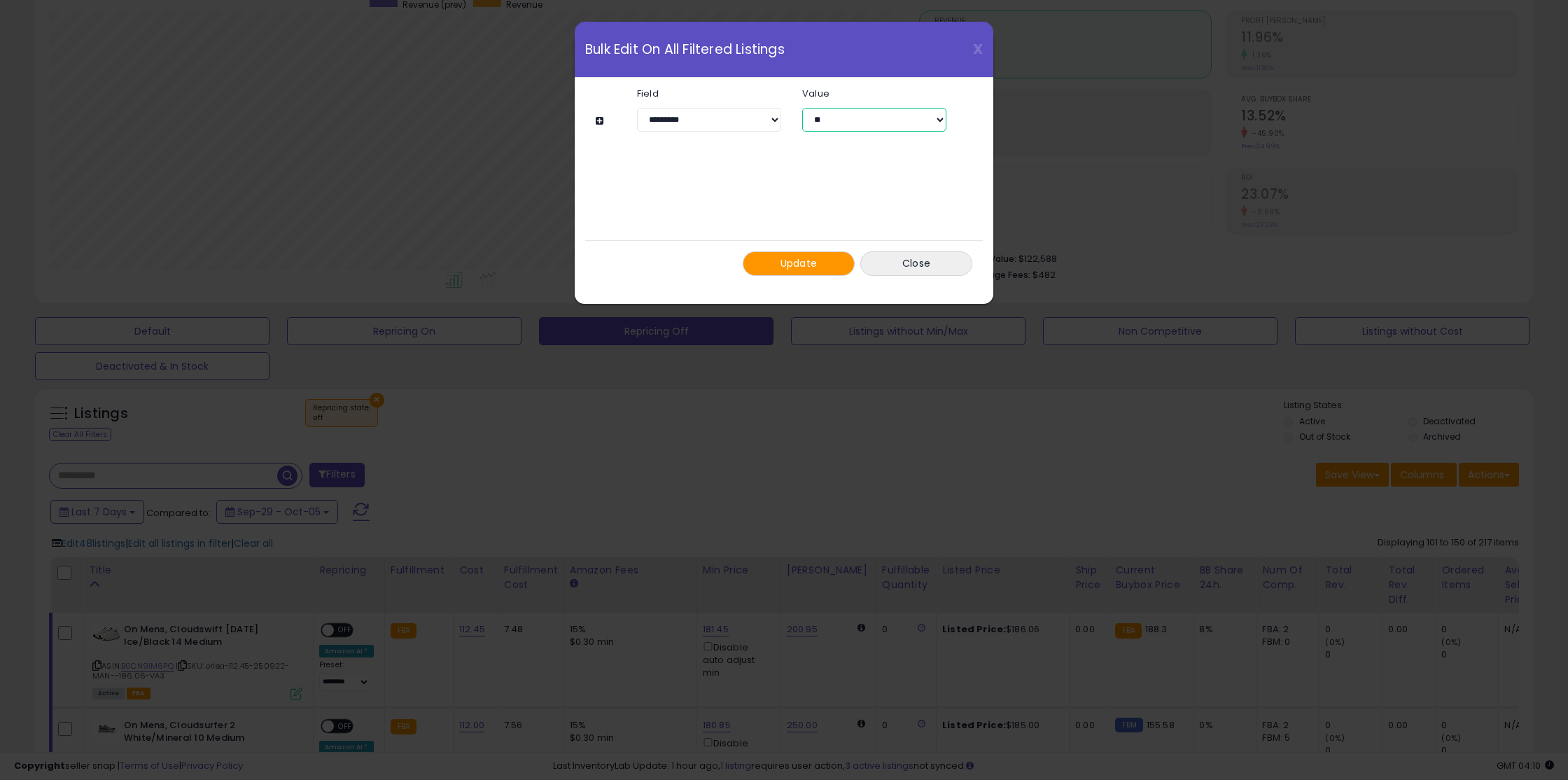
click at [874, 123] on select "** ***" at bounding box center [874, 119] width 144 height 24
click at [802, 108] on select "** ***" at bounding box center [874, 119] width 144 height 24
click at [861, 124] on select "** ***" at bounding box center [874, 119] width 144 height 24
select select "**"
click at [802, 108] on select "** ***" at bounding box center [874, 119] width 144 height 24
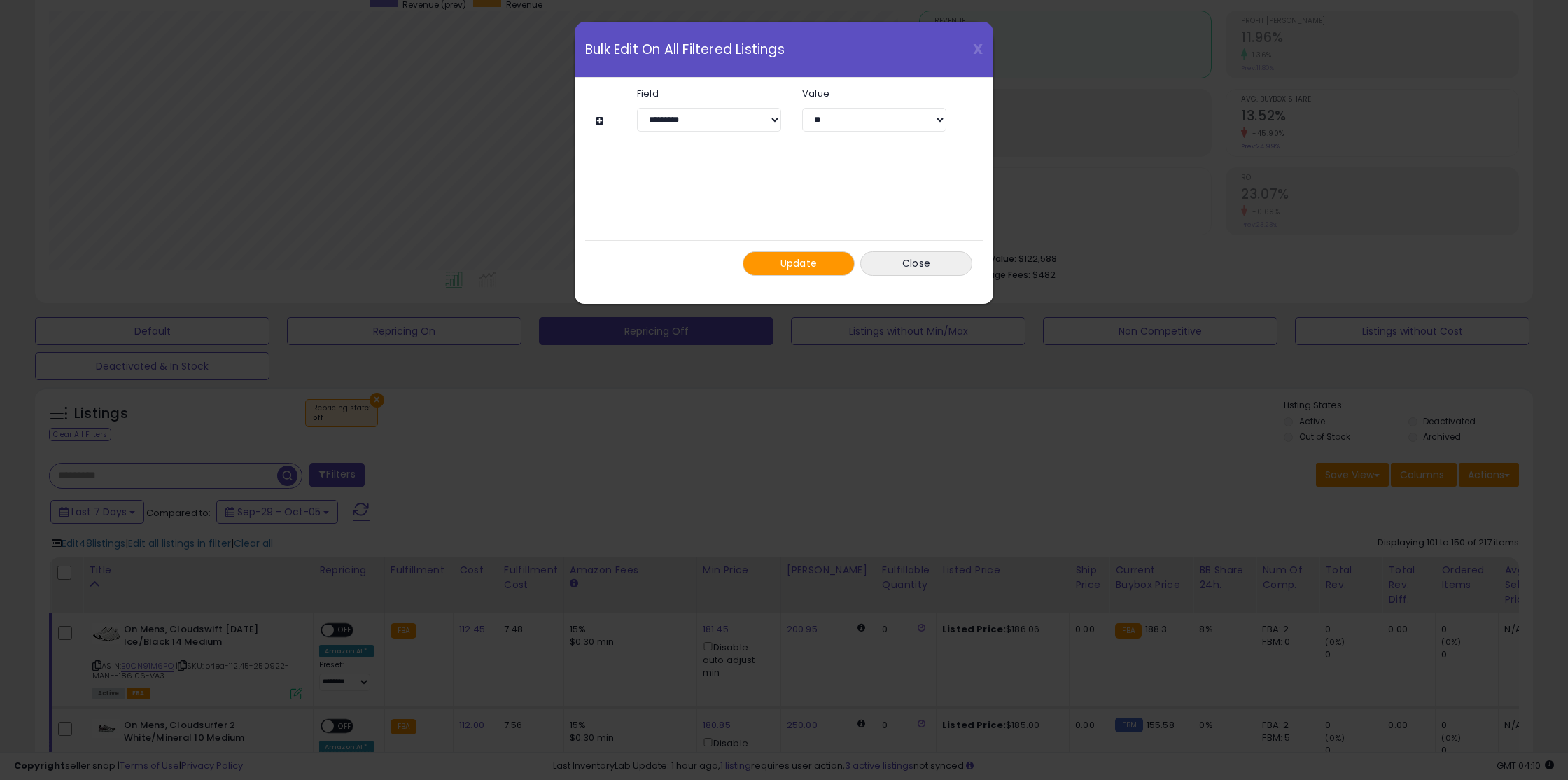
click at [811, 268] on span "Update" at bounding box center [798, 263] width 37 height 14
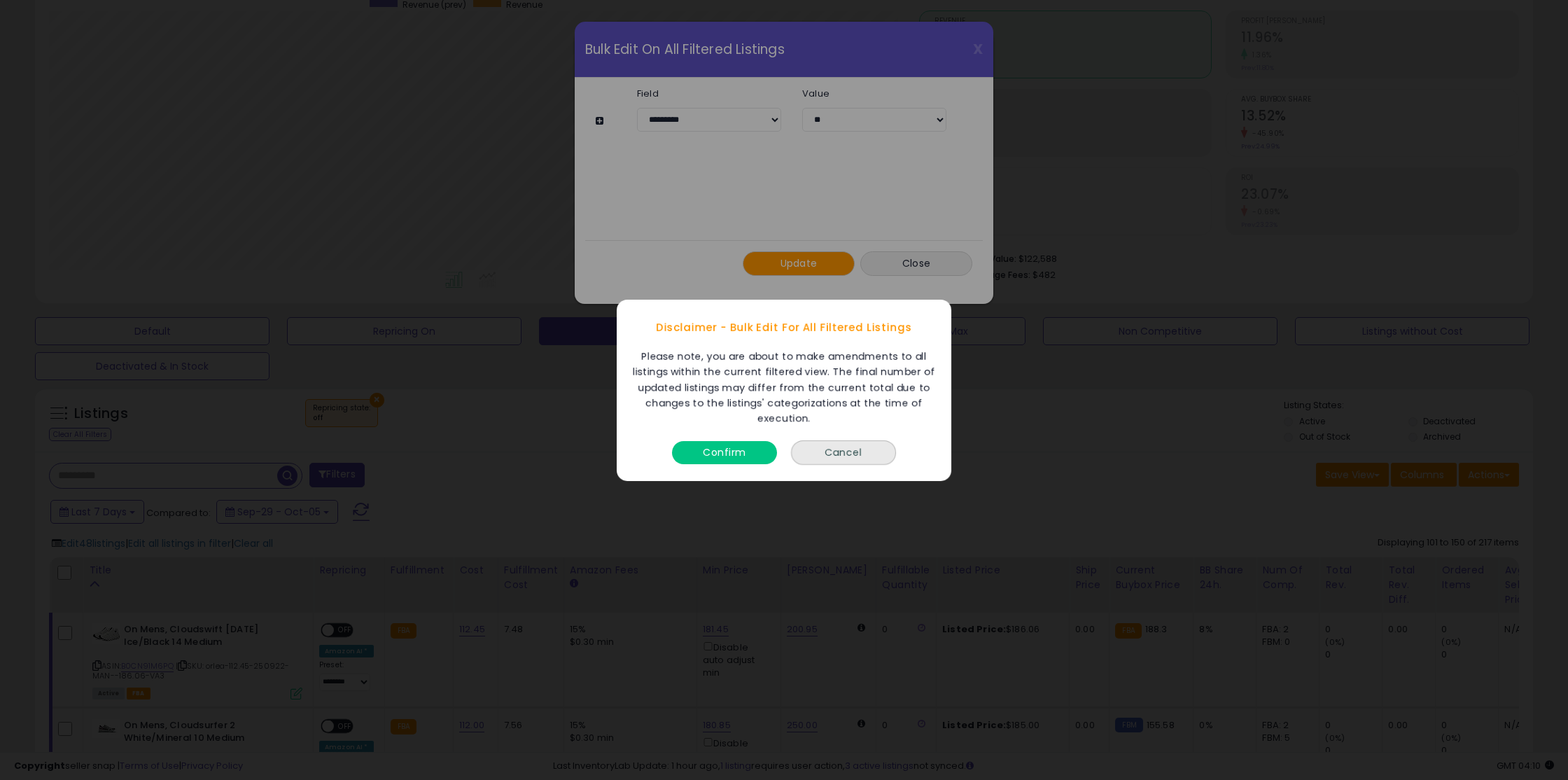
click at [731, 456] on button "Confirm" at bounding box center [724, 452] width 105 height 23
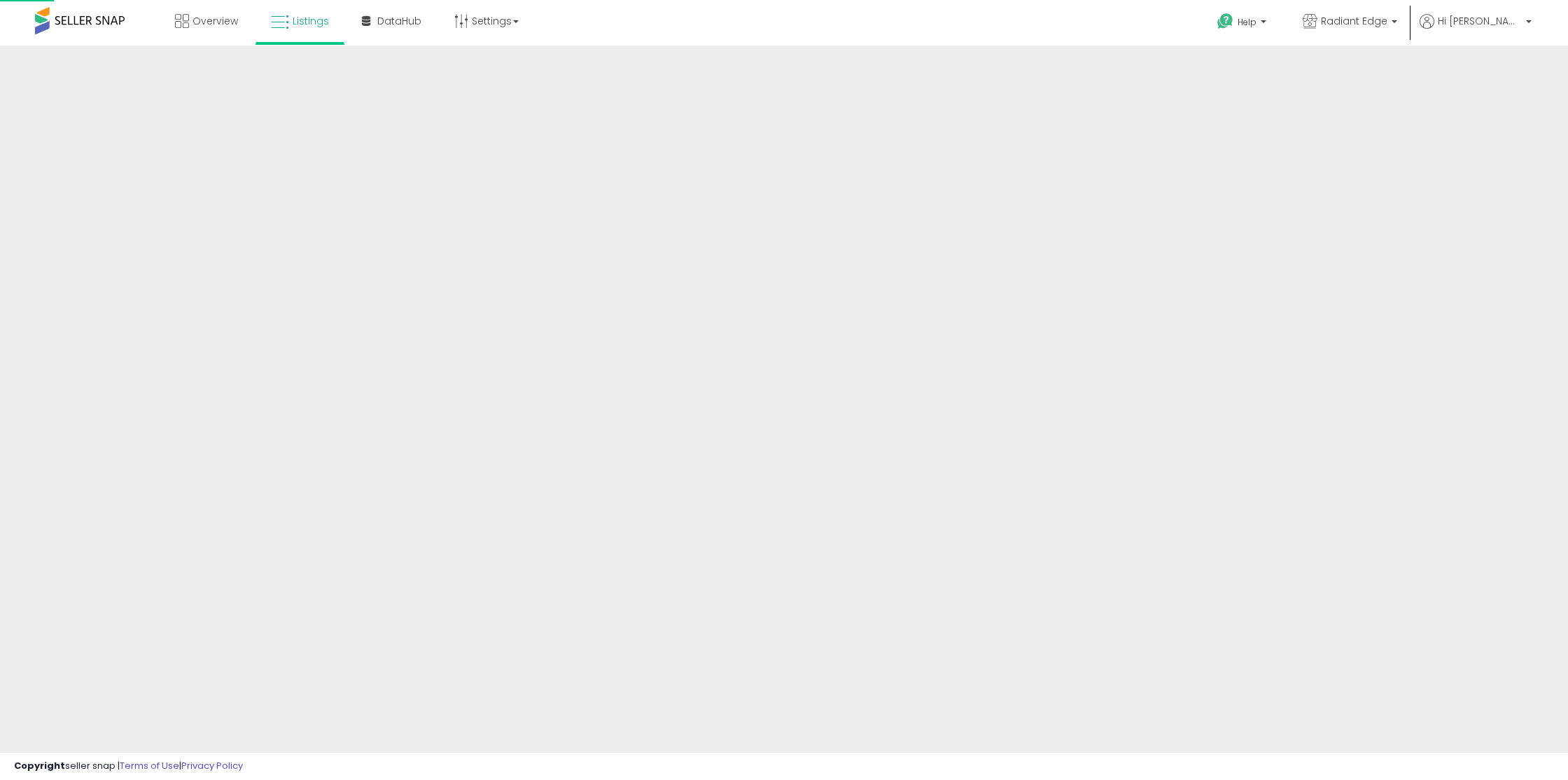
click at [567, 452] on div at bounding box center [784, 337] width 1568 height 582
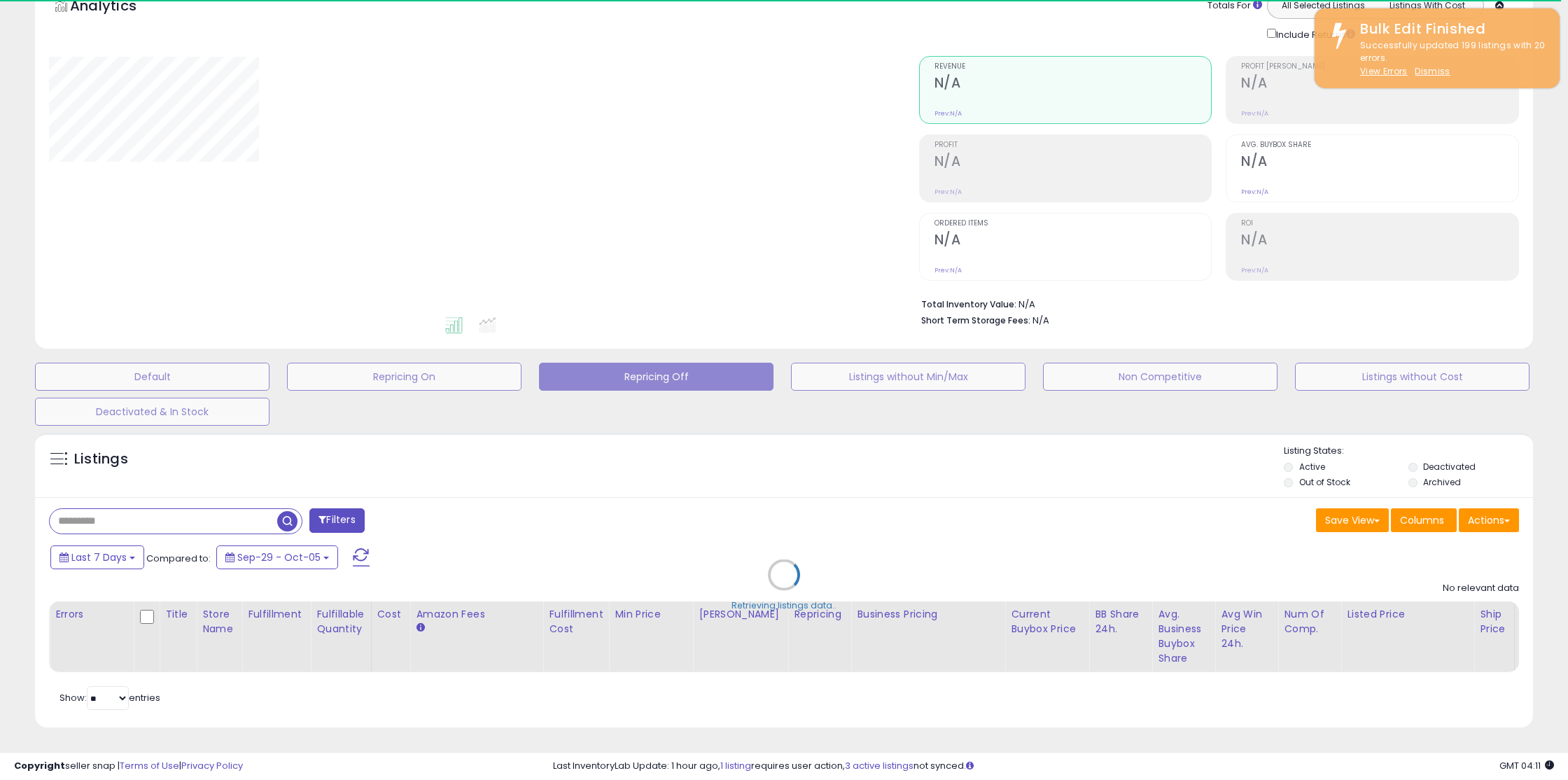
select select "**"
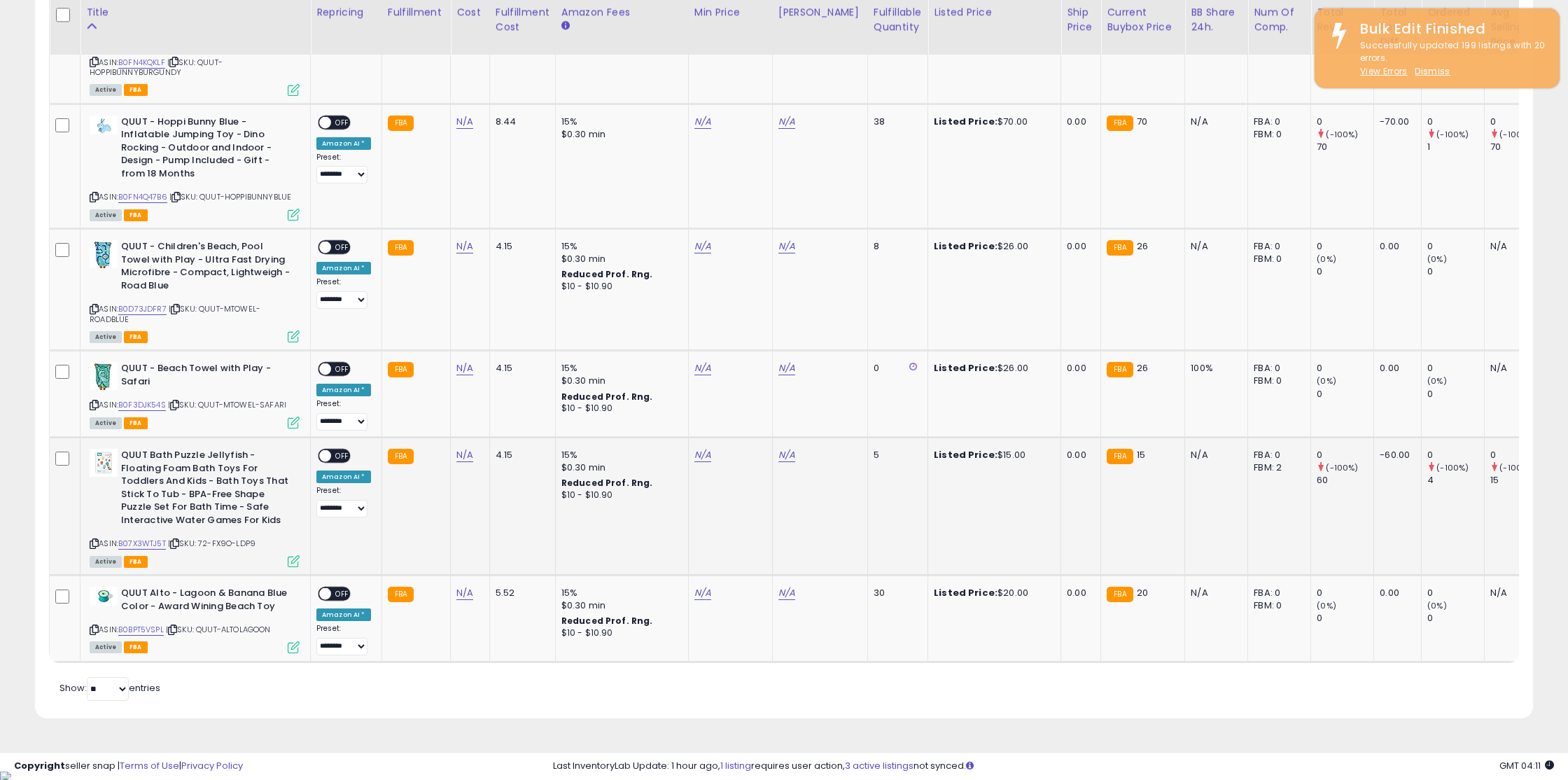
scroll to position [2193, 0]
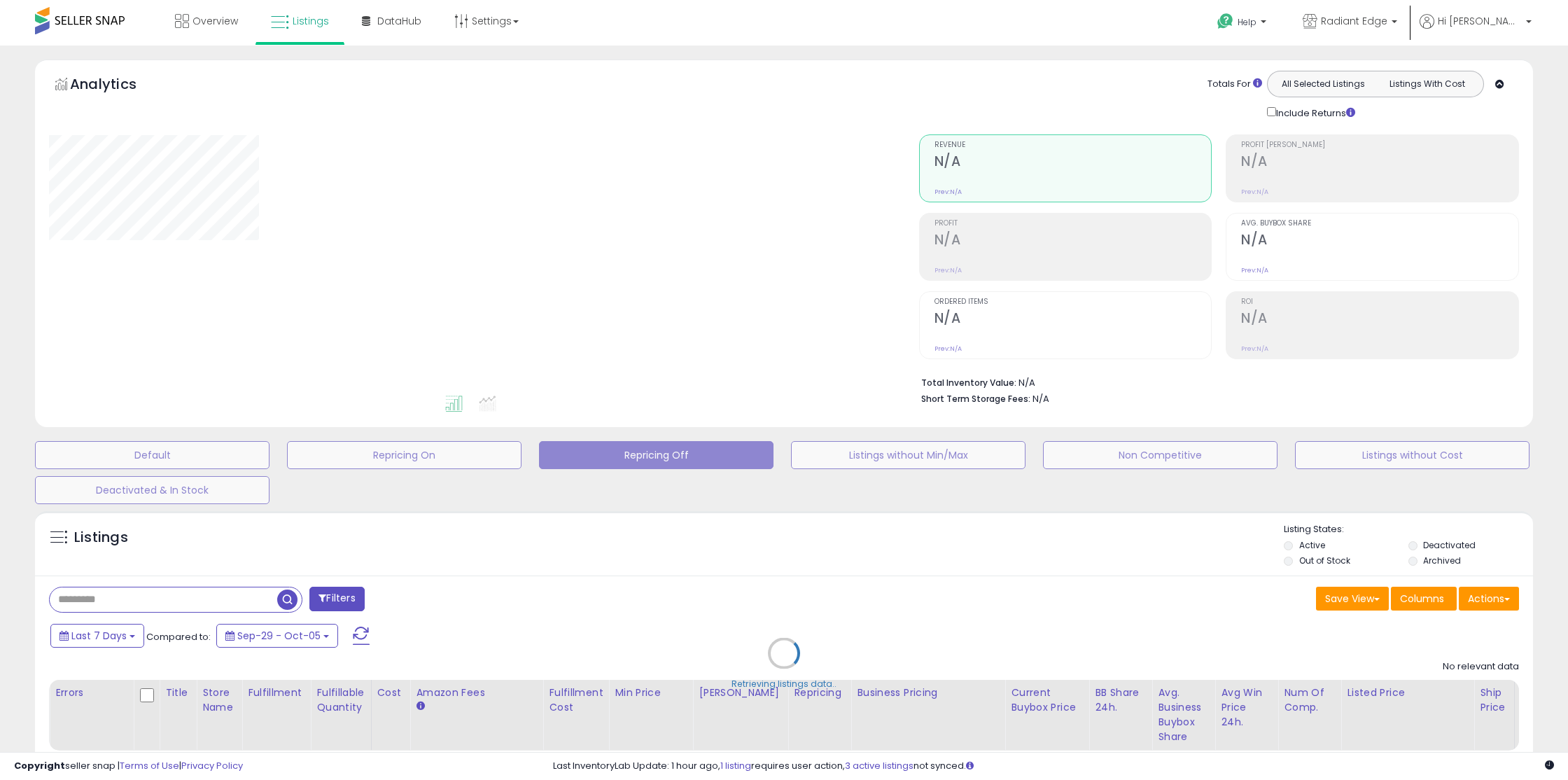
scroll to position [78, 0]
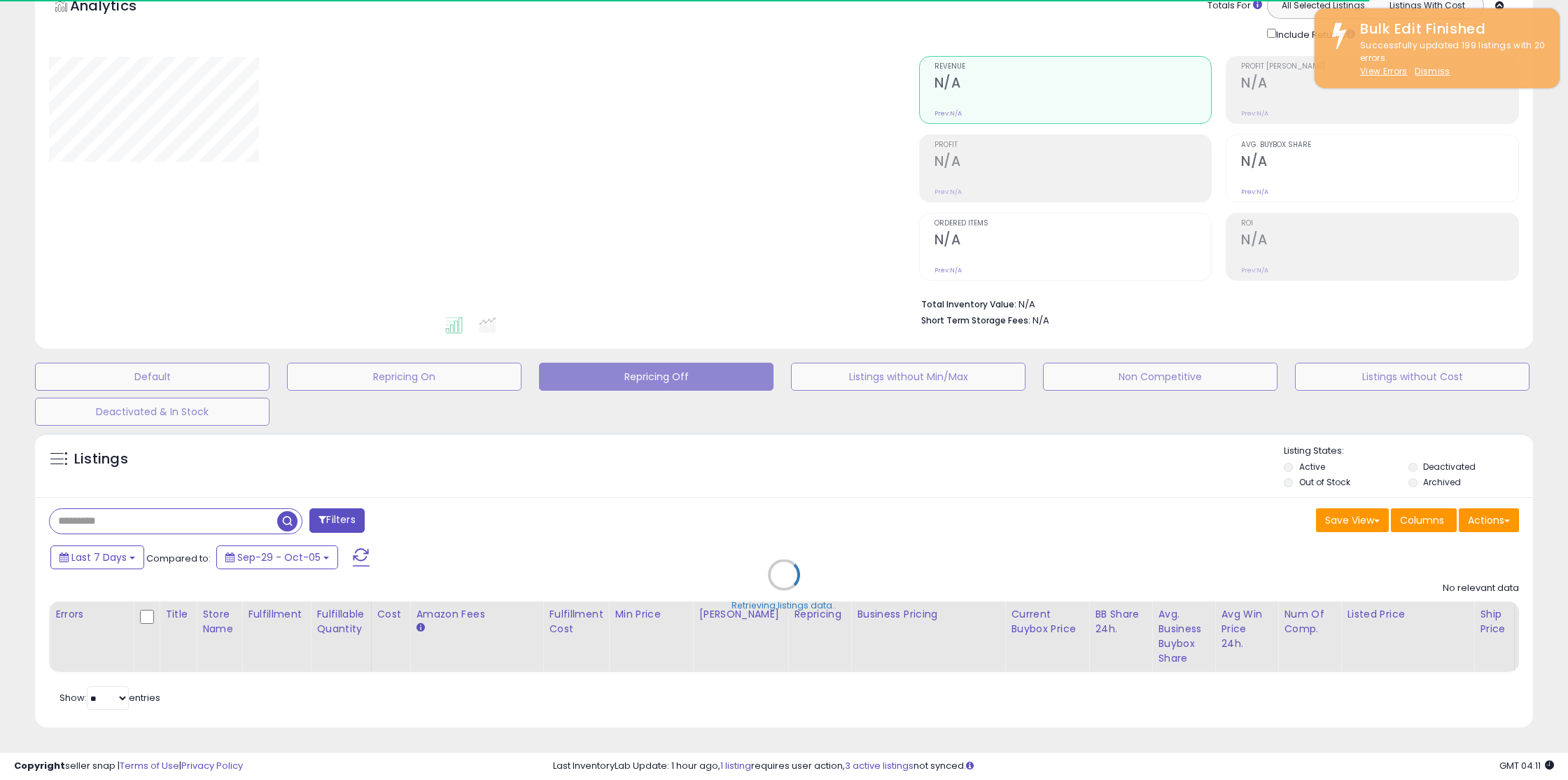
select select "**"
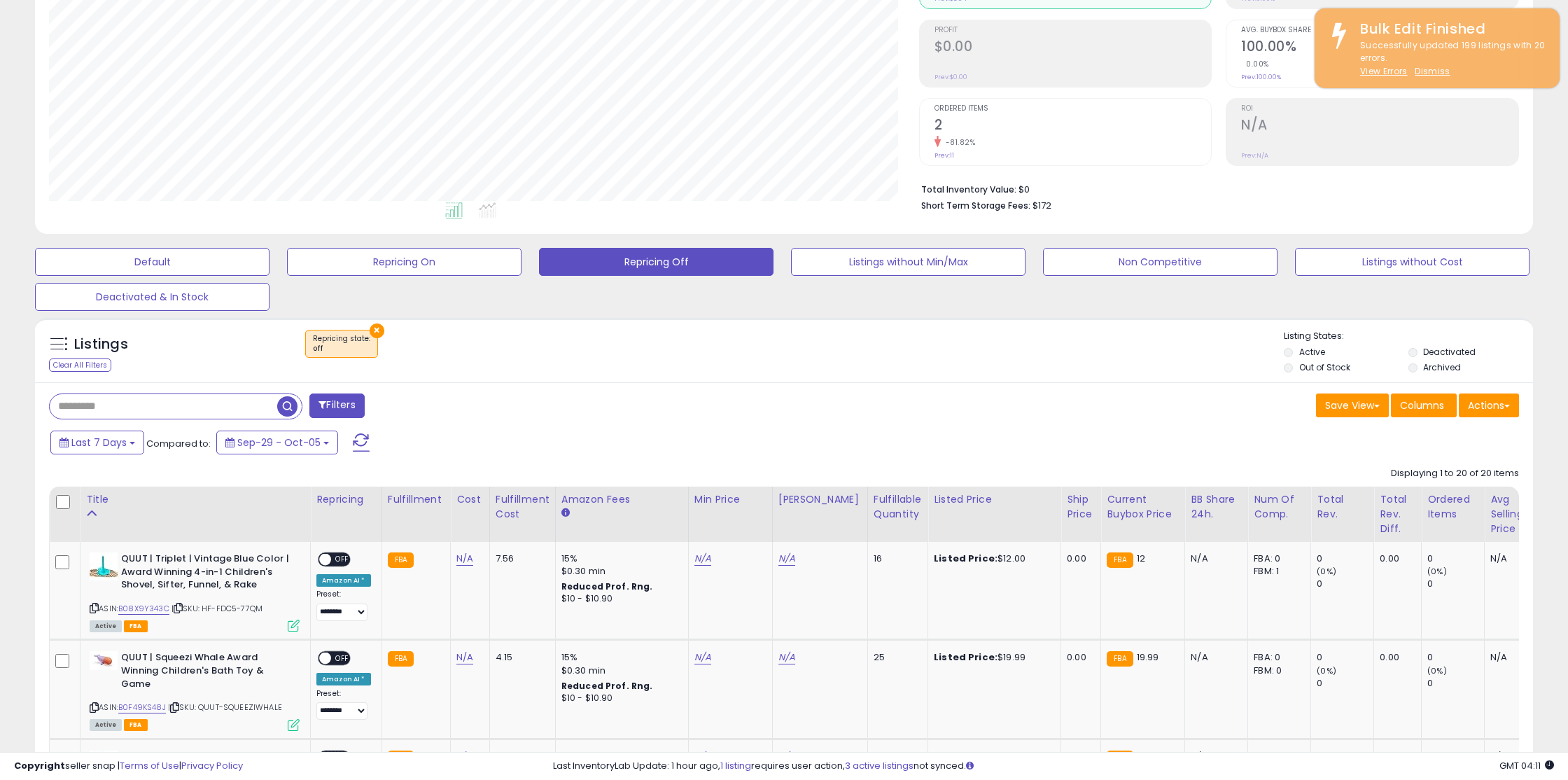
scroll to position [0, 0]
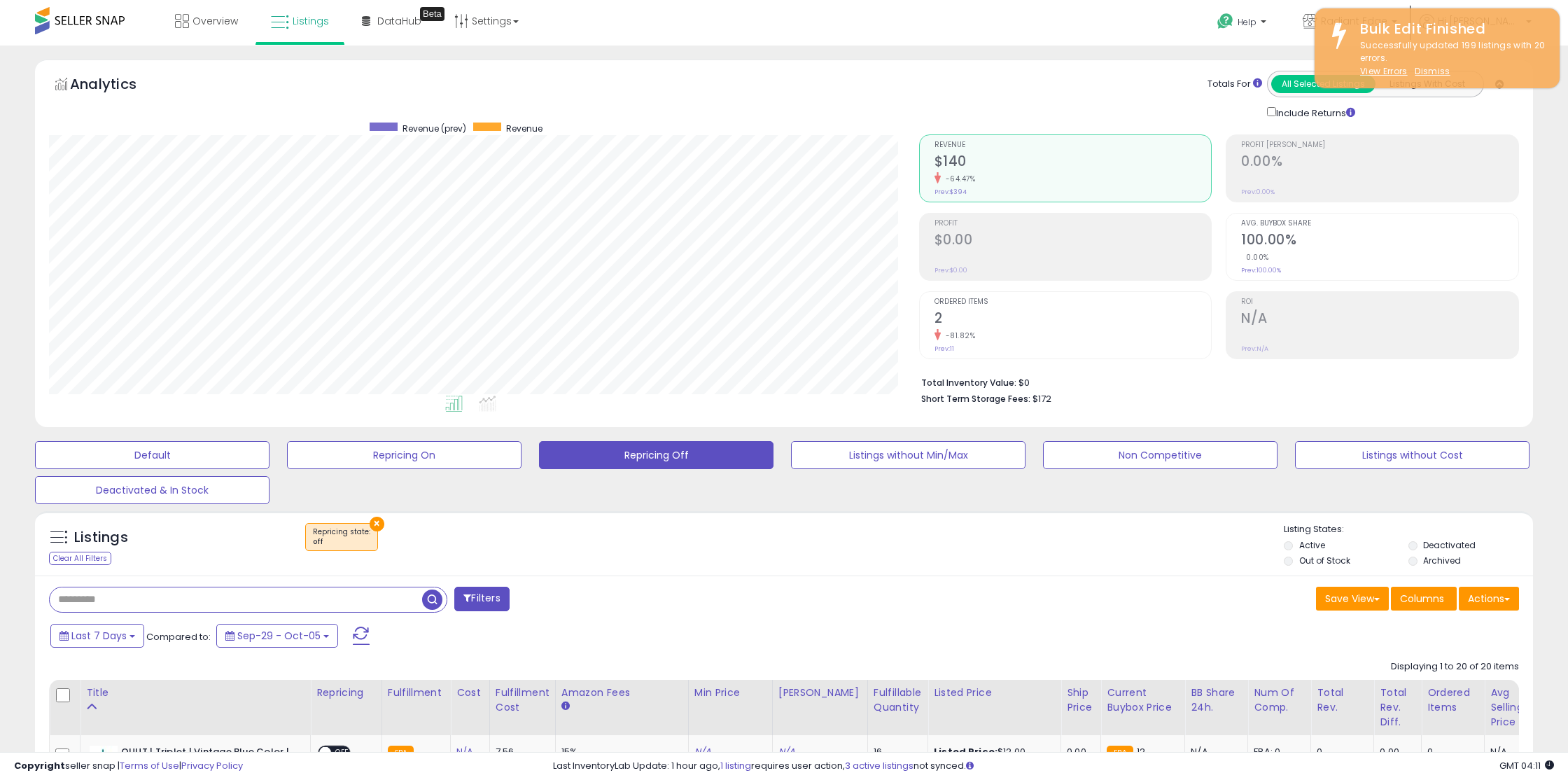
click at [153, 599] on input "text" at bounding box center [236, 599] width 372 height 25
type input "****"
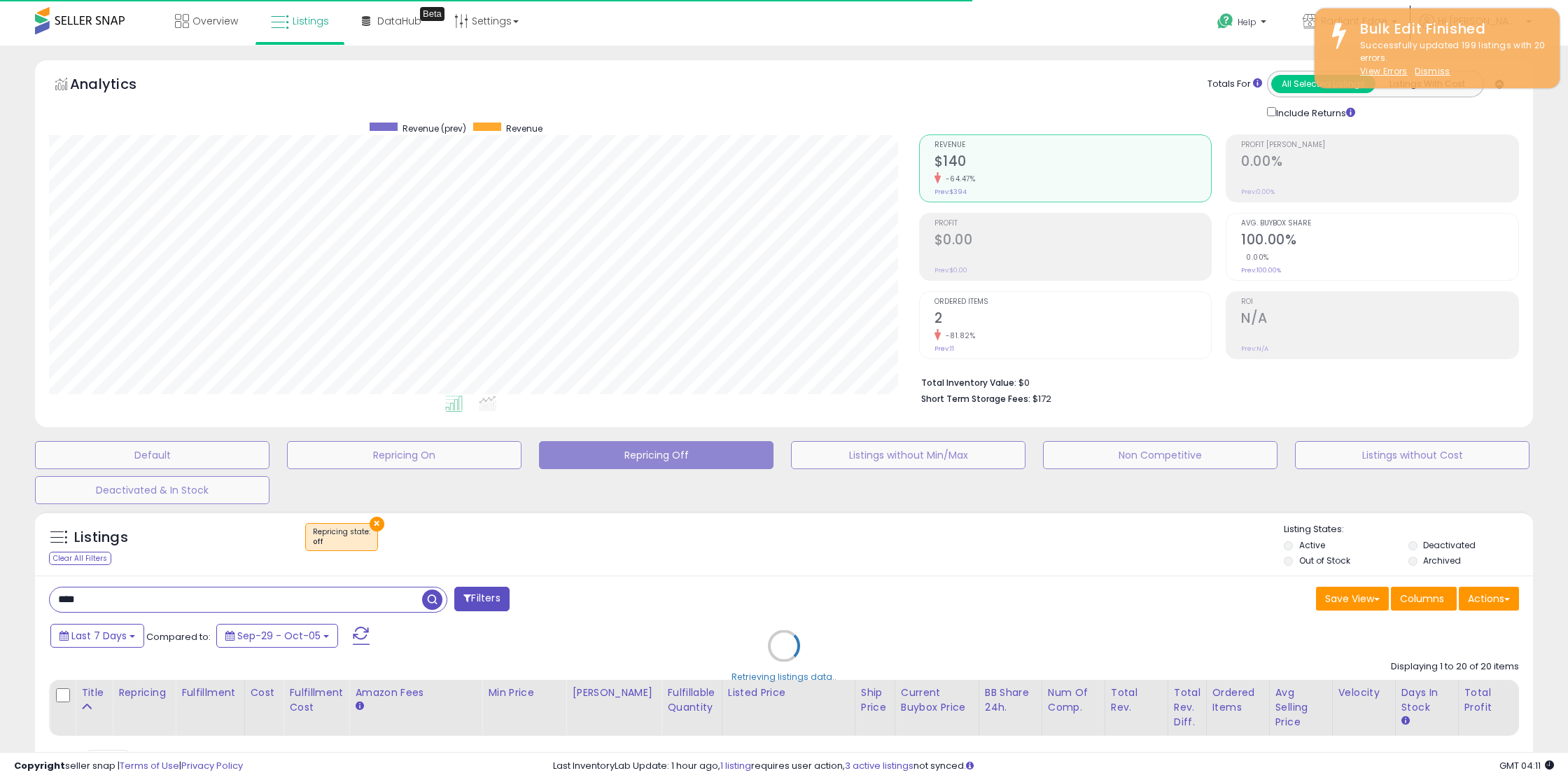
select select "*"
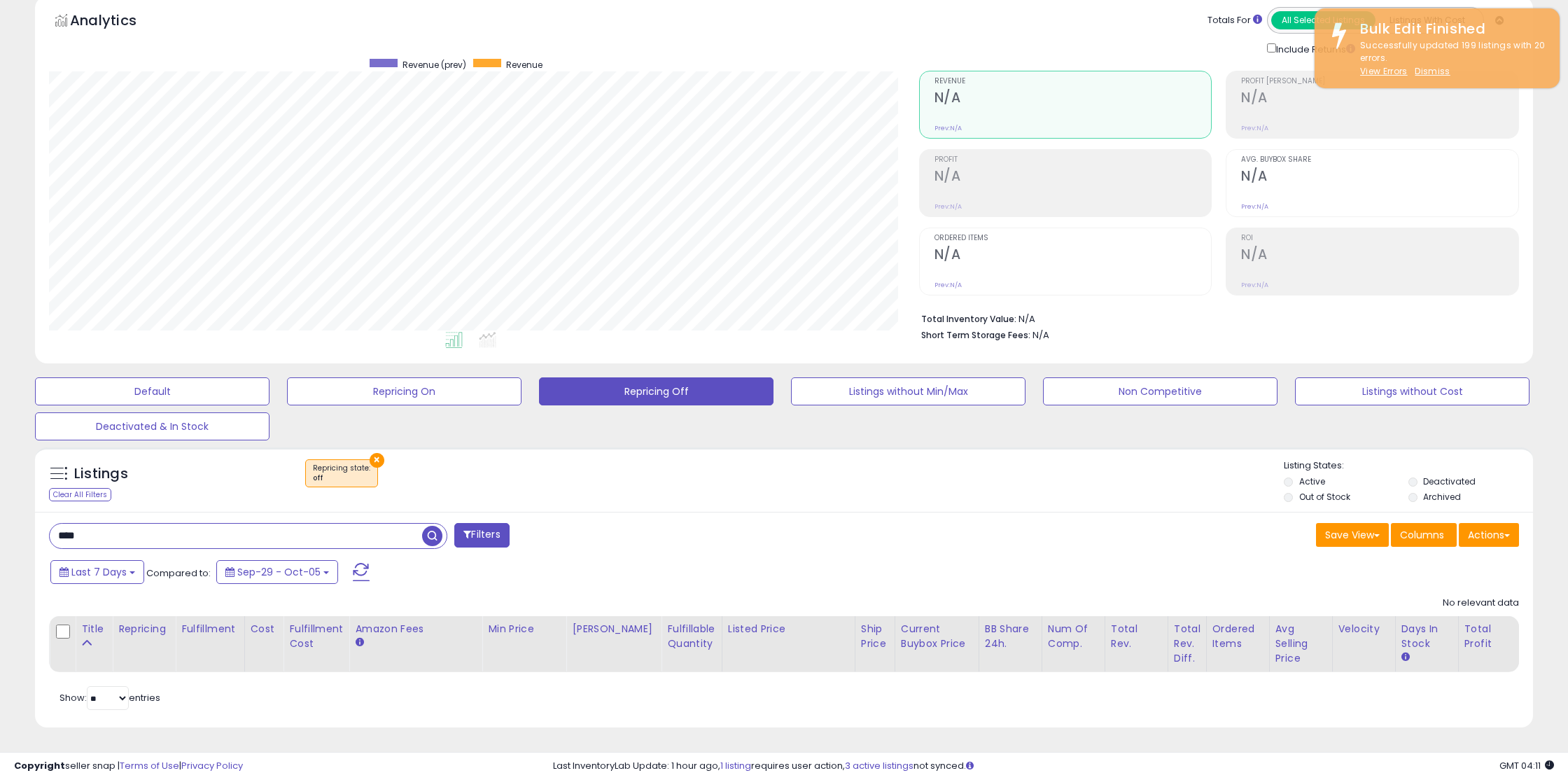
scroll to position [287, 869]
click at [493, 550] on div "**** Filters" at bounding box center [411, 537] width 745 height 28
click at [494, 545] on button "Filters" at bounding box center [482, 536] width 55 height 25
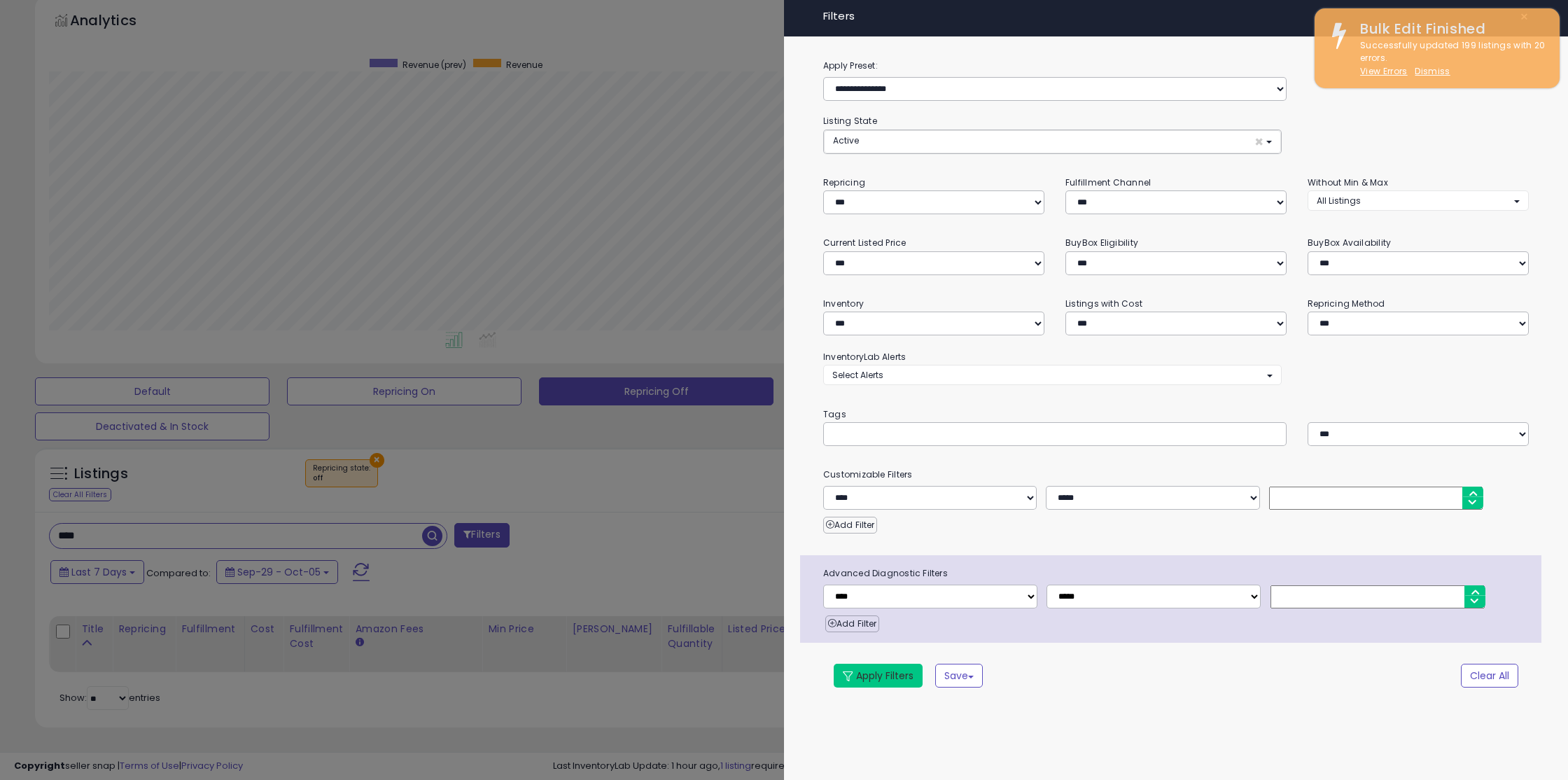
click at [864, 671] on button "Apply Filters" at bounding box center [877, 675] width 89 height 24
click at [864, 675] on button "Apply Filters" at bounding box center [877, 675] width 89 height 24
click at [833, 664] on button "Apply Filters" at bounding box center [877, 675] width 89 height 24
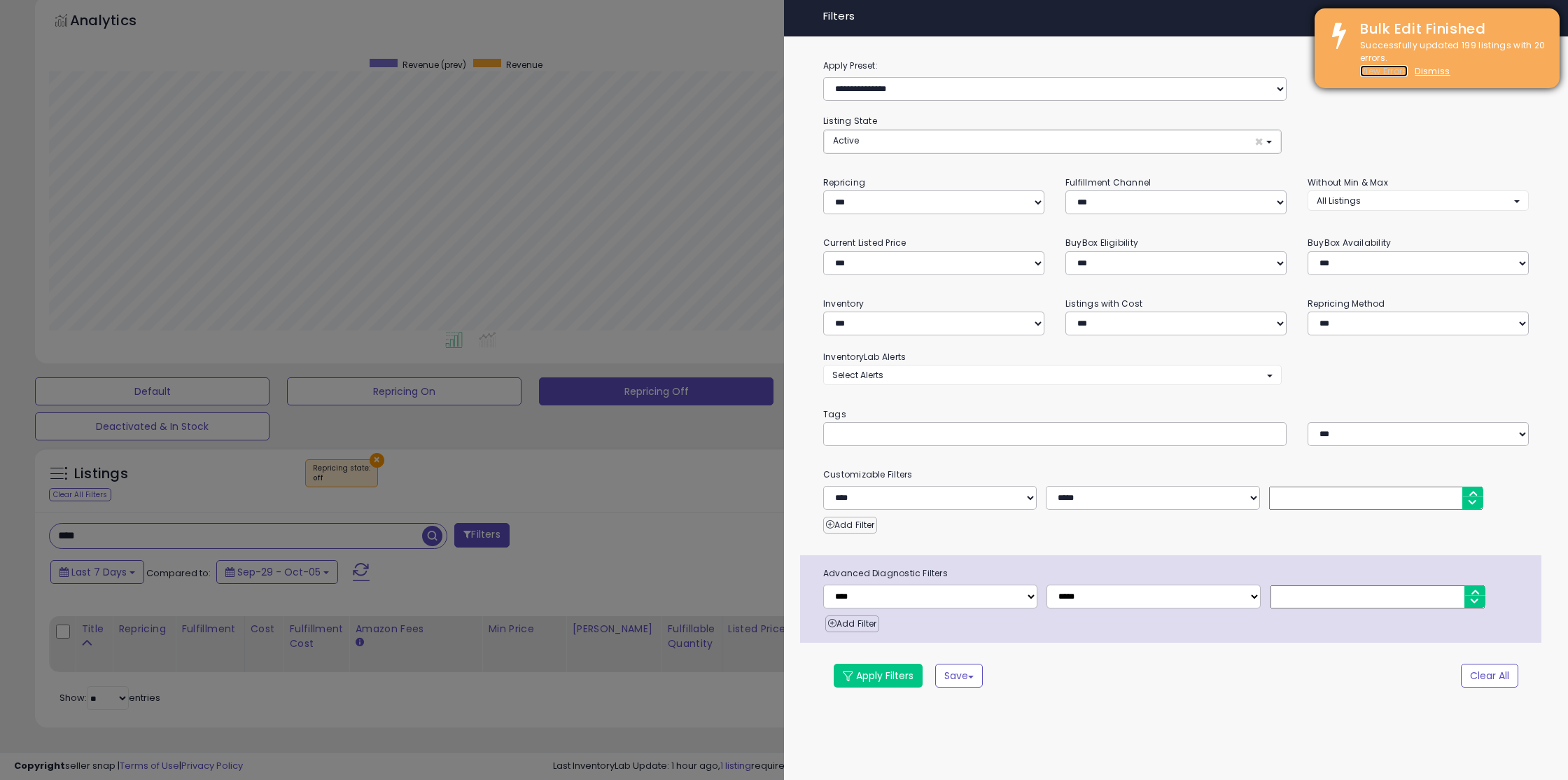
click at [1380, 71] on u "View Errors" at bounding box center [1384, 71] width 47 height 12
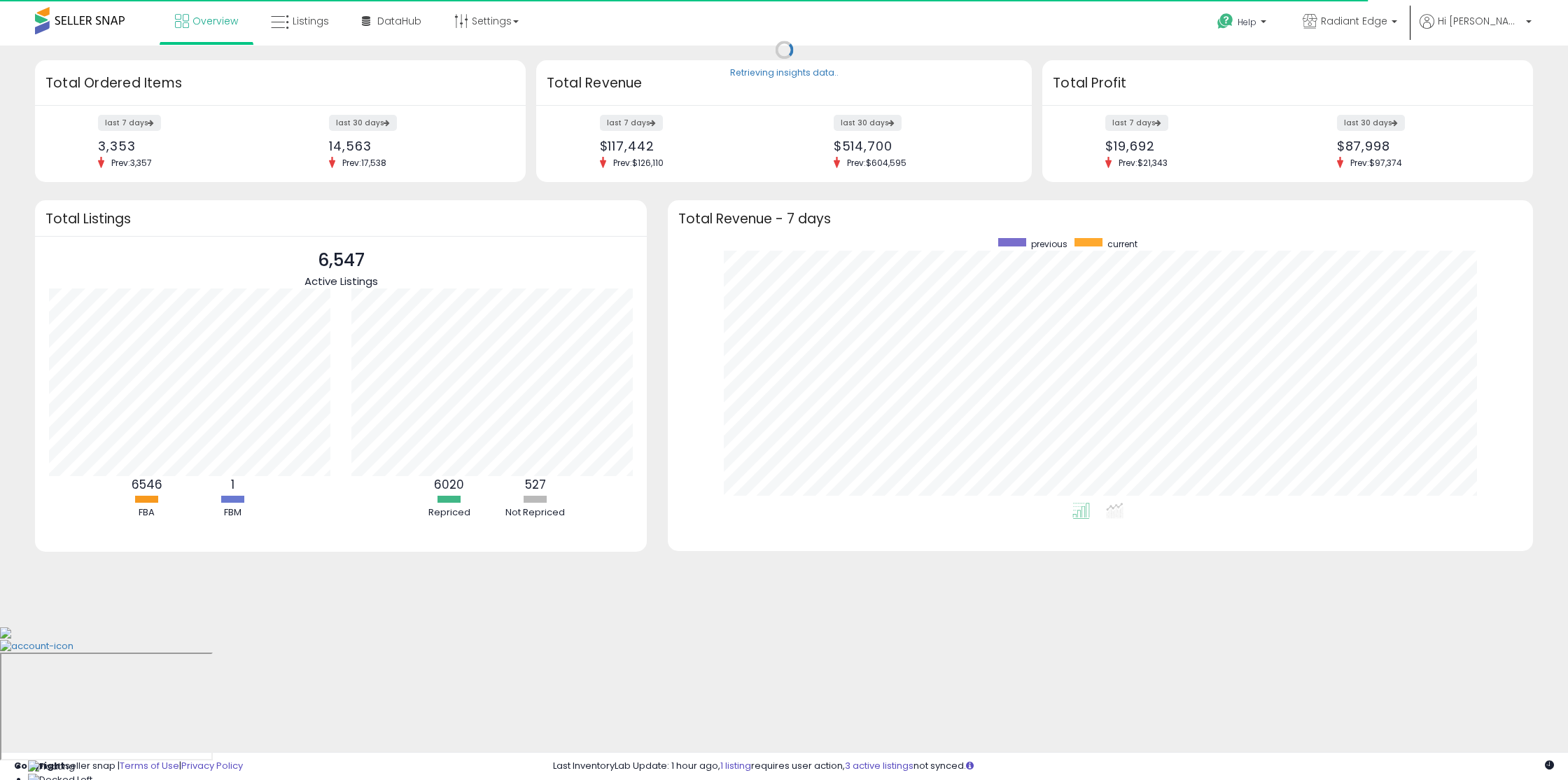
scroll to position [265, 837]
click at [310, 28] on link "Listings" at bounding box center [300, 20] width 79 height 42
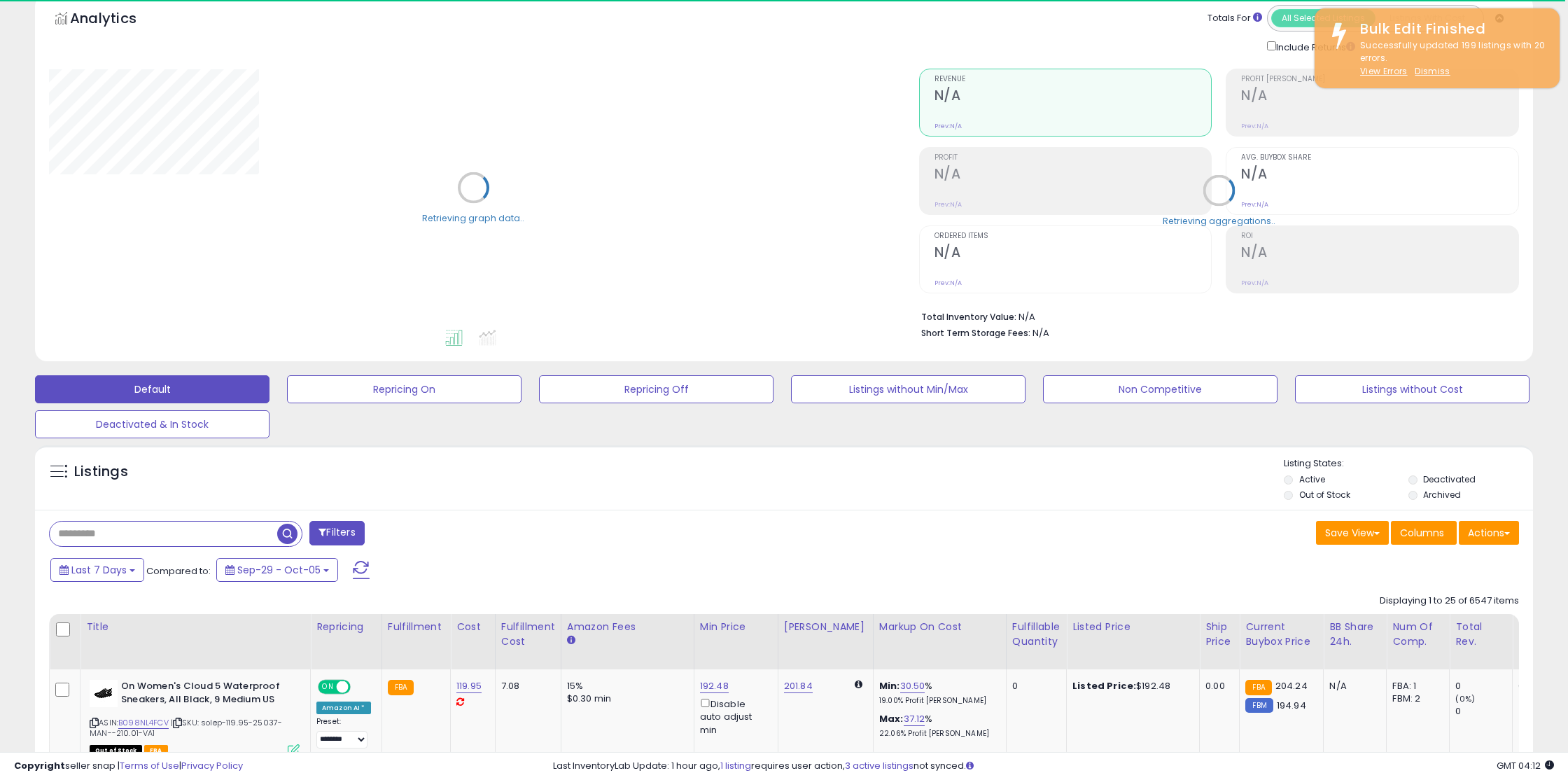
scroll to position [114, 0]
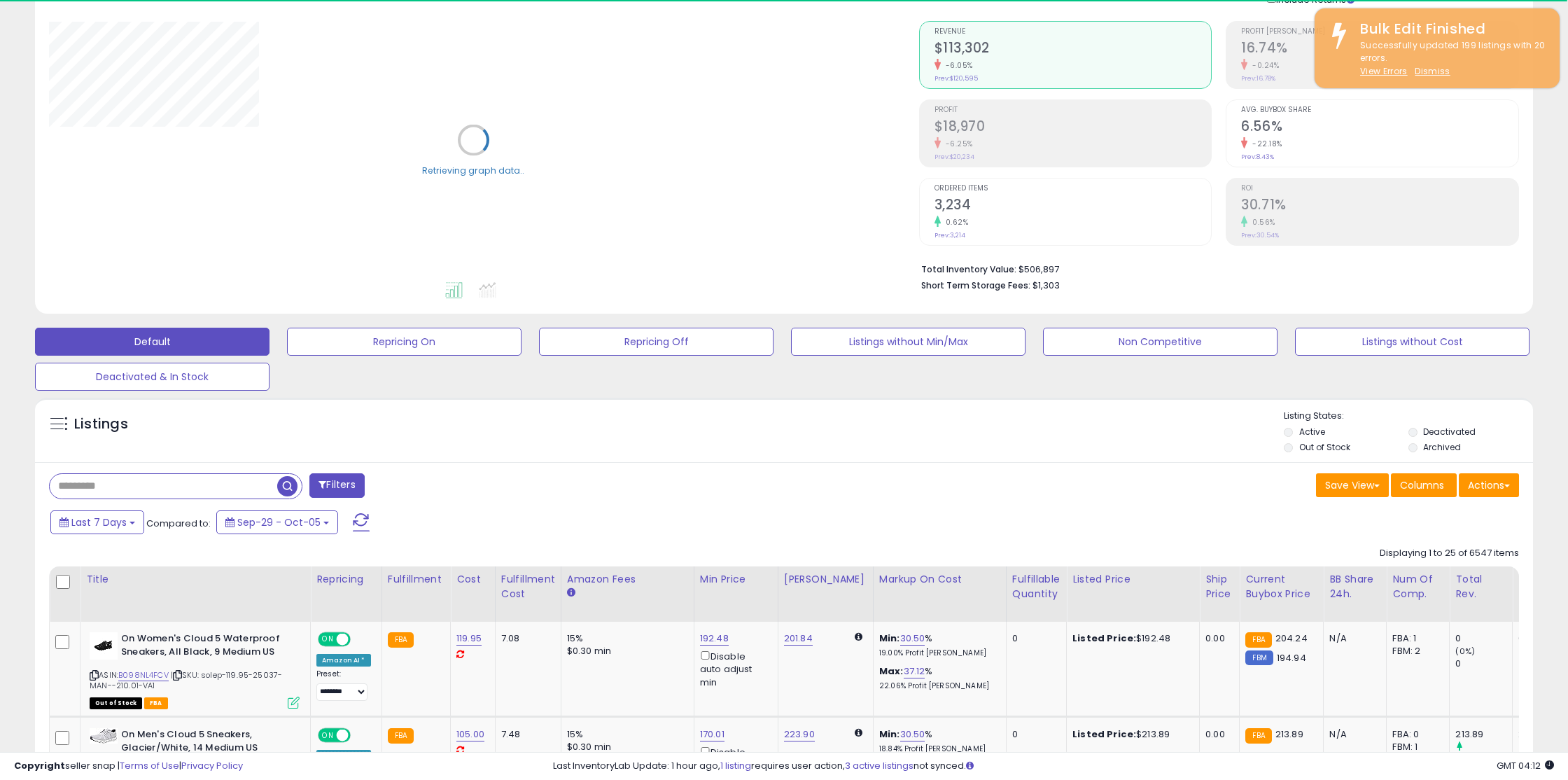
click at [1336, 447] on label "Out of Stock" at bounding box center [1324, 447] width 51 height 12
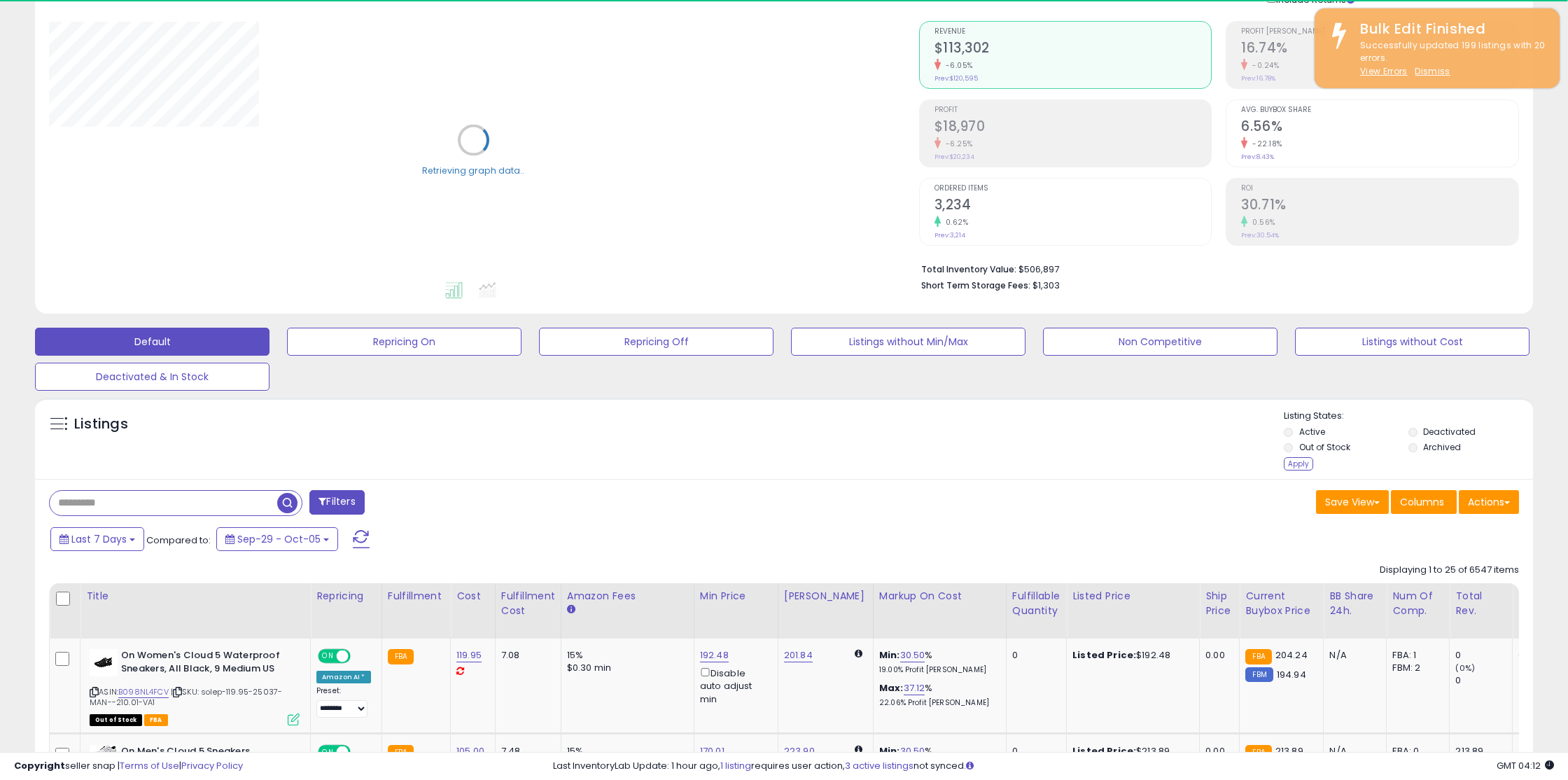
click at [1297, 466] on div "Apply" at bounding box center [1299, 464] width 29 height 13
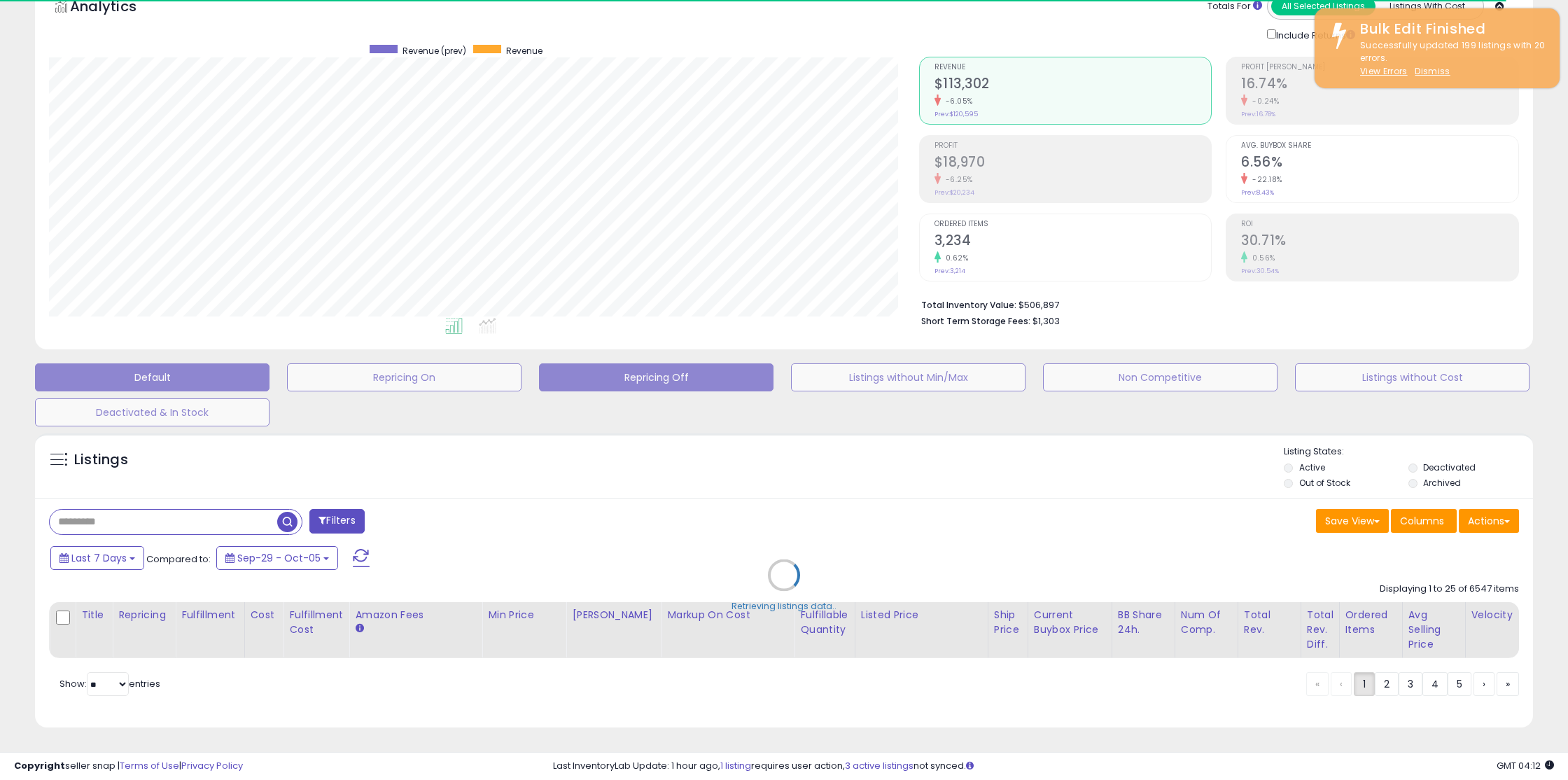
scroll to position [287, 869]
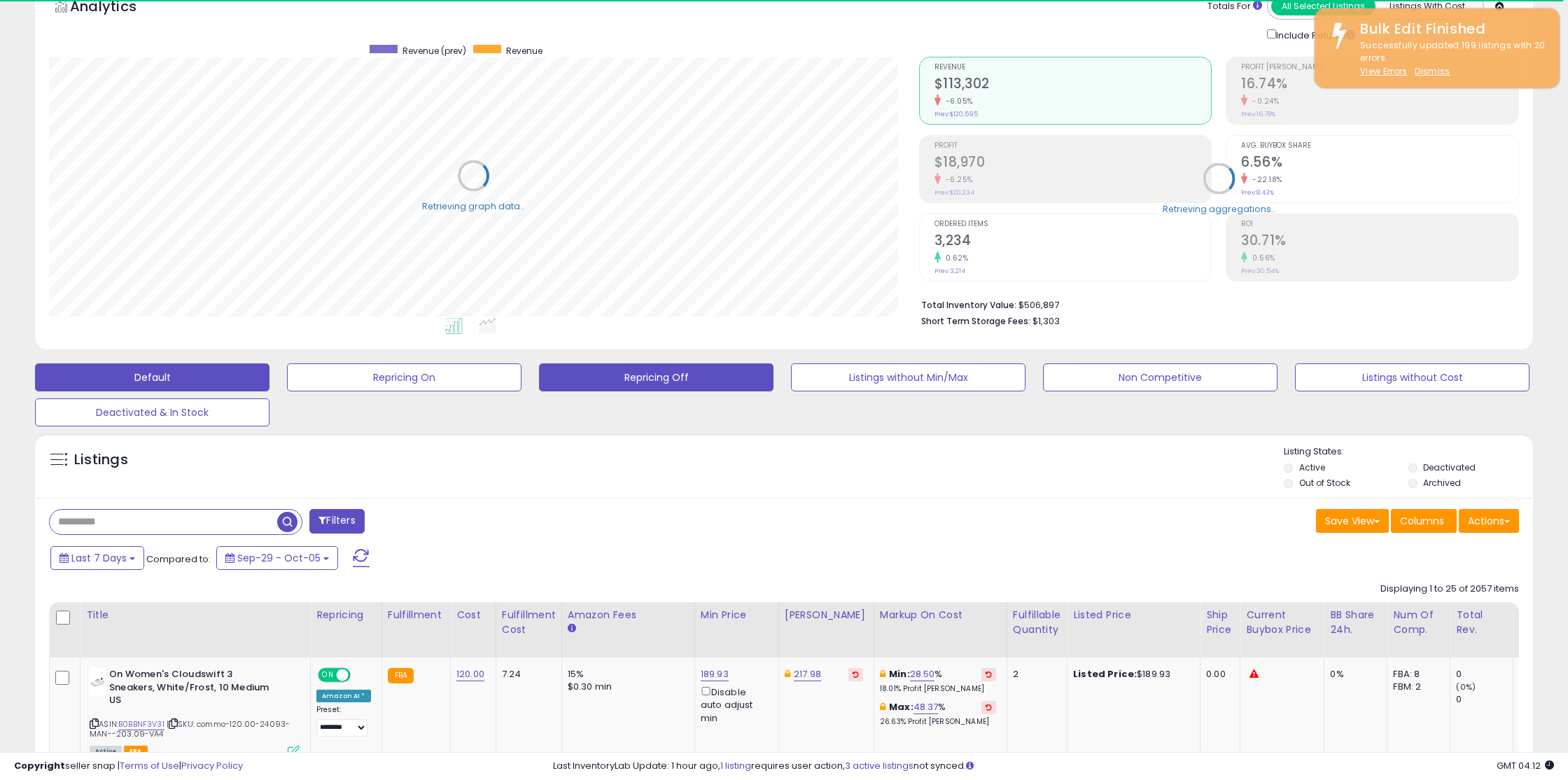
click at [653, 383] on button "Repricing Off" at bounding box center [655, 377] width 234 height 28
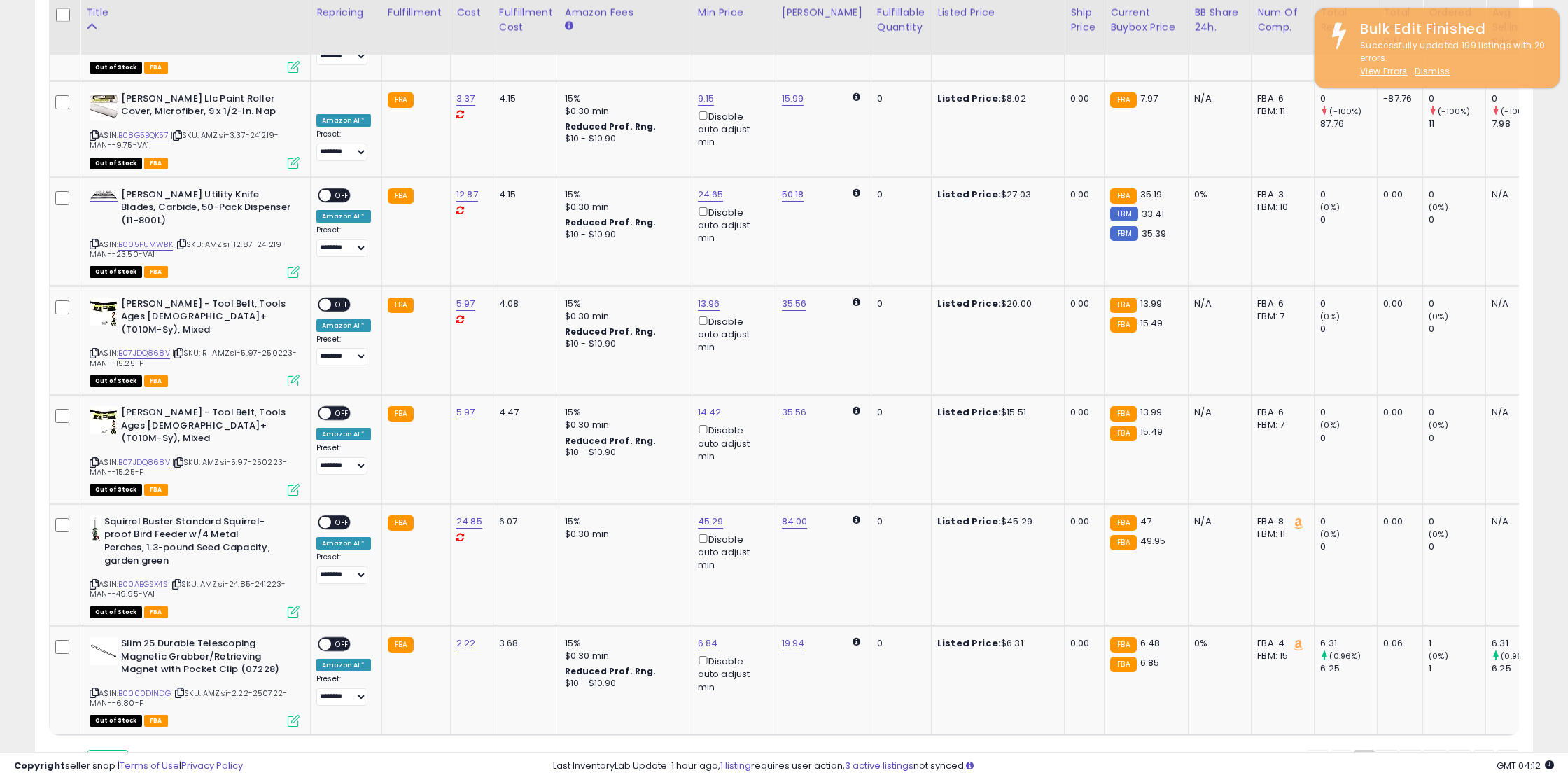
click at [100, 750] on select "** **" at bounding box center [107, 761] width 42 height 24
click at [88, 750] on select "** **" at bounding box center [107, 761] width 42 height 24
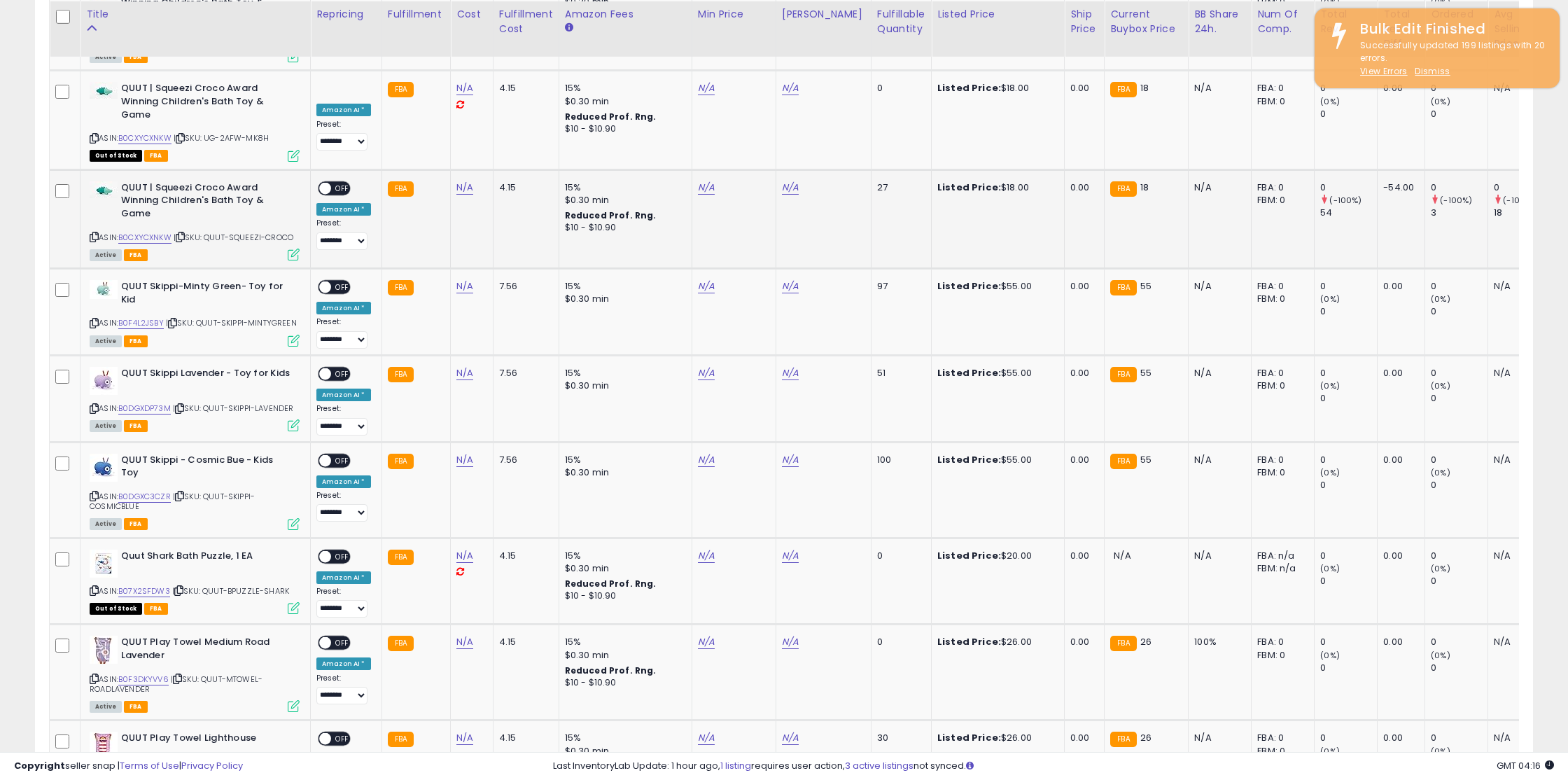
scroll to position [5295, 0]
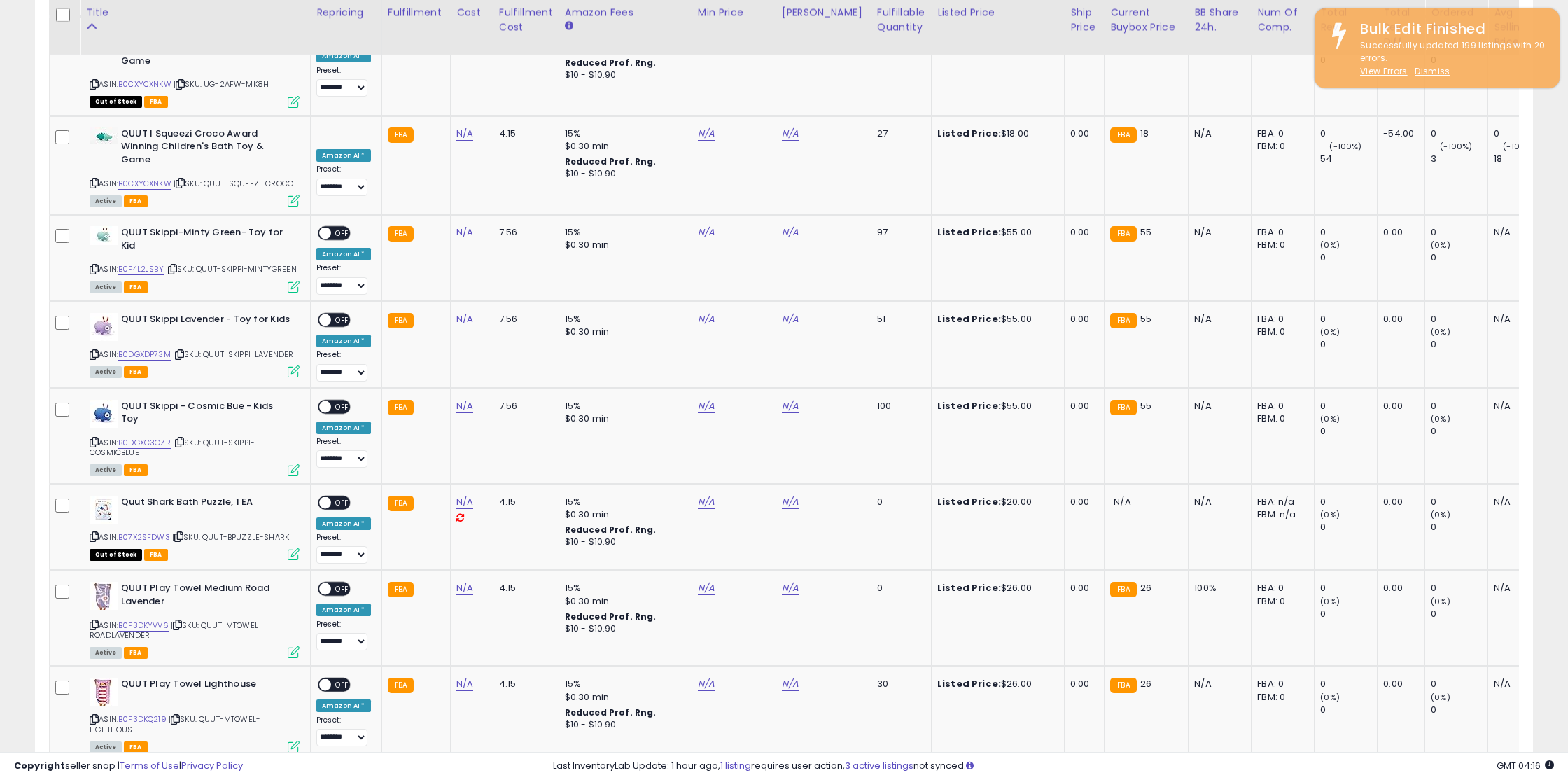
click at [1386, 776] on link "2" at bounding box center [1386, 787] width 24 height 24
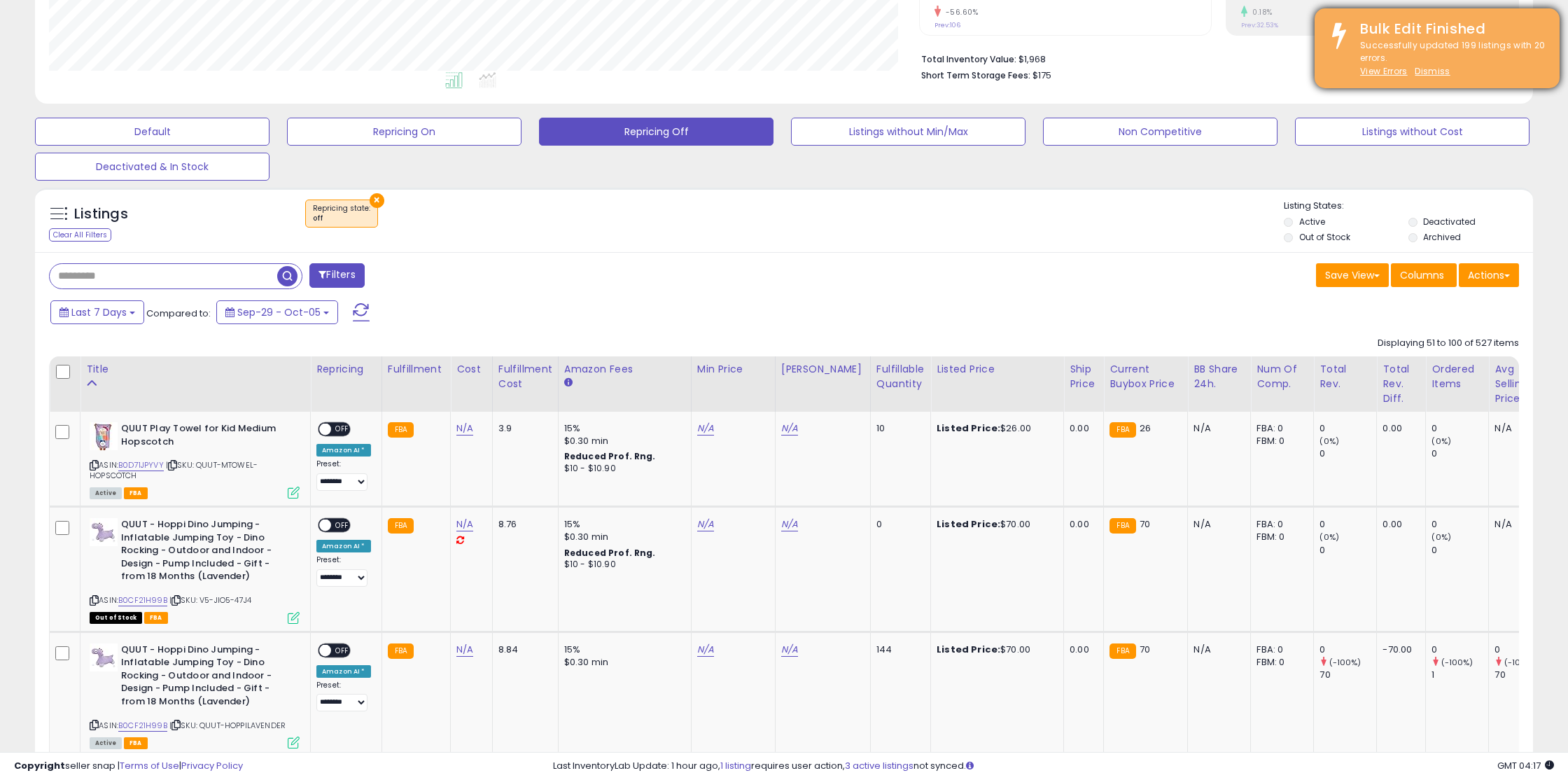
scroll to position [318, 0]
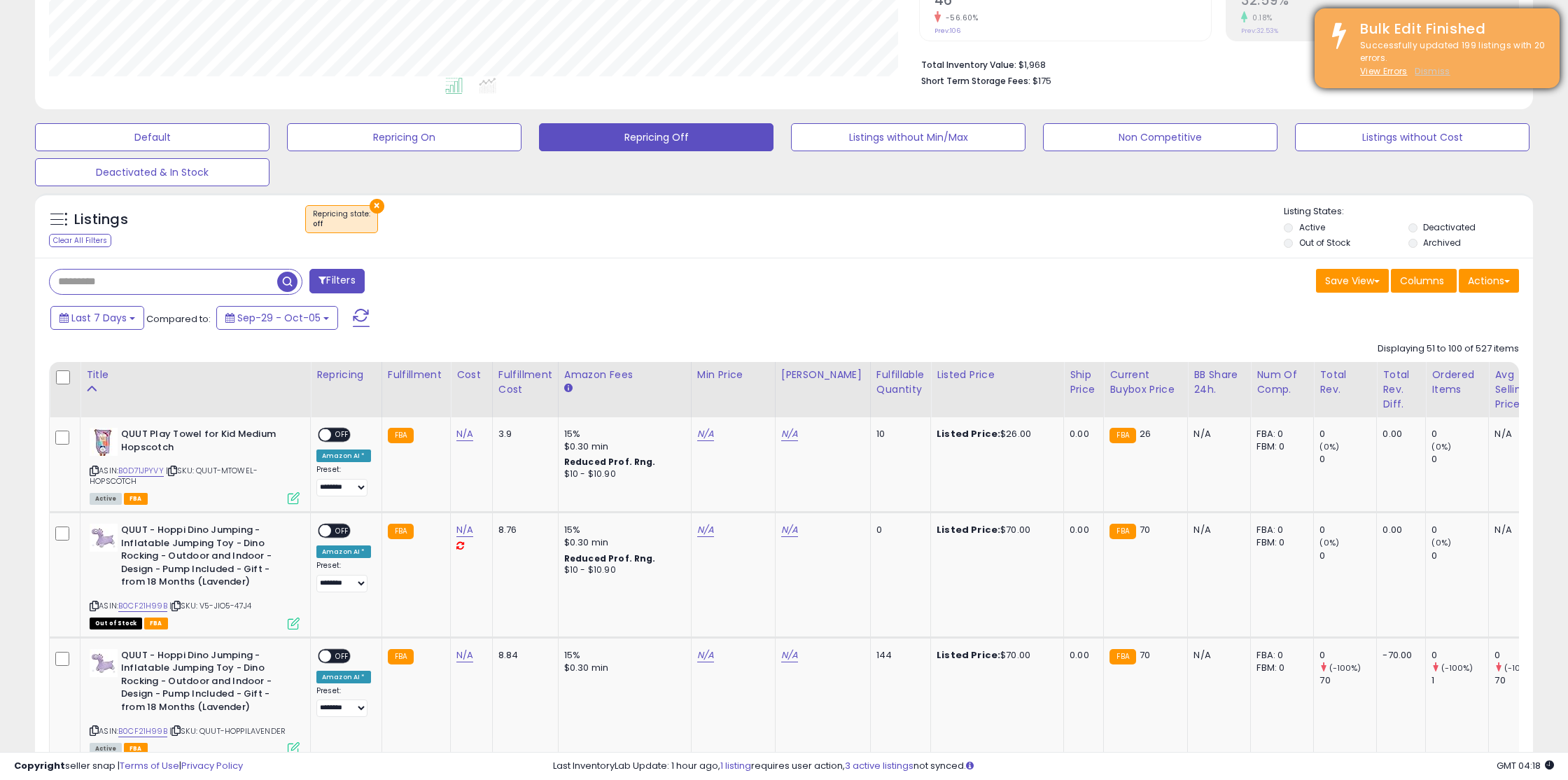
click at [1437, 71] on u "Dismiss" at bounding box center [1432, 71] width 35 height 12
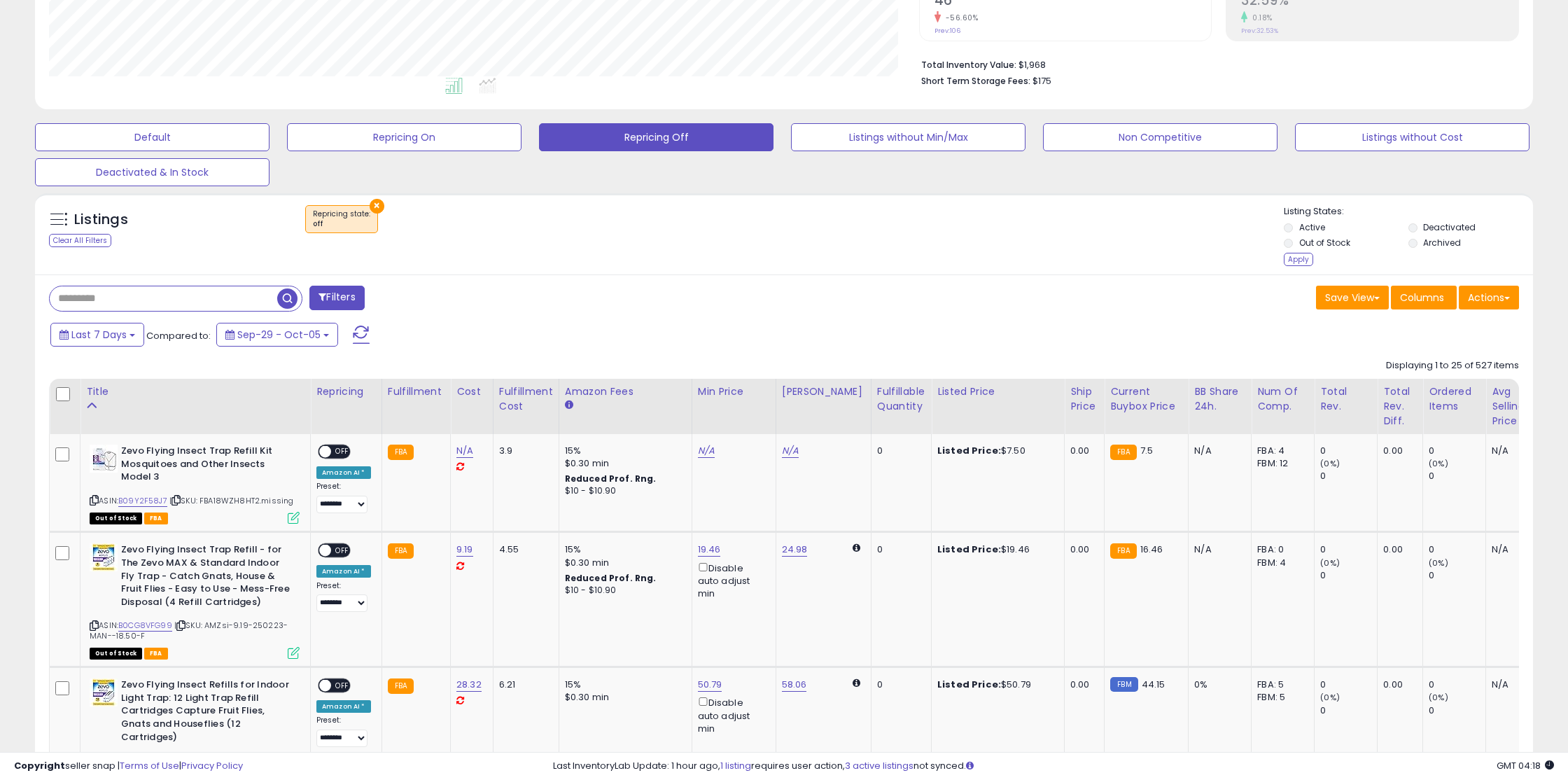
scroll to position [287, 869]
click at [1292, 261] on div "Apply" at bounding box center [1299, 260] width 29 height 13
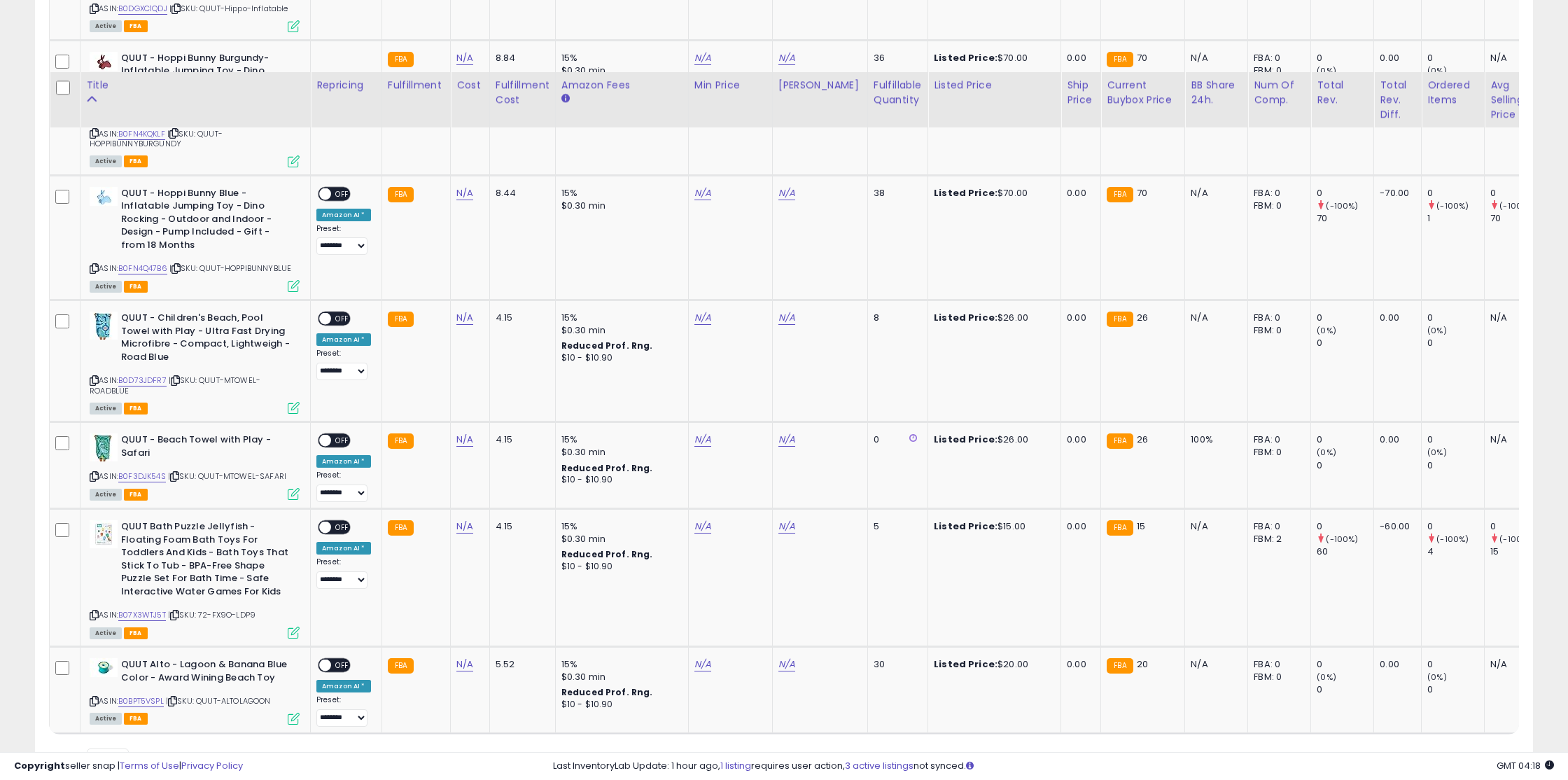
scroll to position [2193, 0]
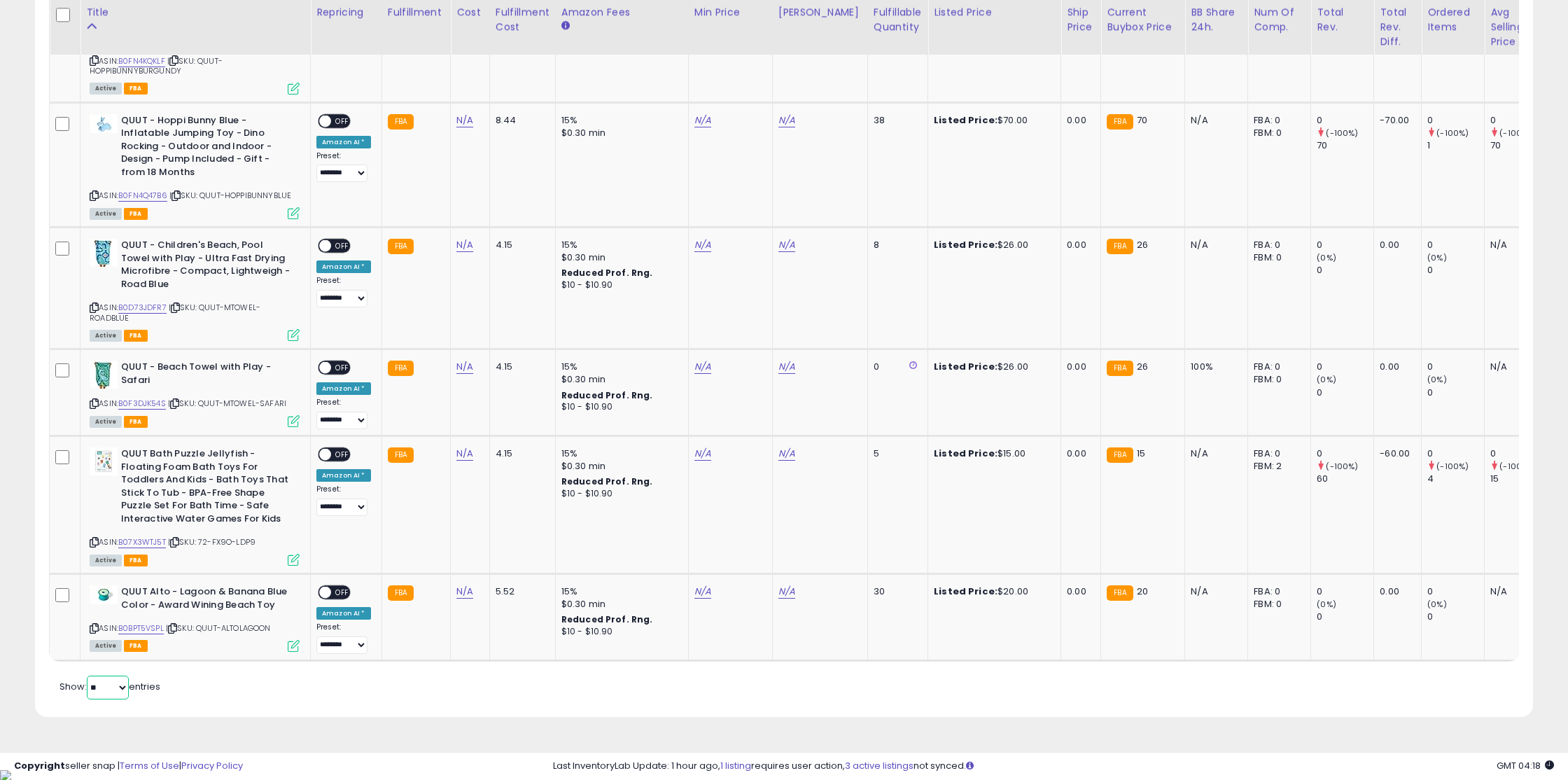
click at [100, 699] on select "** **" at bounding box center [107, 687] width 42 height 24
select select "**"
click at [88, 686] on select "** **" at bounding box center [107, 687] width 42 height 24
